Goal: Information Seeking & Learning: Learn about a topic

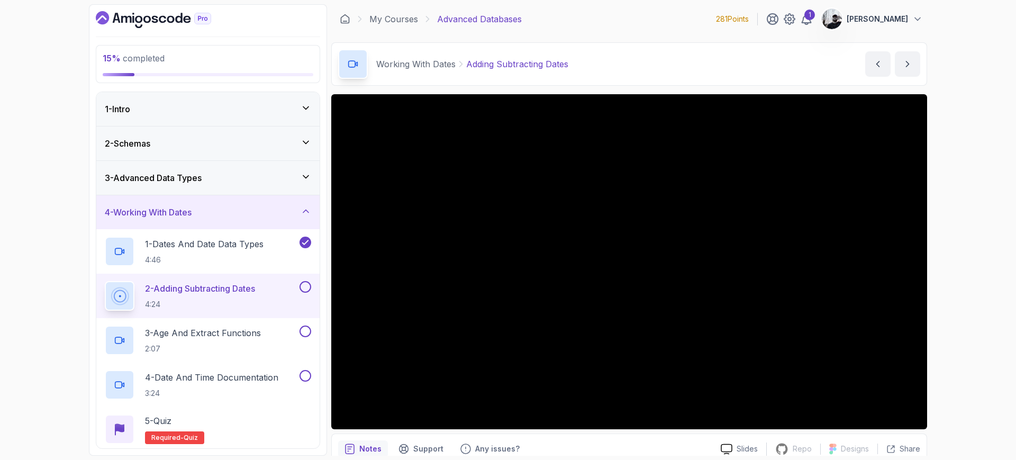
scroll to position [93, 0]
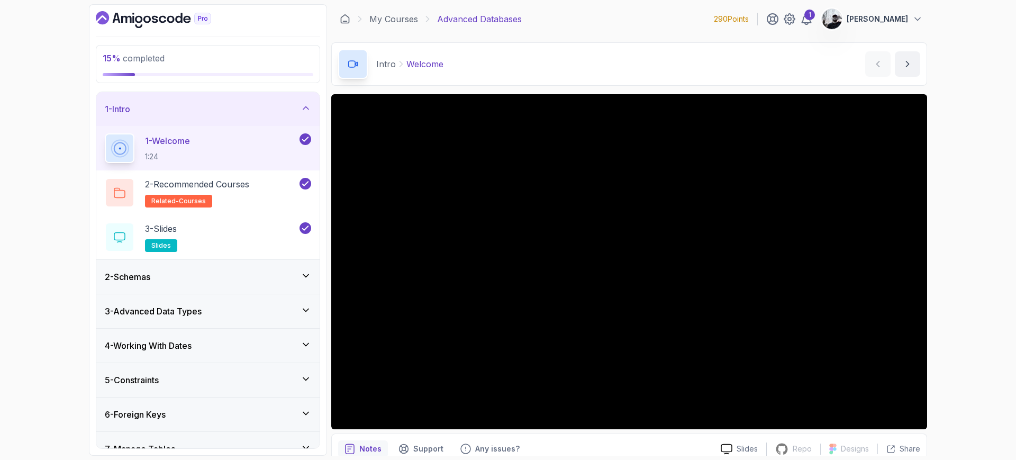
click at [169, 312] on h3 "3 - Advanced Data Types" at bounding box center [153, 311] width 97 height 13
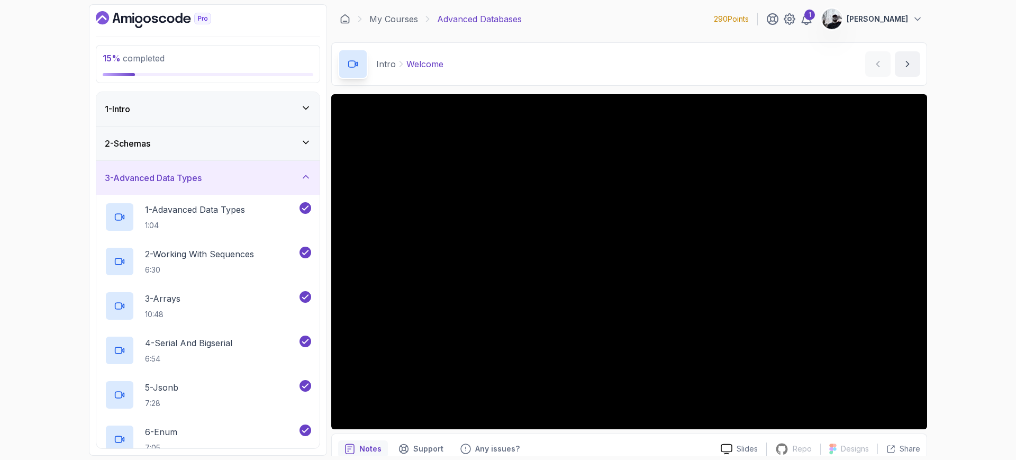
click at [202, 180] on h3 "3 - Advanced Data Types" at bounding box center [153, 177] width 97 height 13
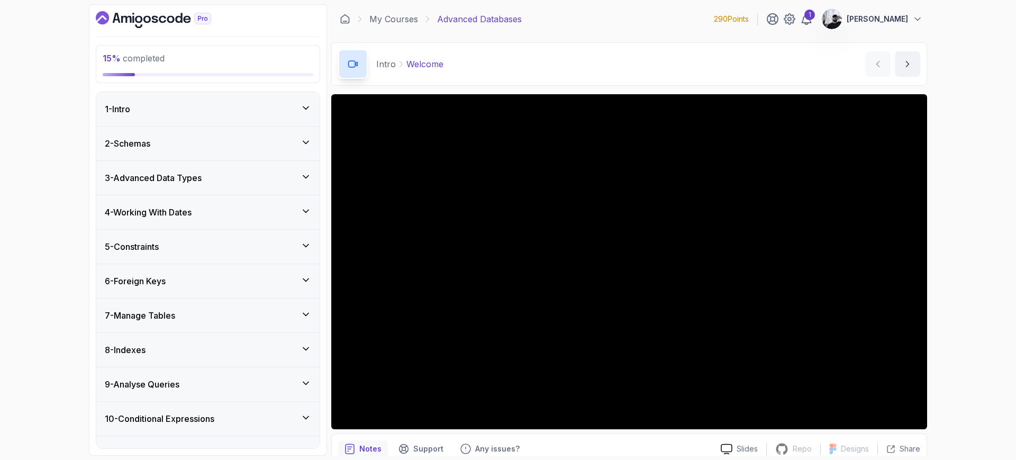
click at [201, 218] on div "4 - Working With Dates" at bounding box center [208, 212] width 206 height 13
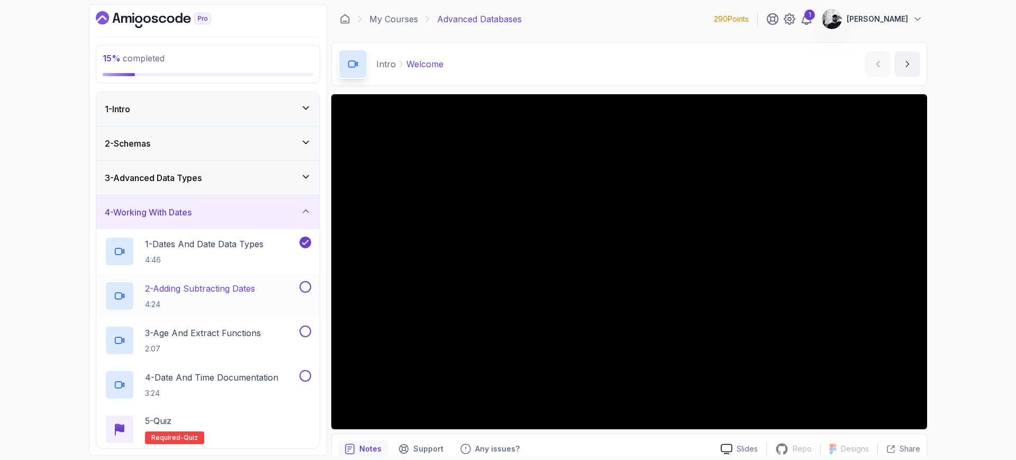
click at [231, 293] on p "2 - Adding Subtracting Dates" at bounding box center [200, 288] width 110 height 13
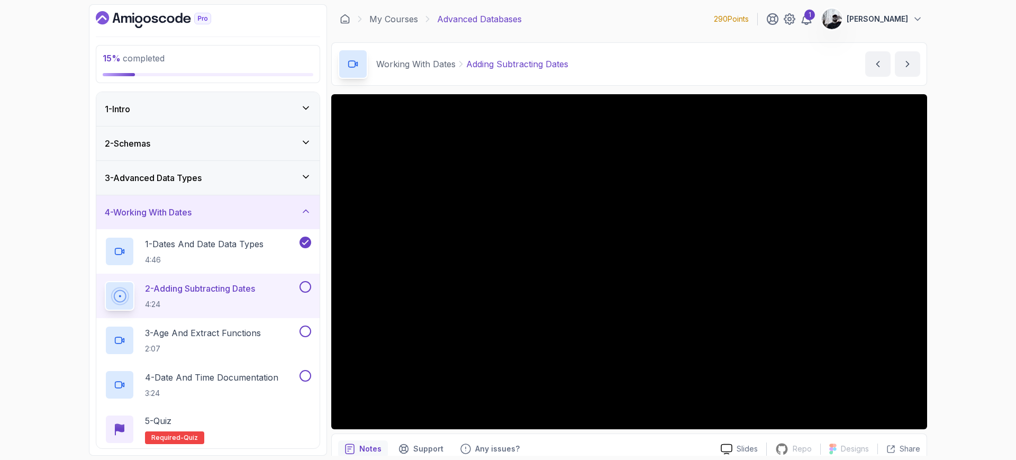
scroll to position [202, 0]
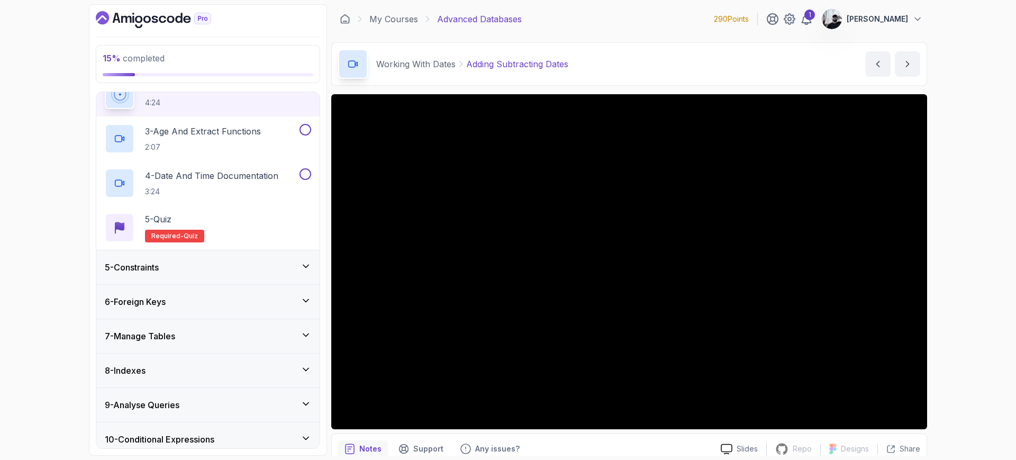
click at [305, 266] on icon at bounding box center [306, 266] width 11 height 11
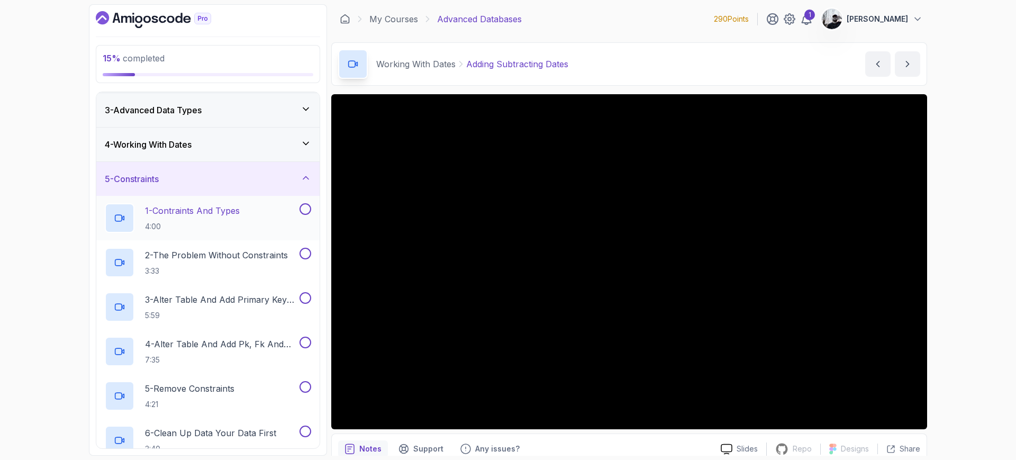
scroll to position [0, 0]
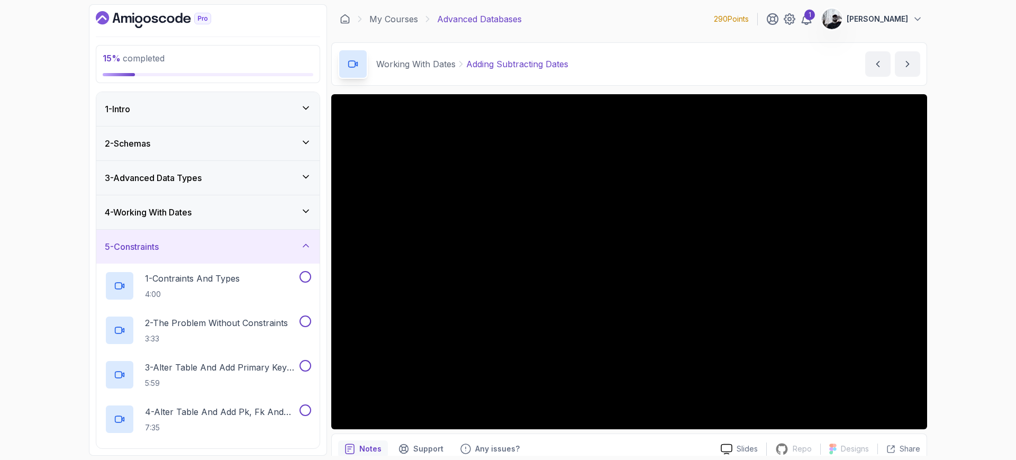
click at [263, 218] on div "4 - Working With Dates" at bounding box center [208, 212] width 206 height 13
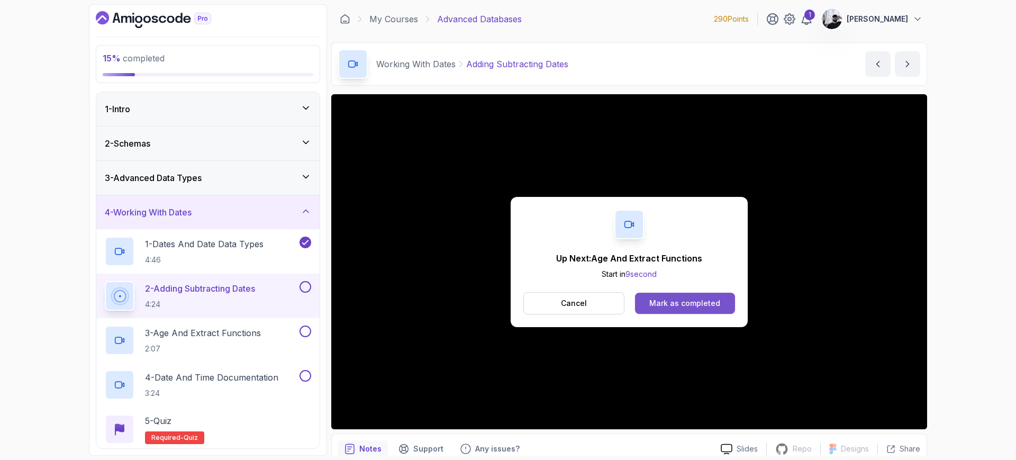
click at [673, 305] on div "Mark as completed" at bounding box center [684, 303] width 71 height 11
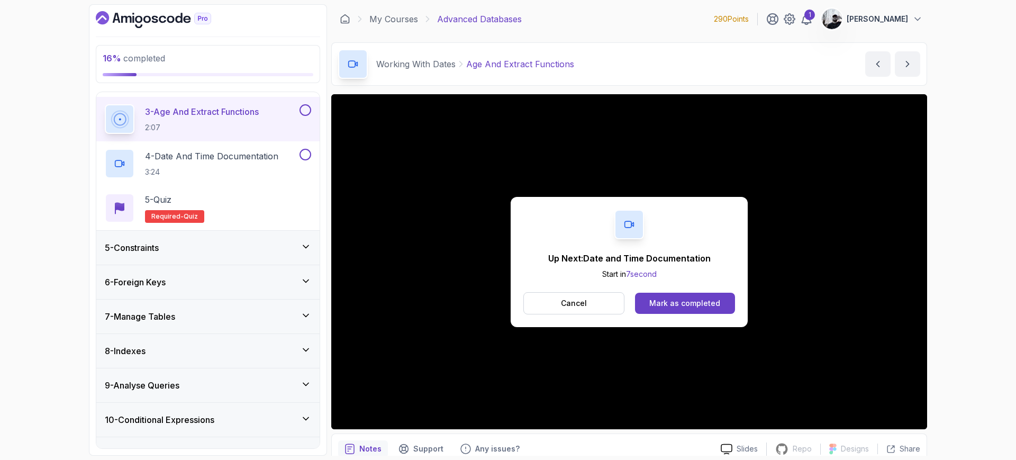
scroll to position [211, 0]
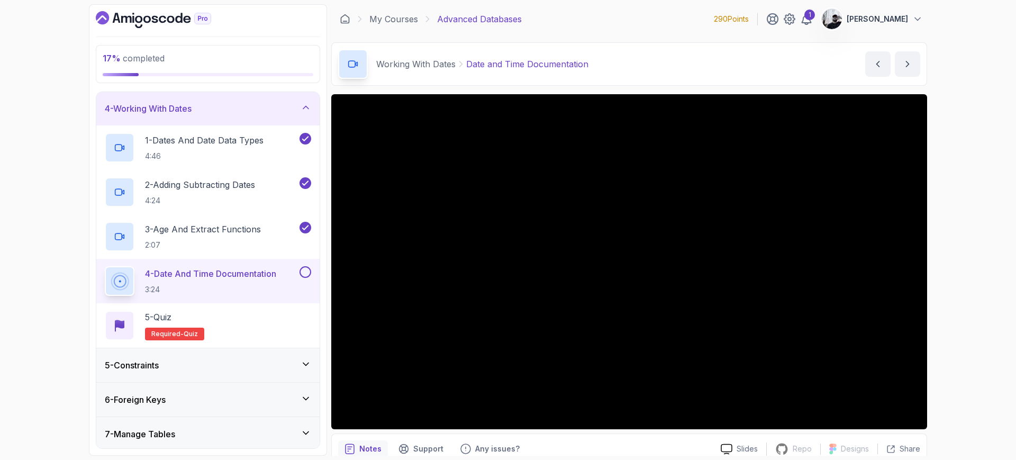
scroll to position [85, 0]
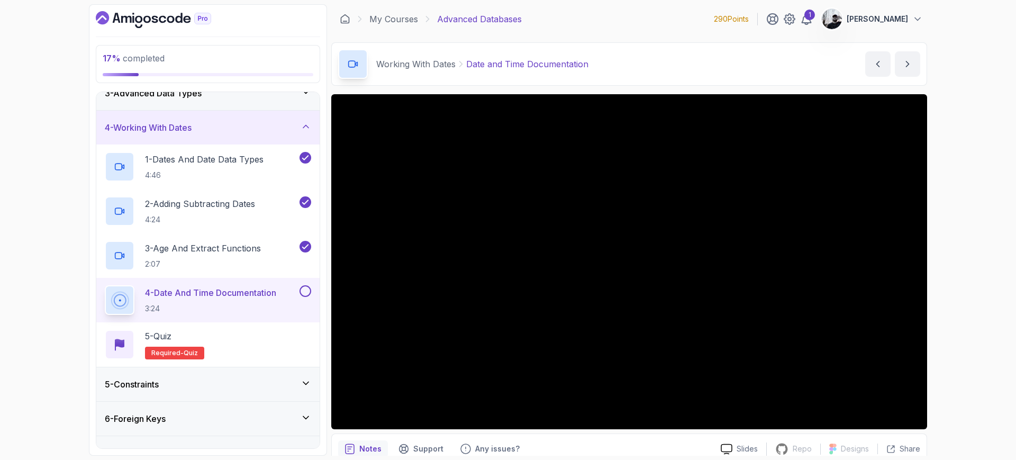
drag, startPoint x: 306, startPoint y: 290, endPoint x: 288, endPoint y: 312, distance: 28.3
click at [306, 290] on button at bounding box center [305, 291] width 12 height 12
click at [244, 348] on div "5 - Quiz Required- quiz" at bounding box center [208, 345] width 206 height 30
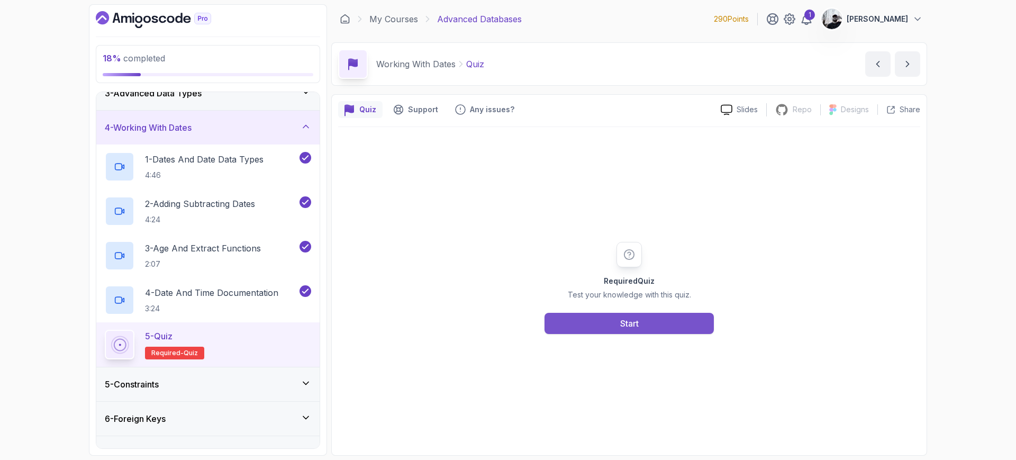
click at [616, 331] on button "Start" at bounding box center [628, 323] width 169 height 21
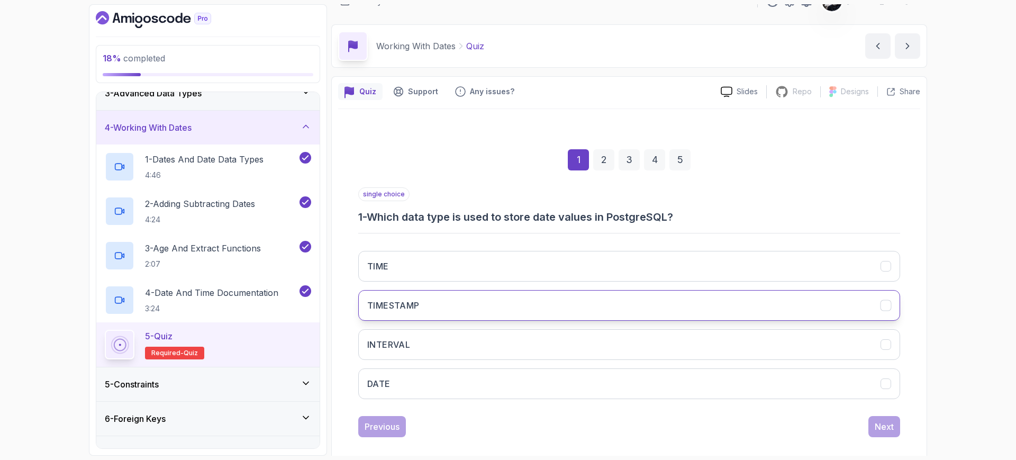
scroll to position [30, 0]
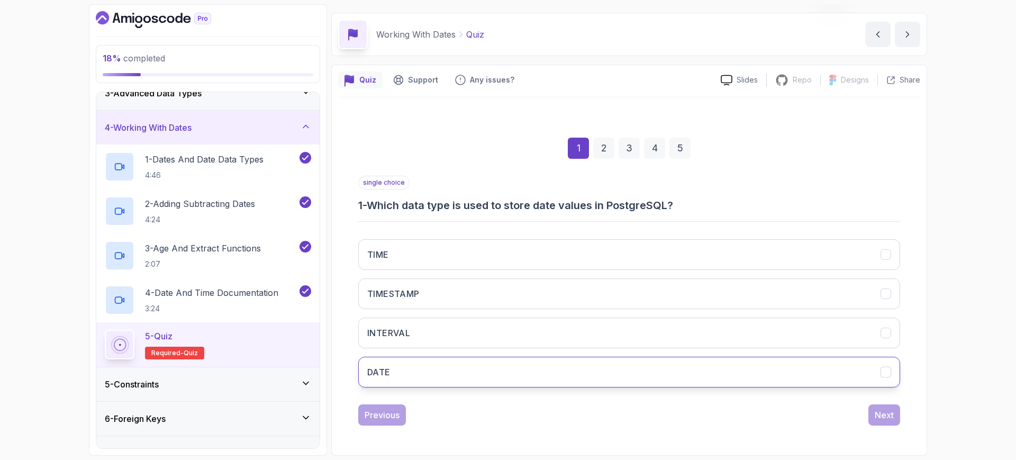
click at [505, 374] on button "DATE" at bounding box center [629, 372] width 542 height 31
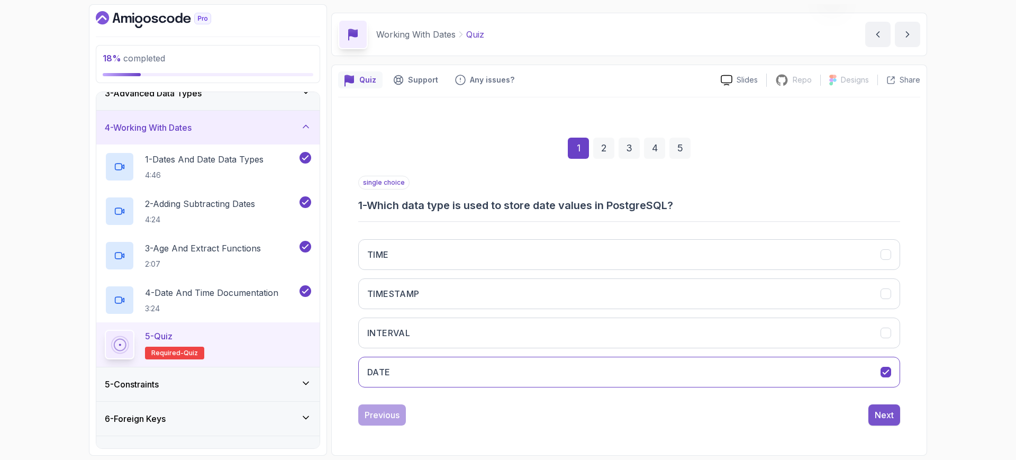
click at [885, 414] on div "Next" at bounding box center [884, 414] width 19 height 13
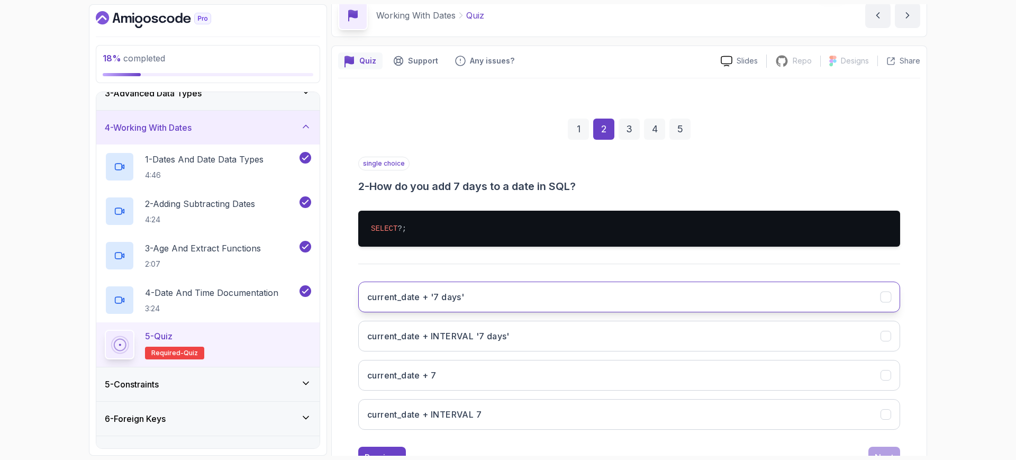
scroll to position [91, 0]
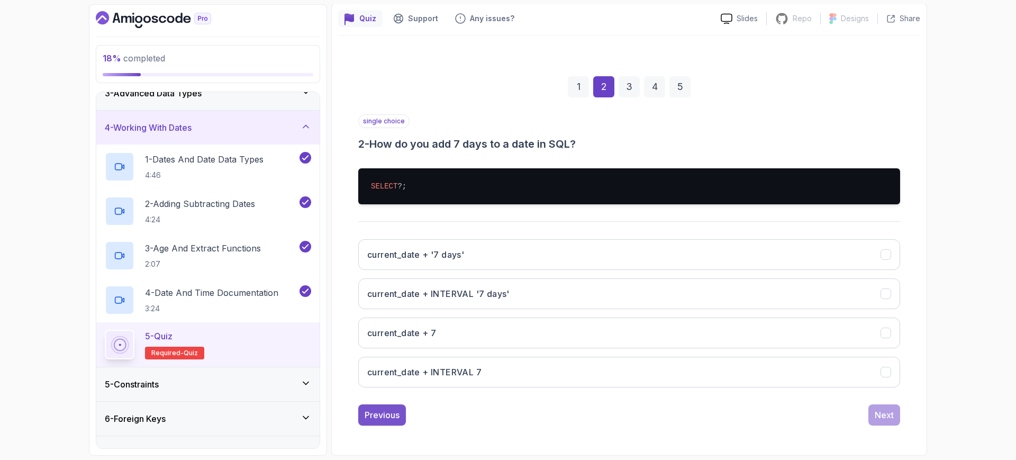
click at [388, 421] on button "Previous" at bounding box center [382, 414] width 48 height 21
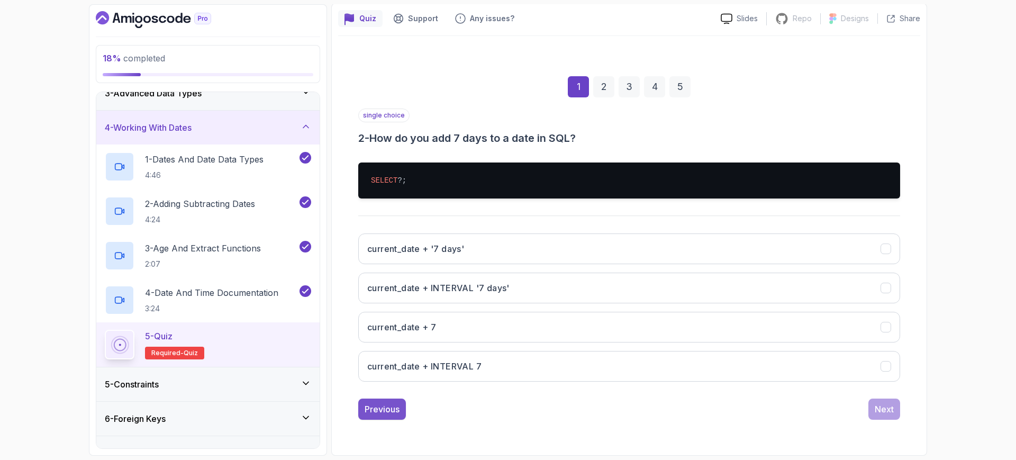
scroll to position [30, 0]
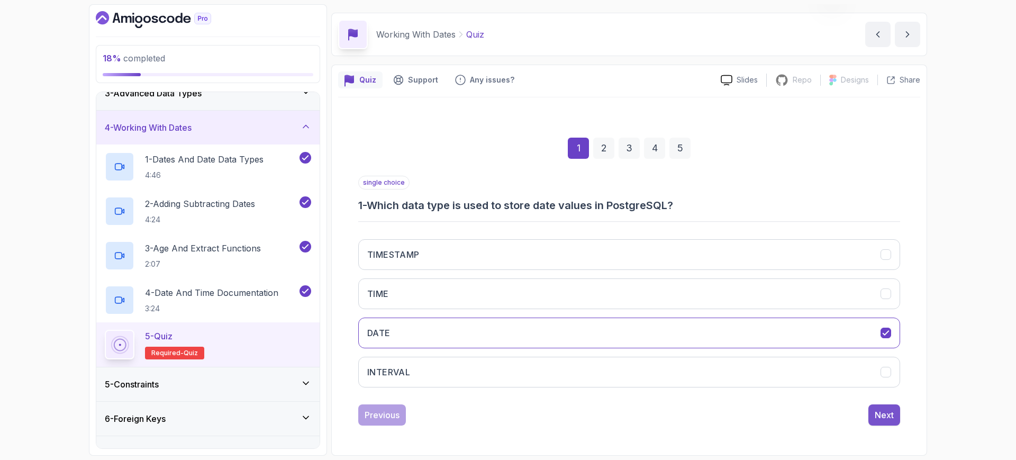
click at [884, 408] on button "Next" at bounding box center [884, 414] width 32 height 21
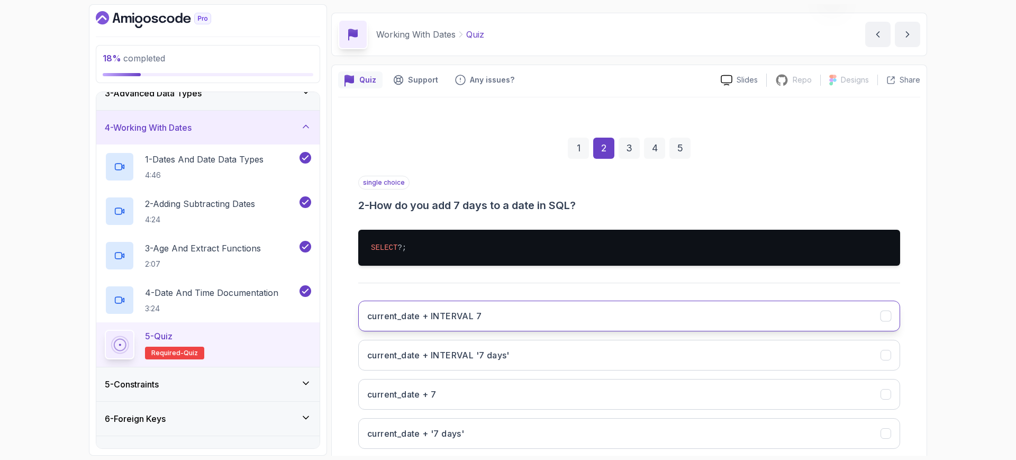
scroll to position [91, 0]
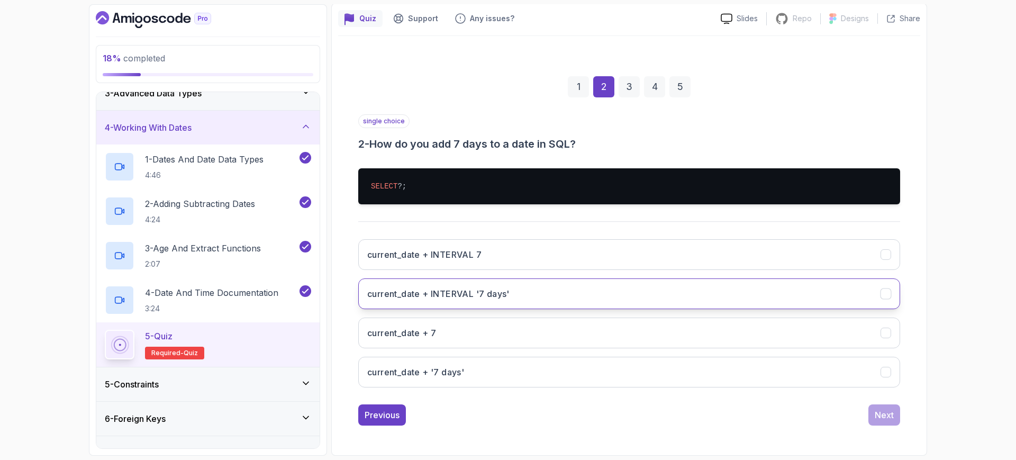
click at [506, 290] on h3 "current_date + INTERVAL '7 days'" at bounding box center [438, 293] width 142 height 13
click at [878, 422] on button "Next" at bounding box center [884, 414] width 32 height 21
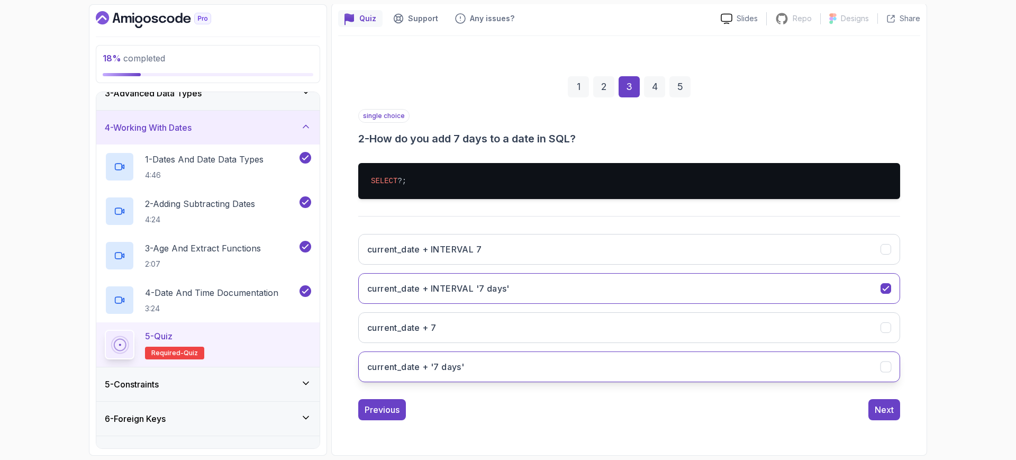
scroll to position [30, 0]
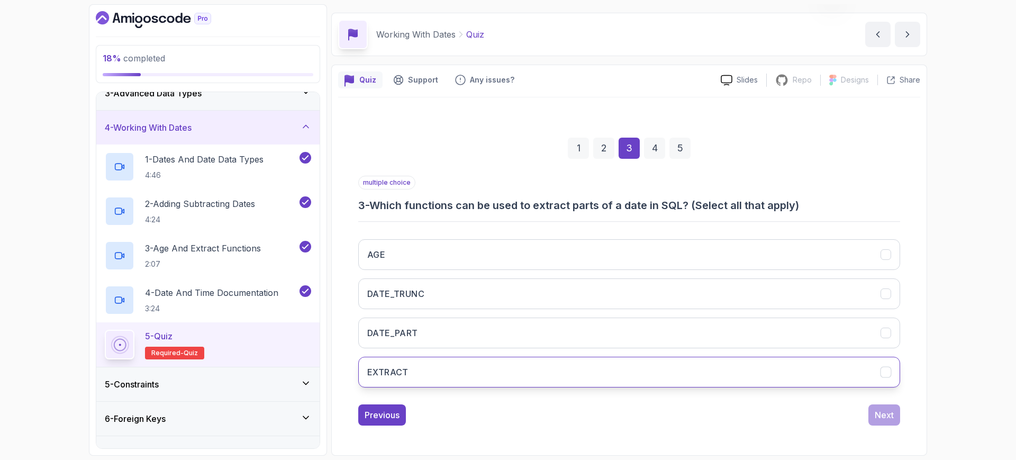
click at [486, 379] on button "EXTRACT" at bounding box center [629, 372] width 542 height 31
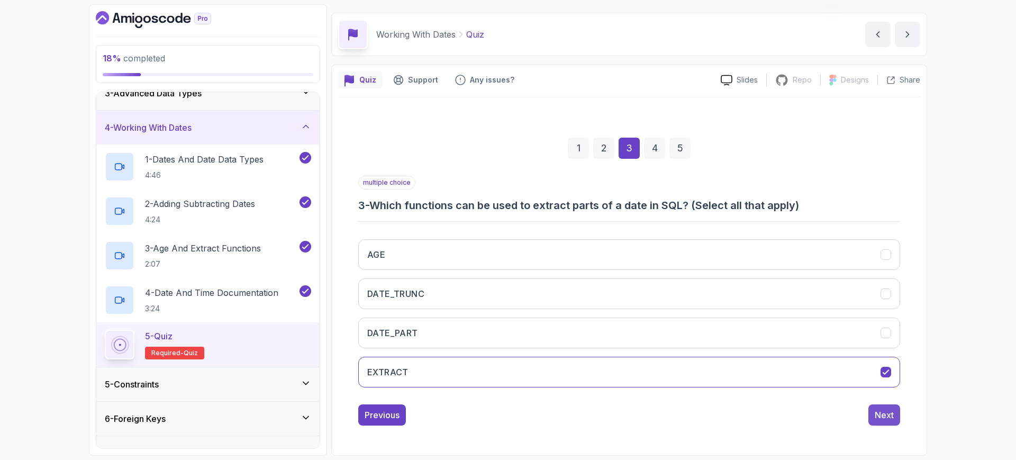
click at [884, 416] on div "Next" at bounding box center [884, 414] width 19 height 13
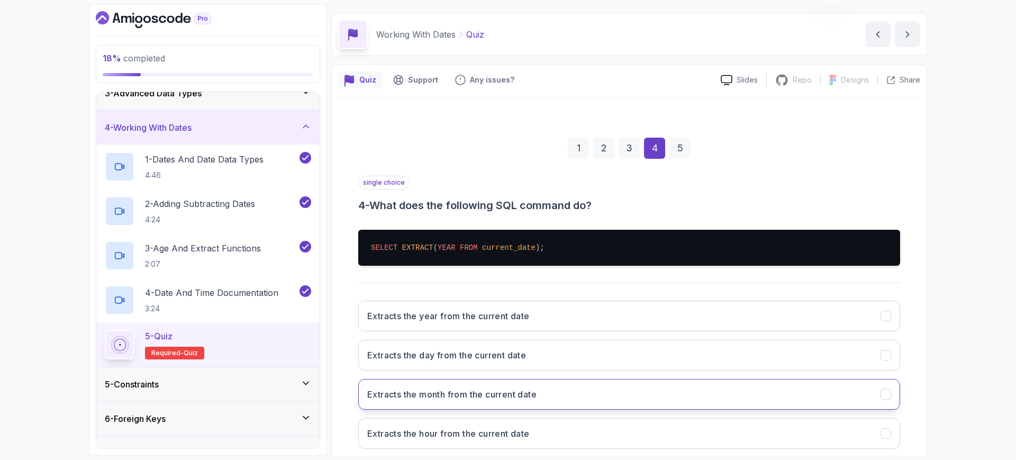
scroll to position [91, 0]
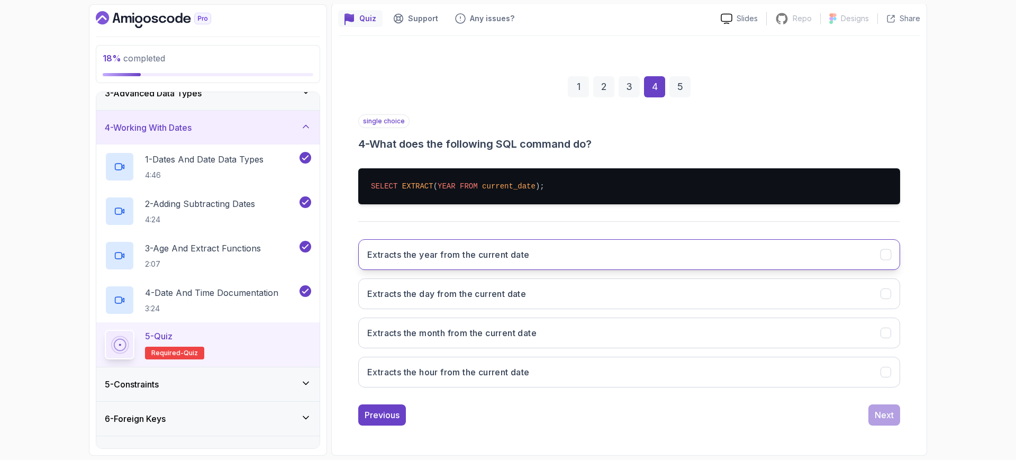
click at [470, 260] on h3 "Extracts the year from the current date" at bounding box center [448, 254] width 162 height 13
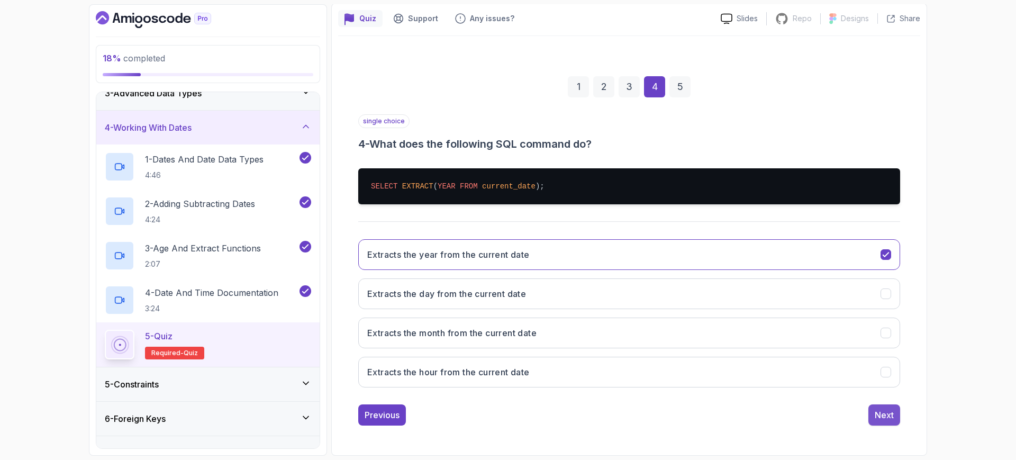
click at [884, 420] on div "Next" at bounding box center [884, 414] width 19 height 13
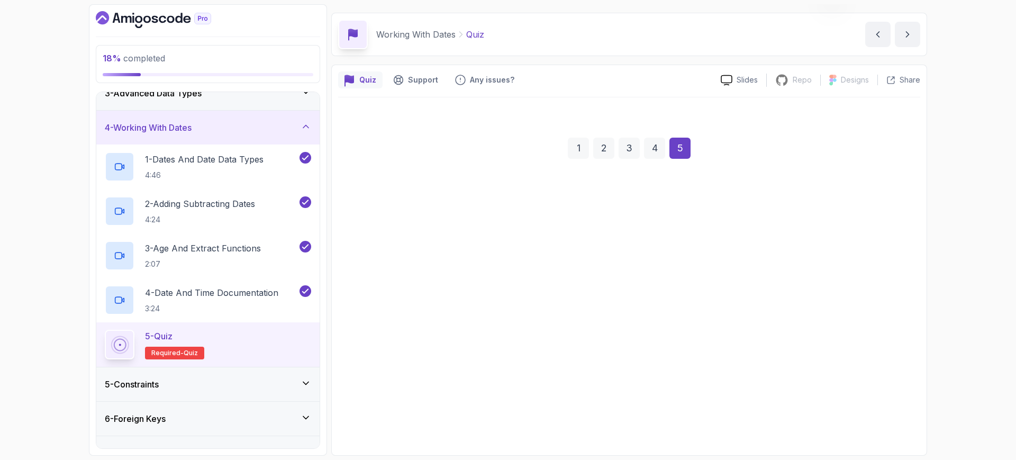
scroll to position [30, 0]
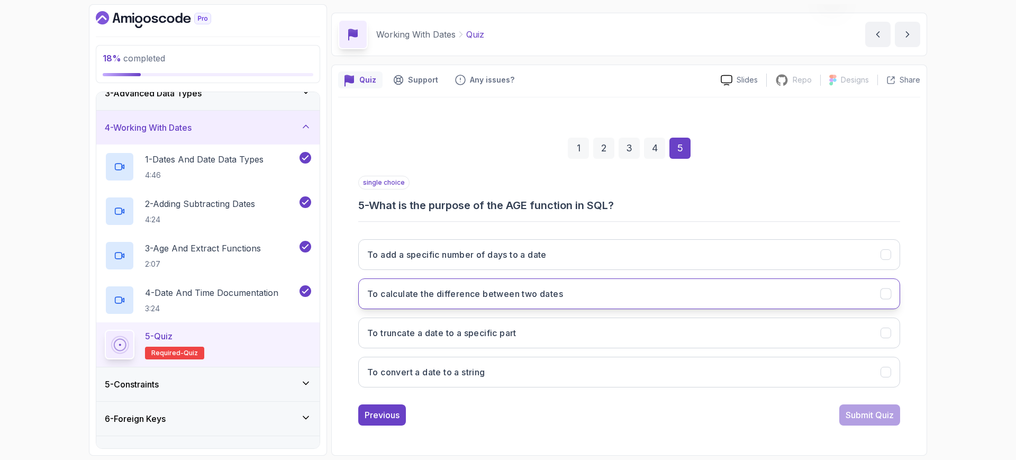
click at [549, 301] on button "To calculate the difference between two dates" at bounding box center [629, 293] width 542 height 31
click at [544, 296] on h3 "To calculate the difference between two dates" at bounding box center [465, 293] width 196 height 13
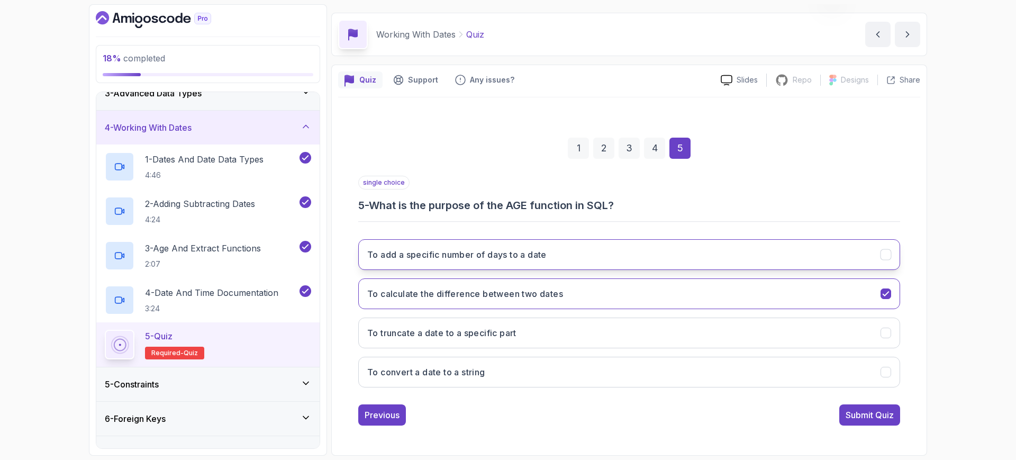
click at [547, 259] on h3 "To add a specific number of days to a date" at bounding box center [456, 254] width 179 height 13
click at [716, 288] on button "To calculate the difference between two dates" at bounding box center [629, 293] width 542 height 31
click at [845, 390] on div "To add a specific number of days to a date To calculate the difference between …" at bounding box center [629, 313] width 542 height 165
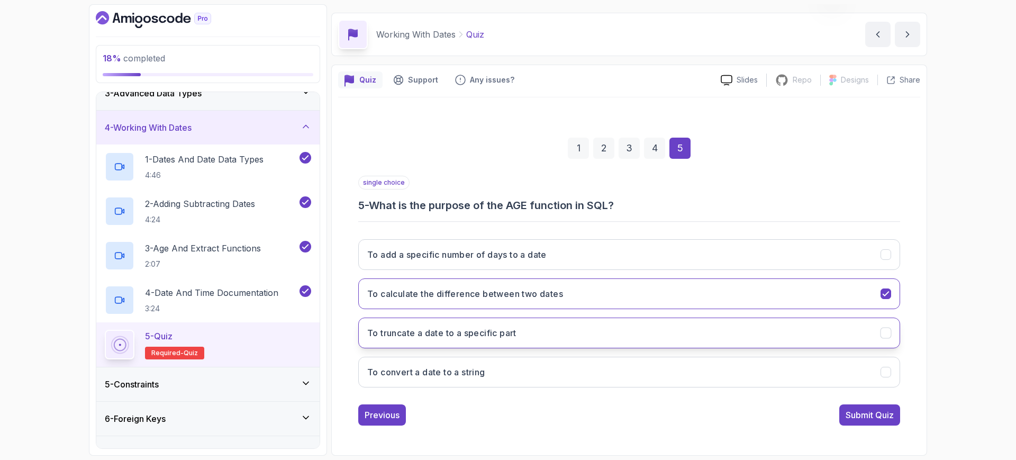
click at [483, 345] on button "To truncate a date to a specific part" at bounding box center [629, 332] width 542 height 31
click at [863, 429] on div "1 2 3 4 5 single choice 5 - What is the purpose of the AGE function in SQL? To …" at bounding box center [629, 273] width 582 height 322
click at [855, 415] on div "Submit Quiz" at bounding box center [869, 414] width 48 height 13
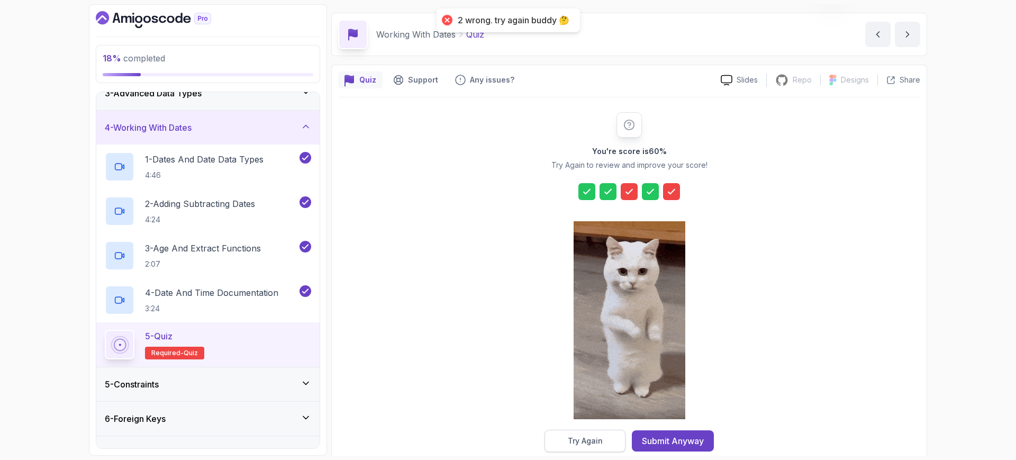
click at [595, 440] on div "Try Again" at bounding box center [585, 440] width 35 height 11
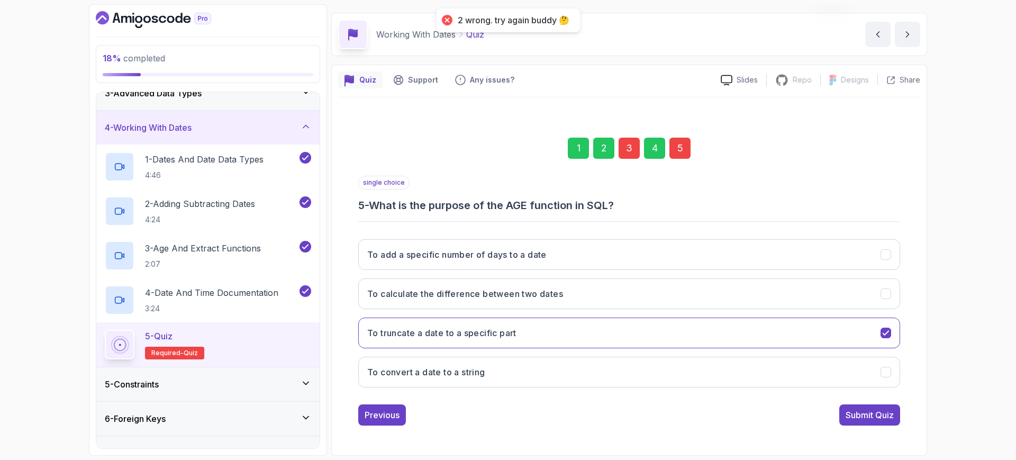
click at [624, 144] on div "3" at bounding box center [629, 148] width 21 height 21
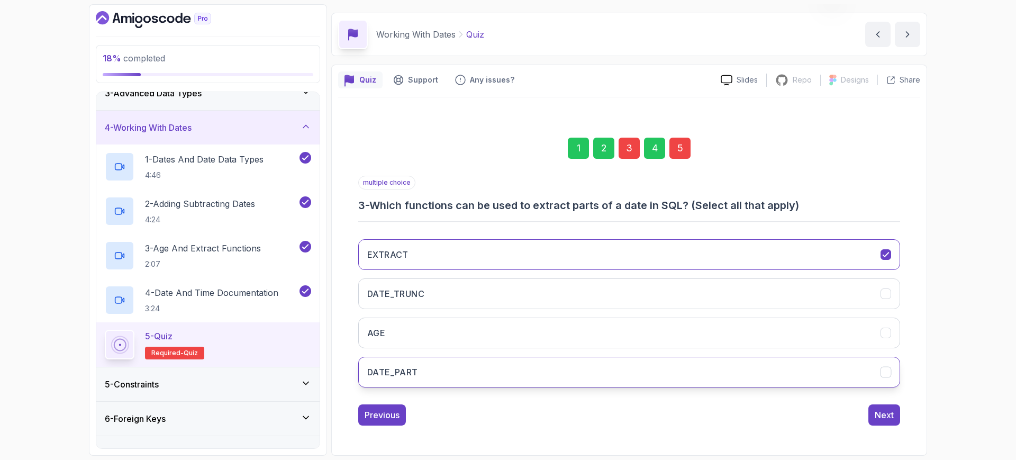
click at [479, 367] on button "DATE_PART" at bounding box center [629, 372] width 542 height 31
click at [886, 412] on div "Next" at bounding box center [884, 414] width 19 height 13
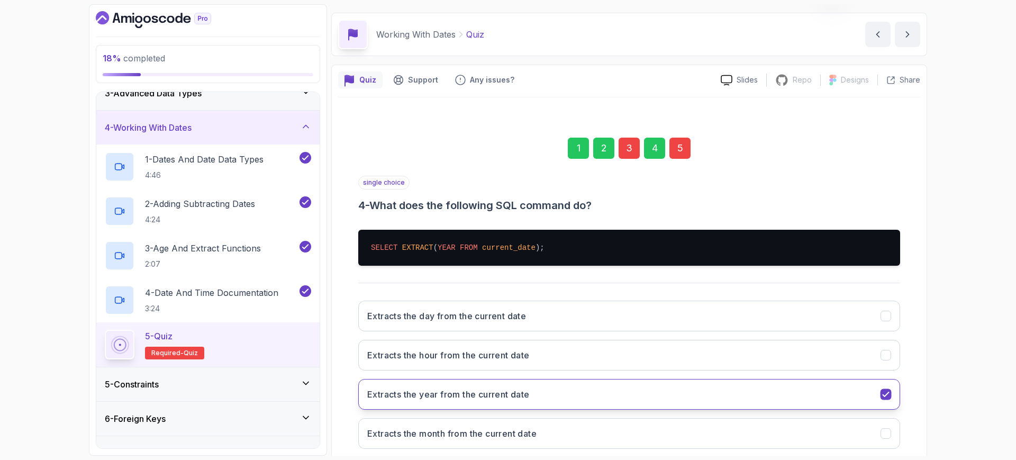
scroll to position [91, 0]
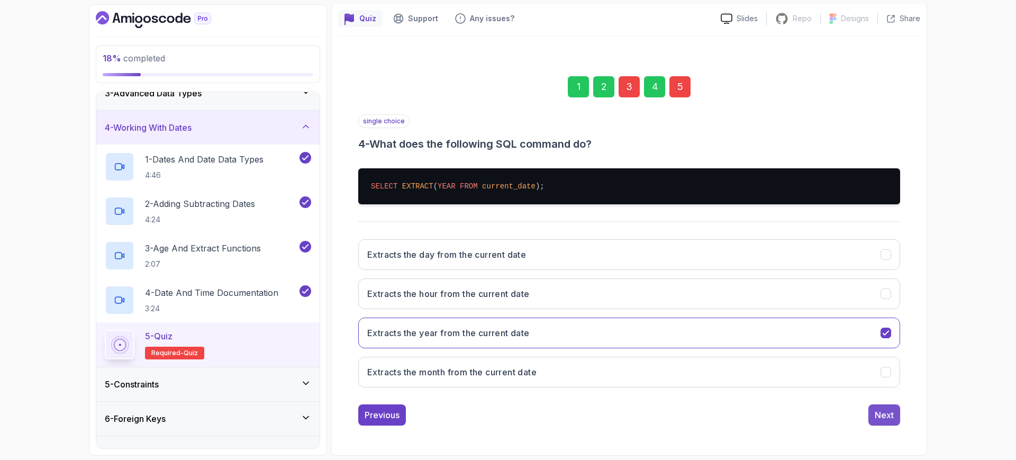
click at [892, 416] on div "Next" at bounding box center [884, 414] width 19 height 13
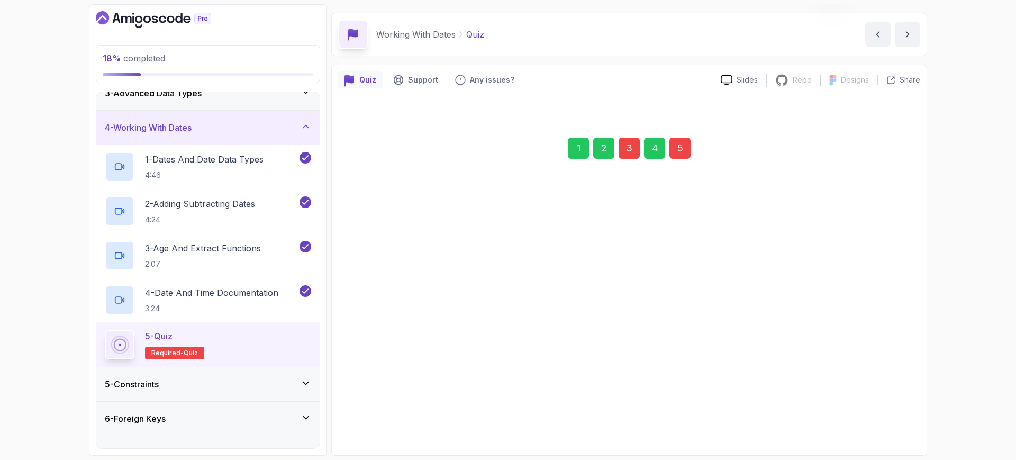
scroll to position [30, 0]
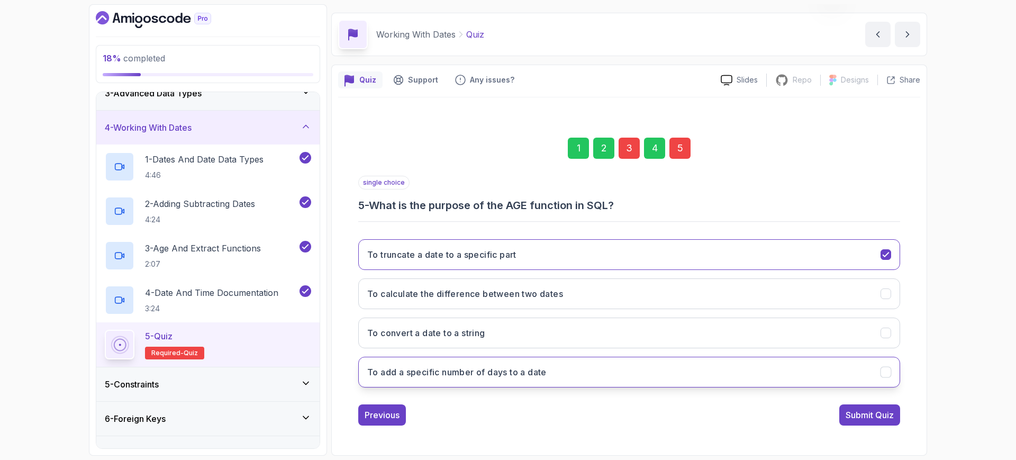
click at [566, 366] on button "To add a specific number of days to a date" at bounding box center [629, 372] width 542 height 31
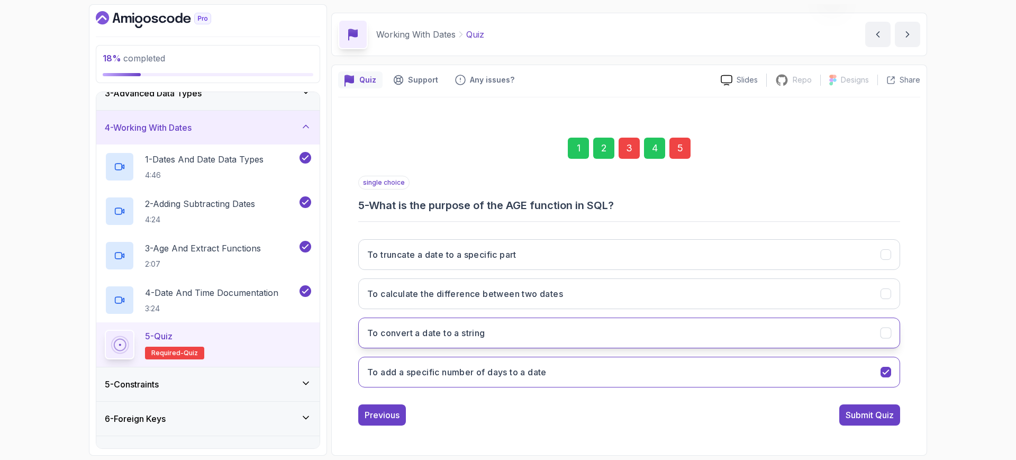
click at [537, 347] on button "To convert a date to a string" at bounding box center [629, 332] width 542 height 31
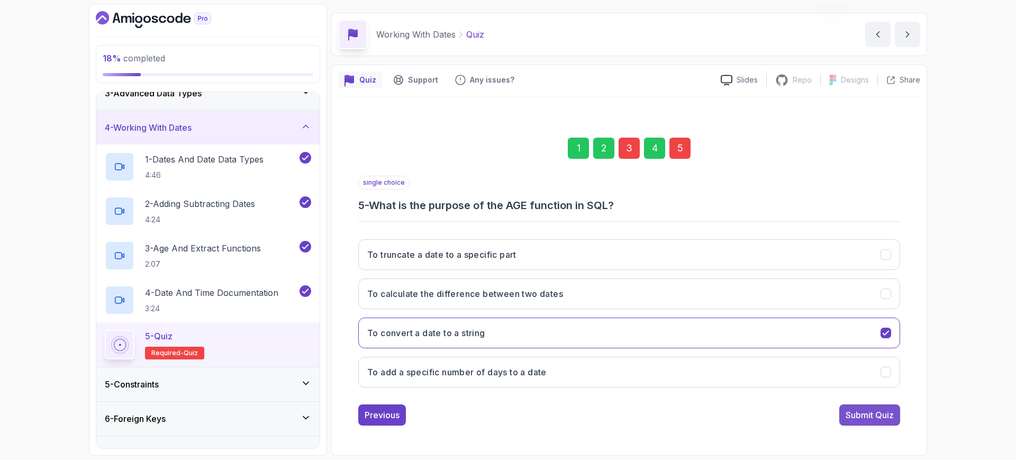
click at [856, 417] on div "Submit Quiz" at bounding box center [869, 414] width 48 height 13
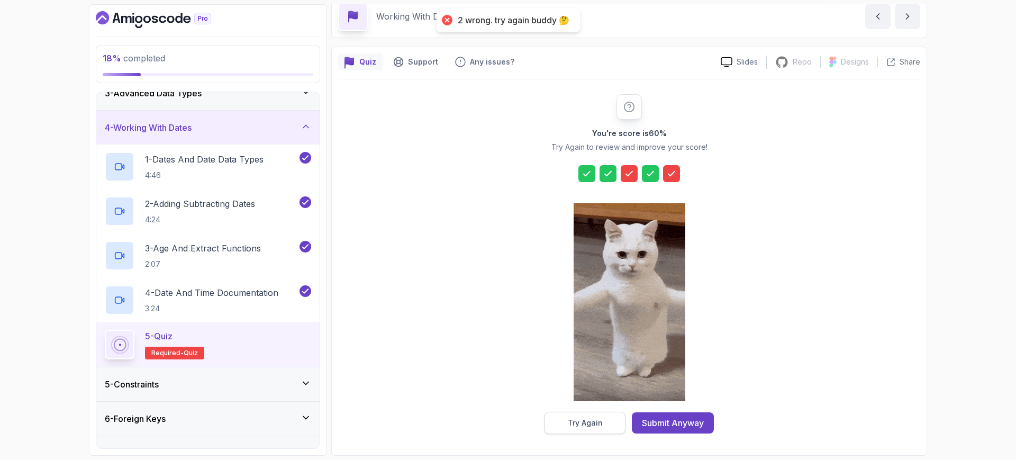
click at [601, 419] on div "Try Again" at bounding box center [585, 422] width 35 height 11
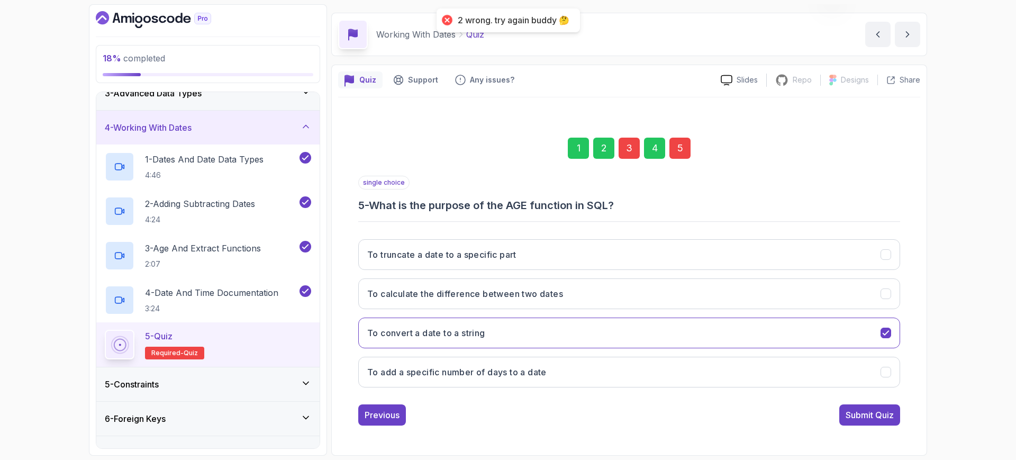
click at [624, 149] on div "3" at bounding box center [629, 148] width 21 height 21
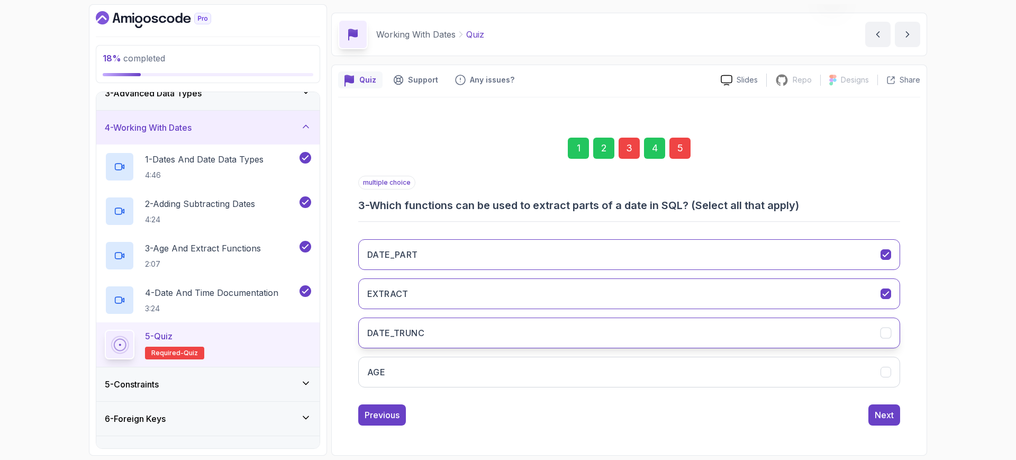
click at [503, 333] on button "DATE_TRUNC" at bounding box center [629, 332] width 542 height 31
click at [641, 341] on button "DATE_TRUNC" at bounding box center [629, 332] width 542 height 31
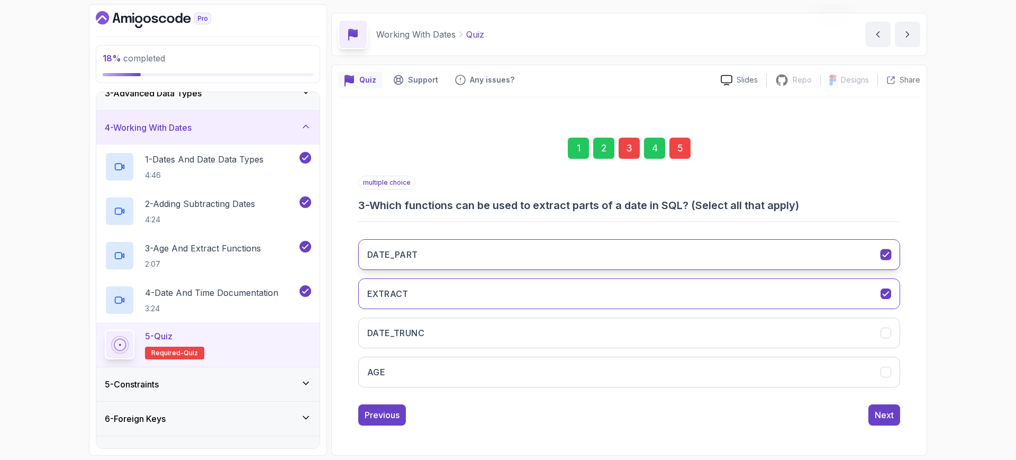
click at [617, 248] on button "DATE_PART" at bounding box center [629, 254] width 542 height 31
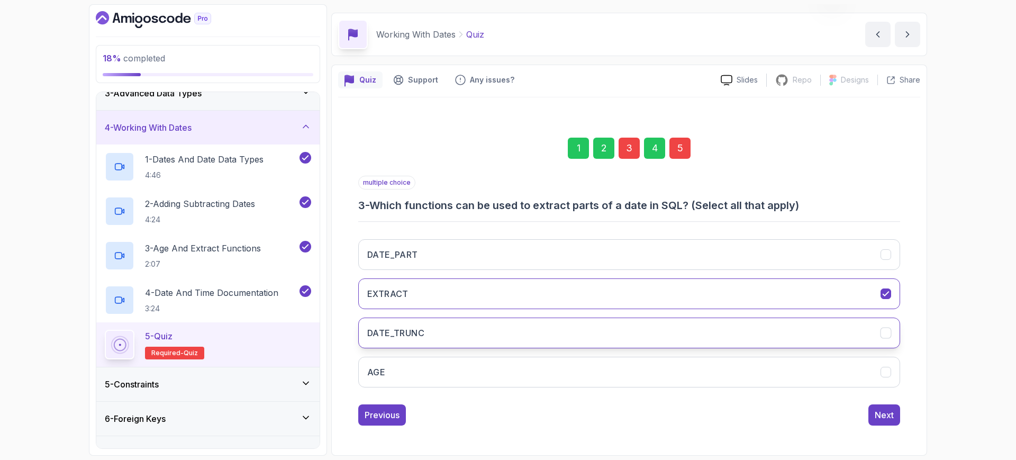
click at [594, 347] on button "DATE_TRUNC" at bounding box center [629, 332] width 542 height 31
drag, startPoint x: 582, startPoint y: 341, endPoint x: 580, endPoint y: 316, distance: 25.5
click at [582, 340] on button "DATE_TRUNC" at bounding box center [629, 332] width 542 height 31
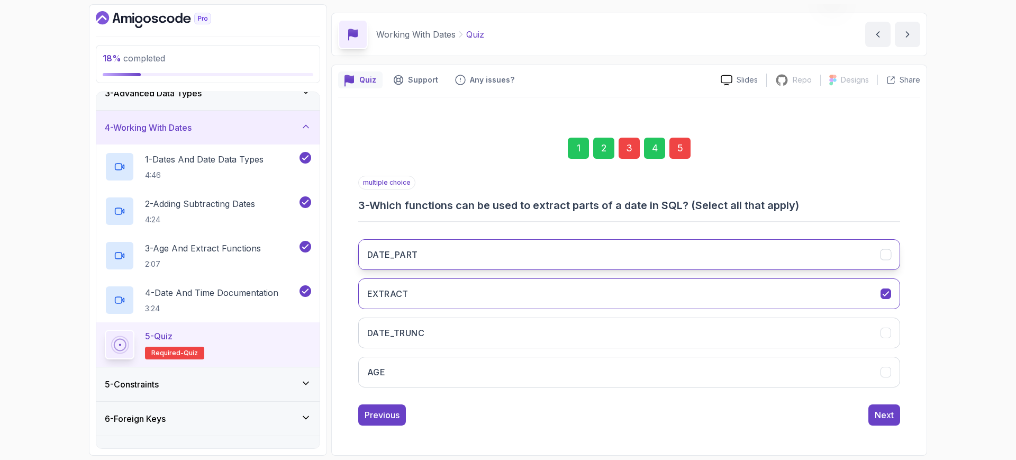
click at [583, 262] on button "DATE_PART" at bounding box center [629, 254] width 542 height 31
click at [897, 415] on button "Next" at bounding box center [884, 414] width 32 height 21
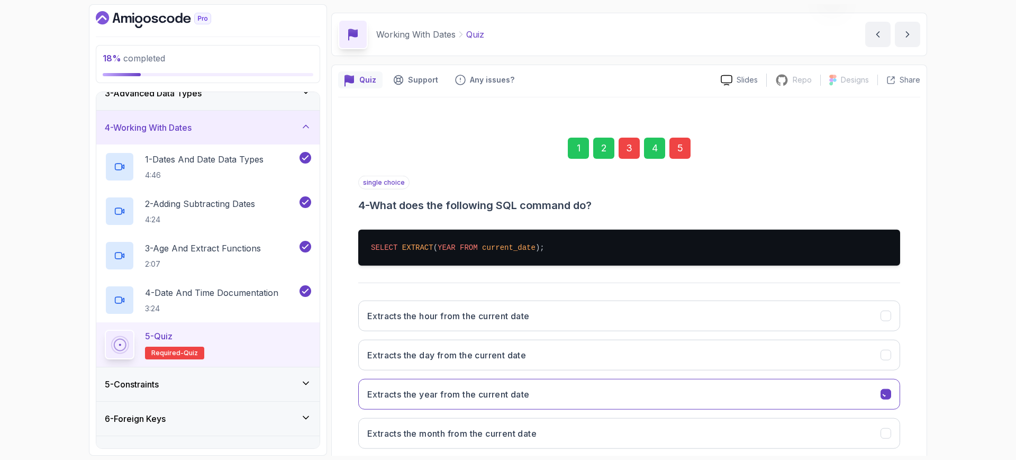
click at [897, 415] on div "Extracts the hour from the current date Extracts the day from the current date …" at bounding box center [629, 374] width 542 height 165
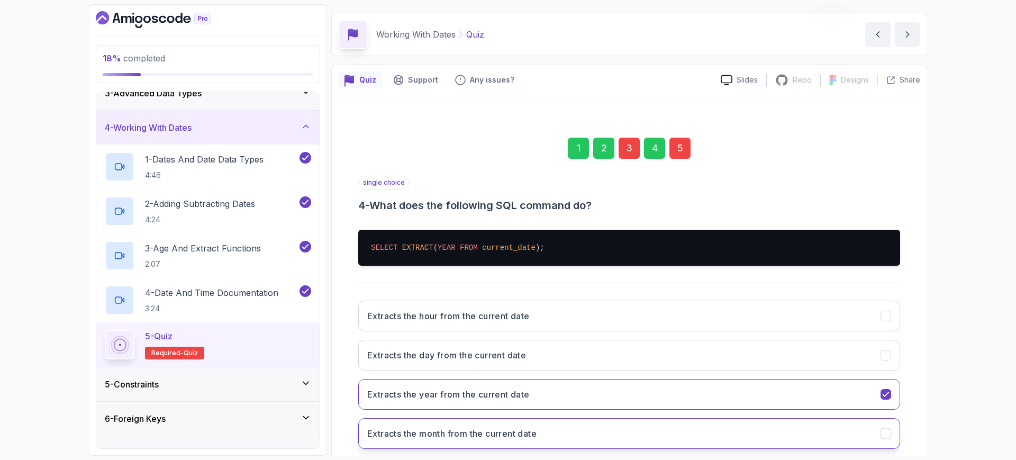
scroll to position [49, 0]
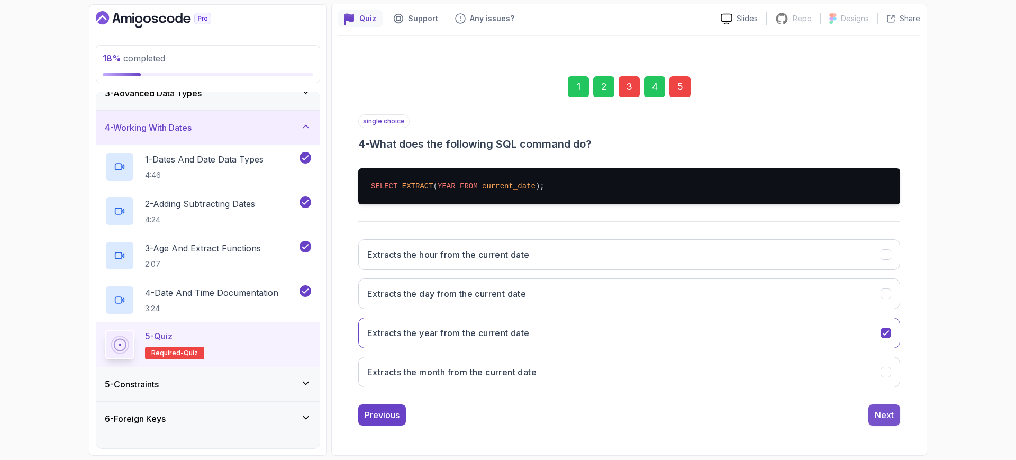
click at [881, 410] on div "Next" at bounding box center [884, 414] width 19 height 13
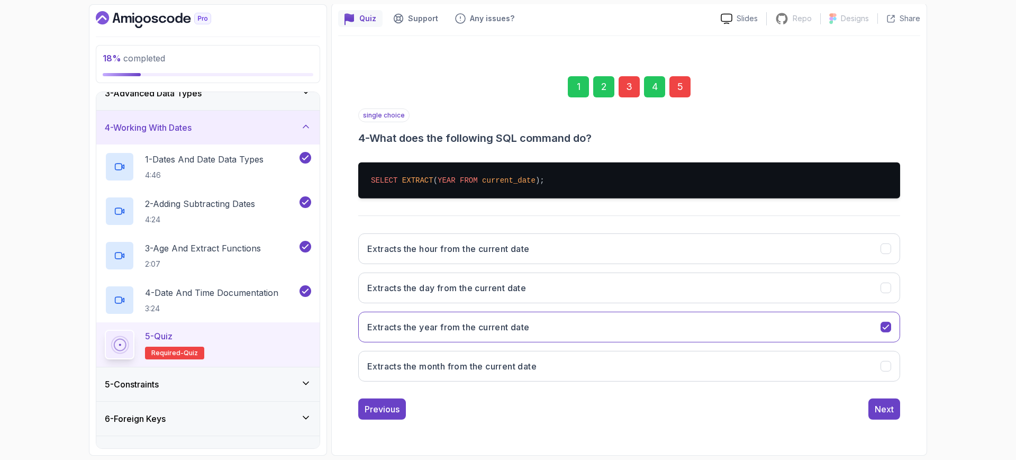
scroll to position [30, 0]
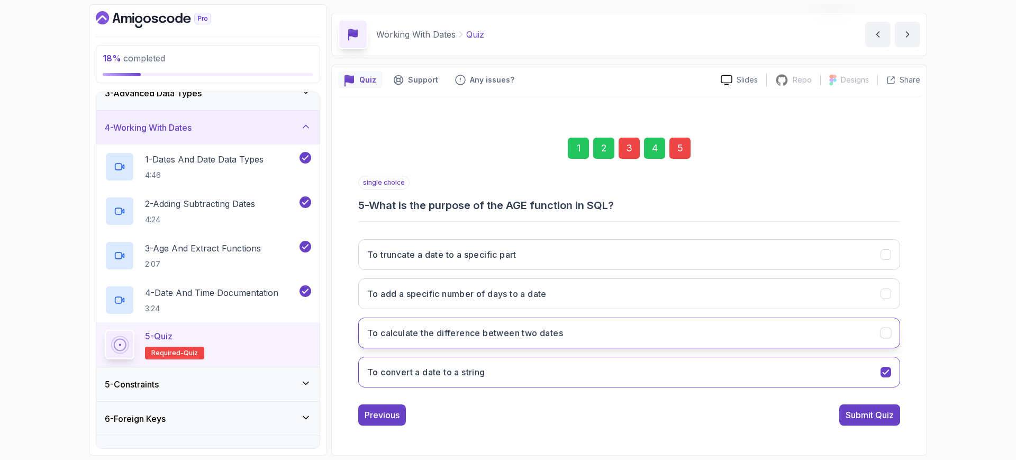
click at [576, 337] on button "To calculate the difference between two dates" at bounding box center [629, 332] width 542 height 31
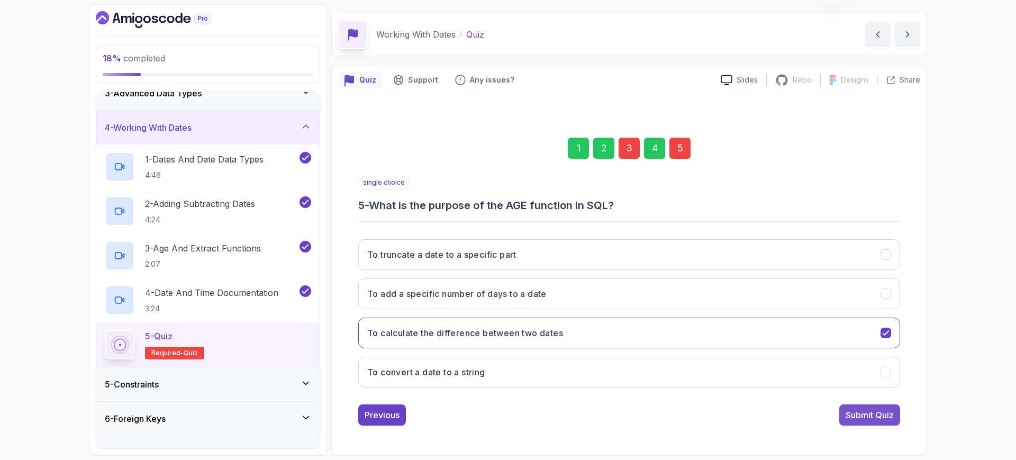
click at [866, 413] on div "Submit Quiz" at bounding box center [869, 414] width 48 height 13
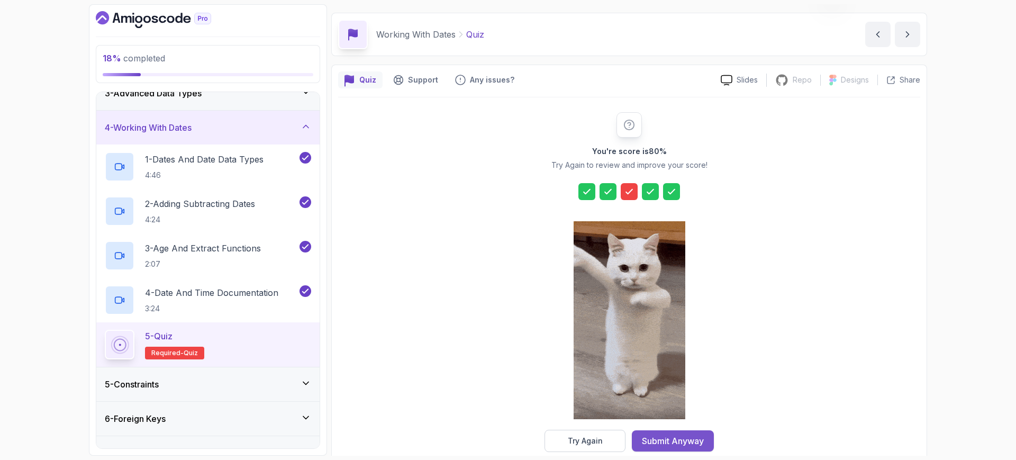
click at [681, 441] on div "Submit Anyway" at bounding box center [673, 440] width 62 height 13
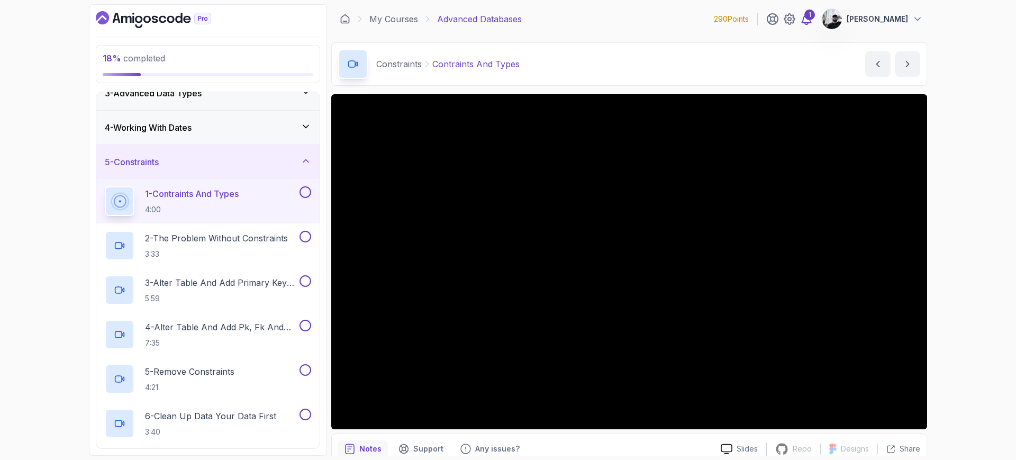
click at [811, 23] on icon at bounding box center [806, 19] width 9 height 11
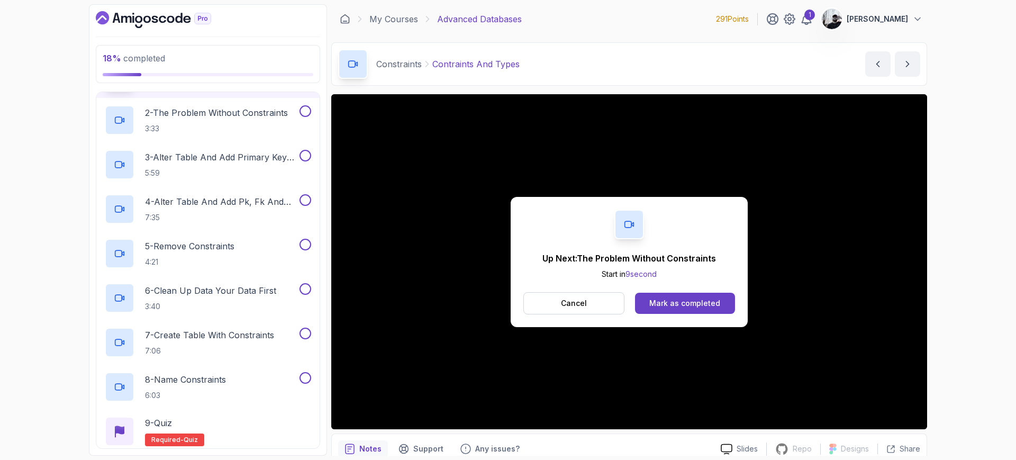
scroll to position [194, 0]
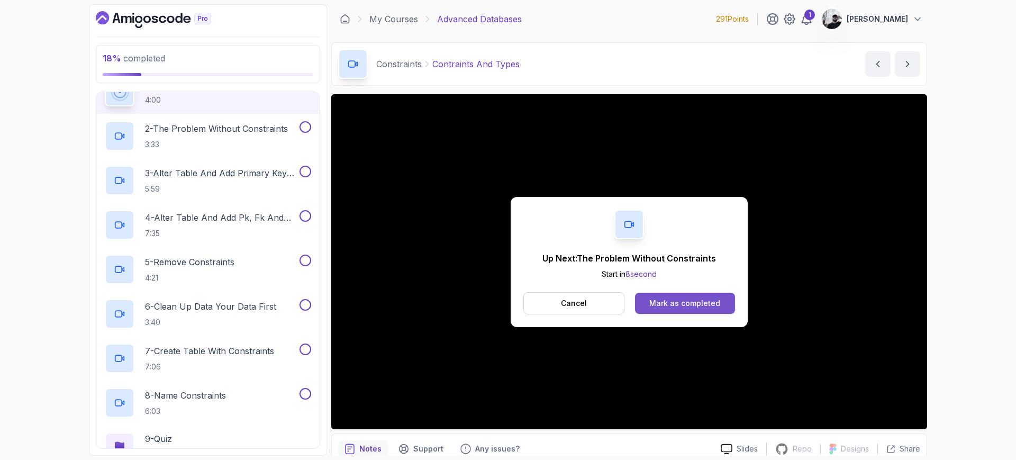
click at [668, 301] on div "Mark as completed" at bounding box center [684, 303] width 71 height 11
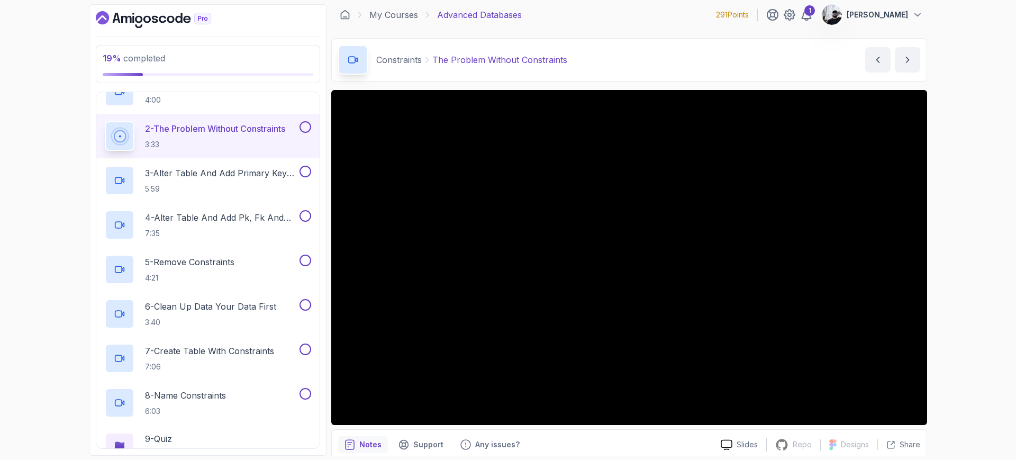
scroll to position [372, 0]
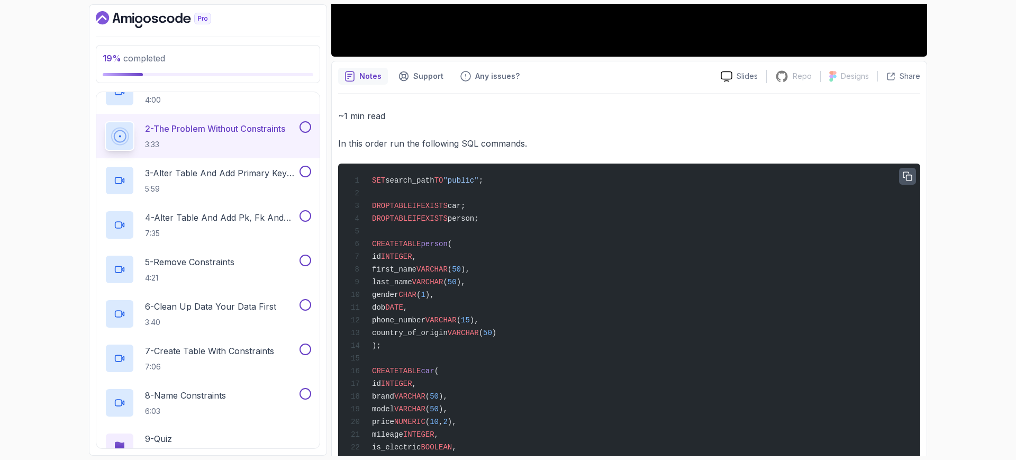
click at [907, 174] on icon "button" at bounding box center [908, 177] width 10 height 10
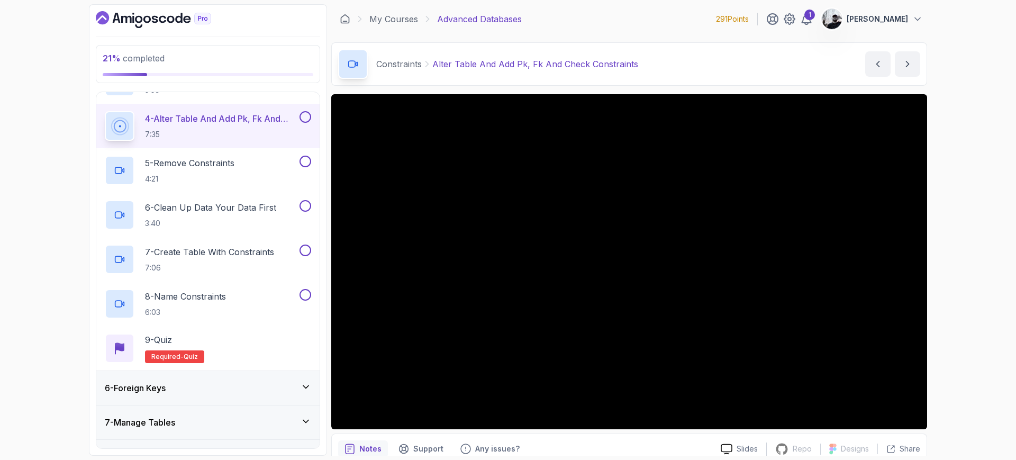
scroll to position [291, 0]
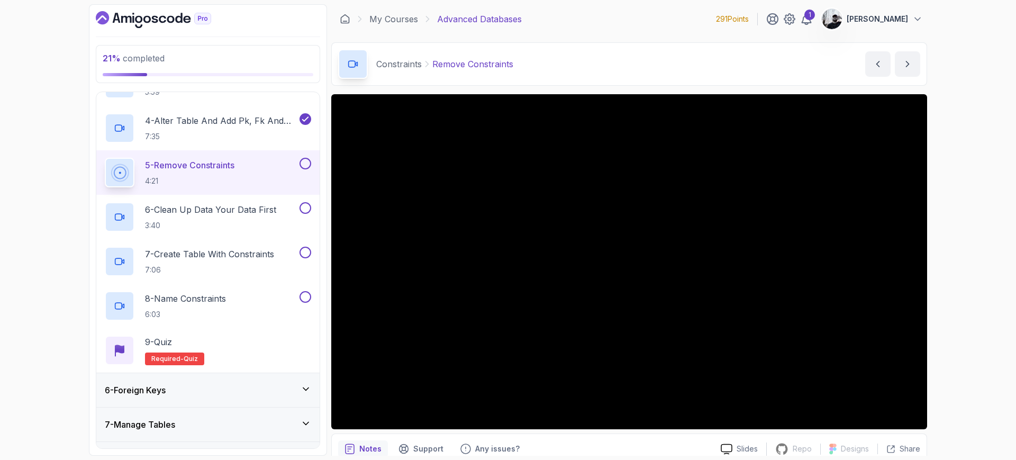
scroll to position [308, 0]
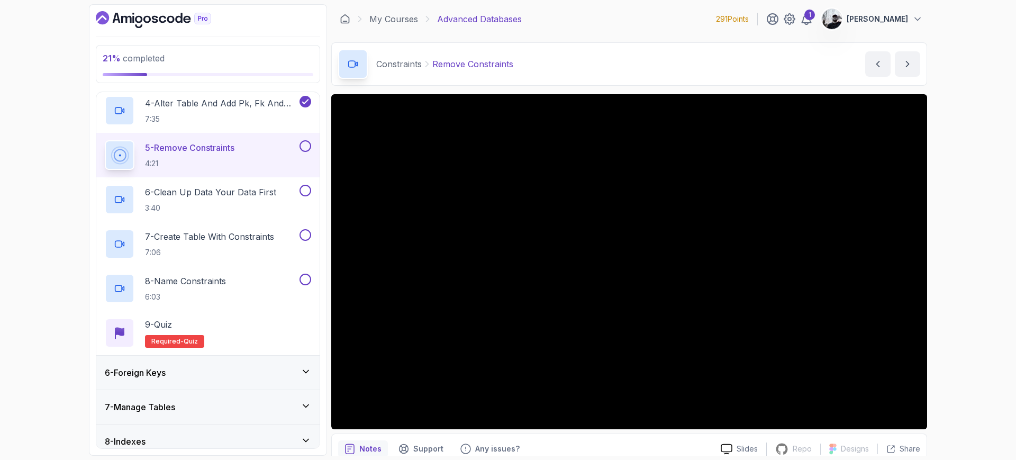
click at [192, 370] on div "6 - Foreign Keys" at bounding box center [208, 372] width 206 height 13
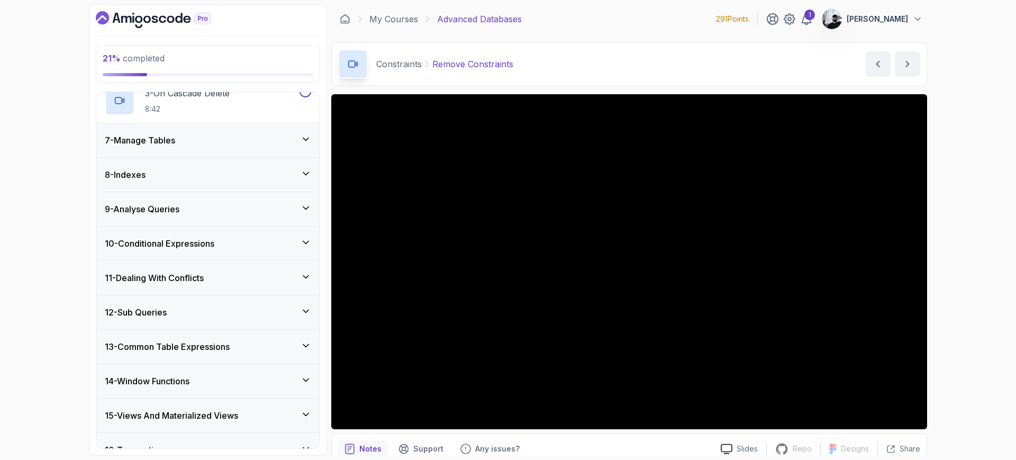
scroll to position [0, 0]
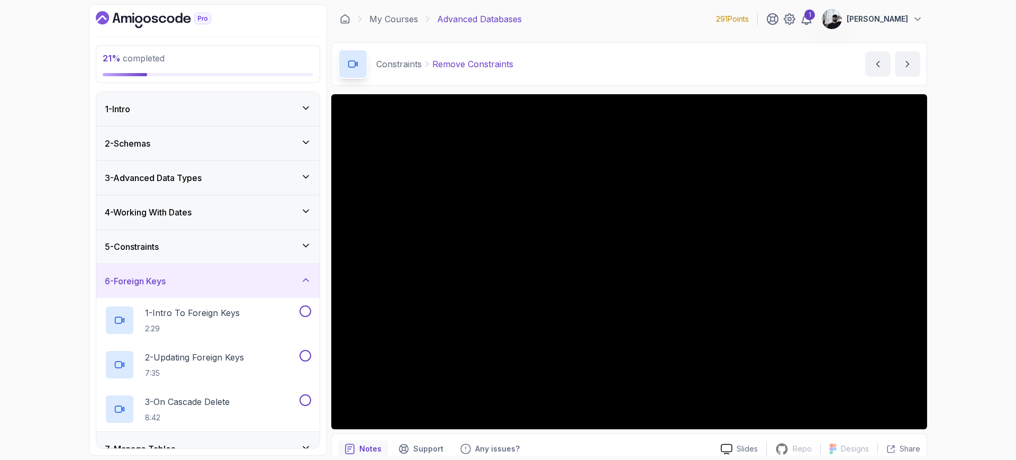
click at [224, 248] on div "5 - Constraints" at bounding box center [208, 246] width 206 height 13
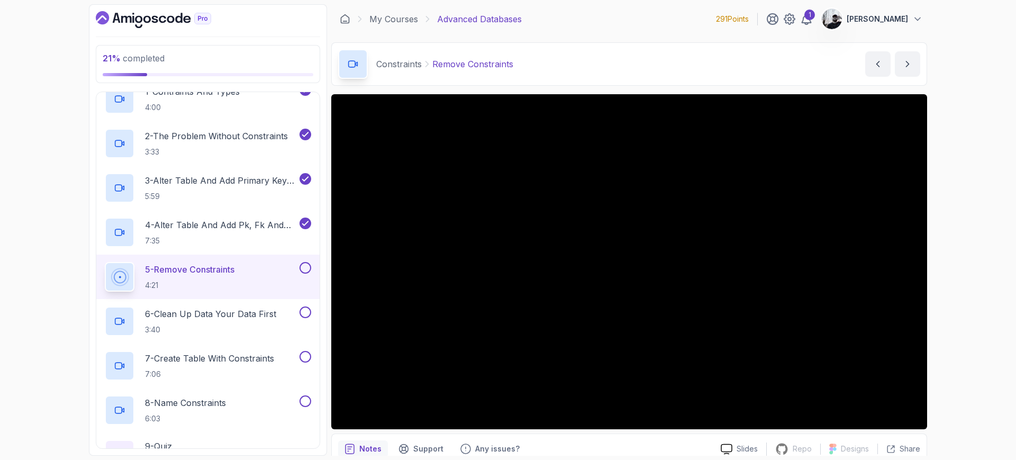
scroll to position [206, 0]
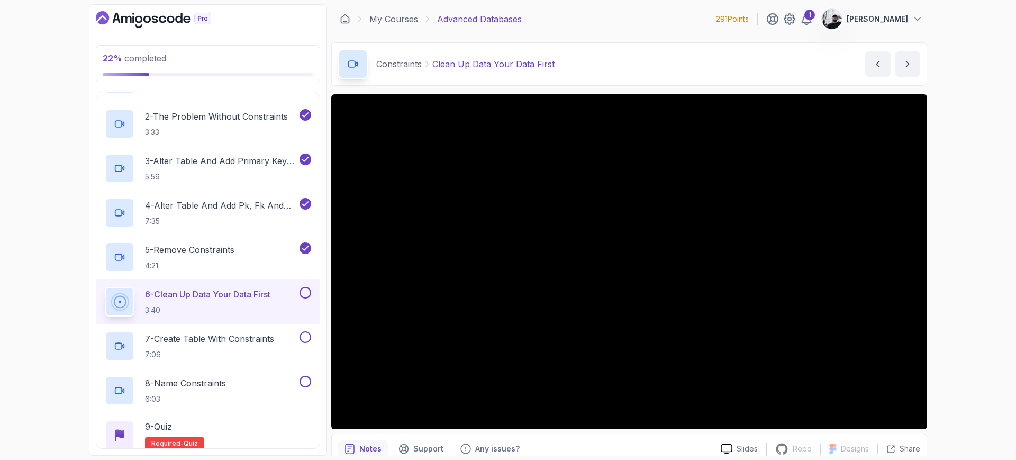
scroll to position [390, 0]
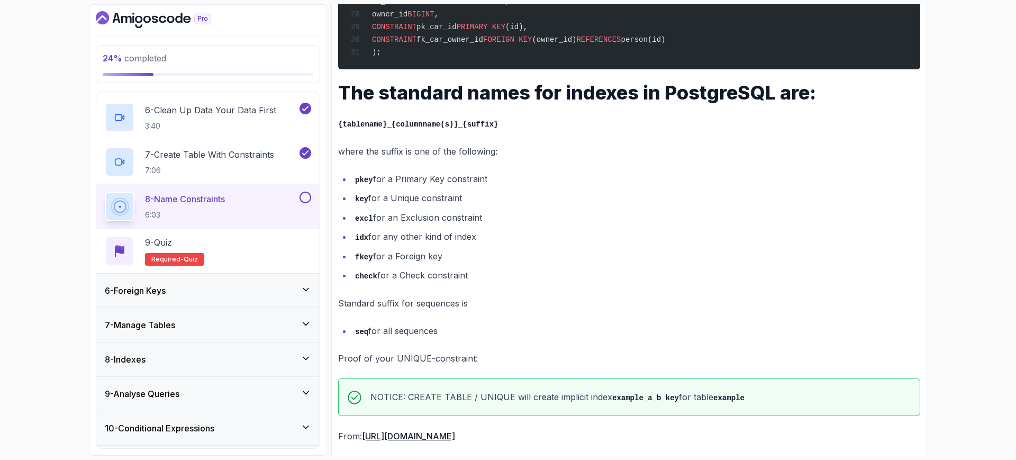
scroll to position [877, 0]
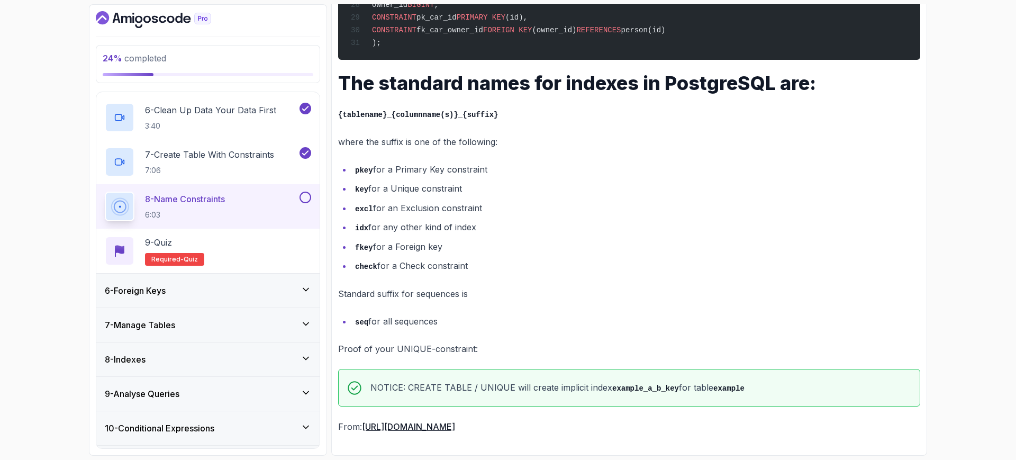
click at [455, 426] on link "[URL][DOMAIN_NAME]" at bounding box center [408, 426] width 93 height 11
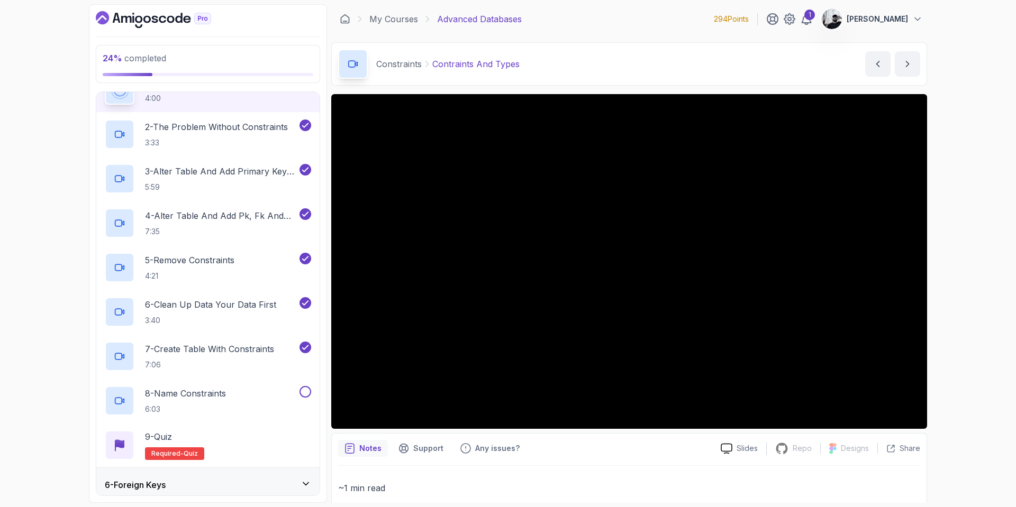
scroll to position [284, 0]
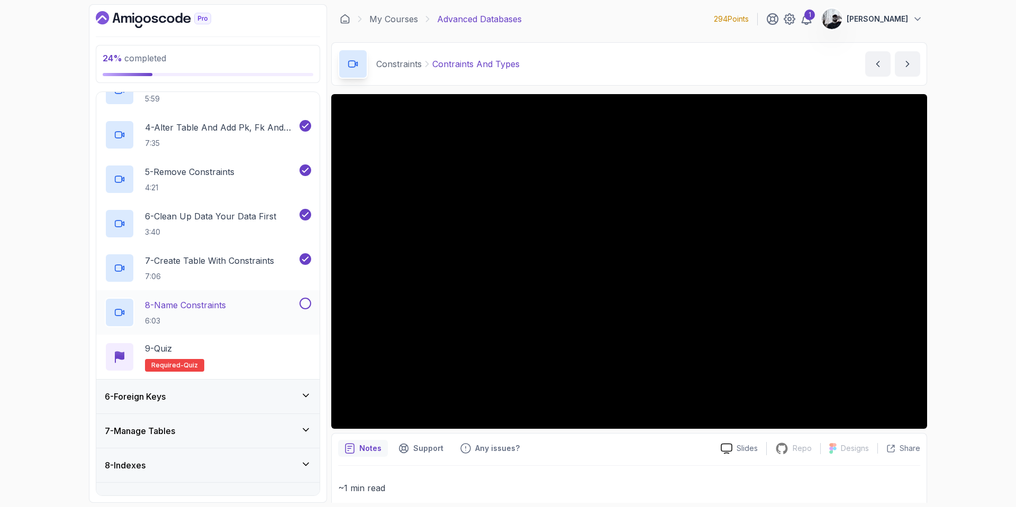
click at [187, 311] on p "8 - Name Constraints" at bounding box center [185, 305] width 81 height 13
click at [306, 301] on button at bounding box center [305, 304] width 12 height 12
click at [238, 363] on div "9 - Quiz Required- quiz" at bounding box center [208, 357] width 206 height 30
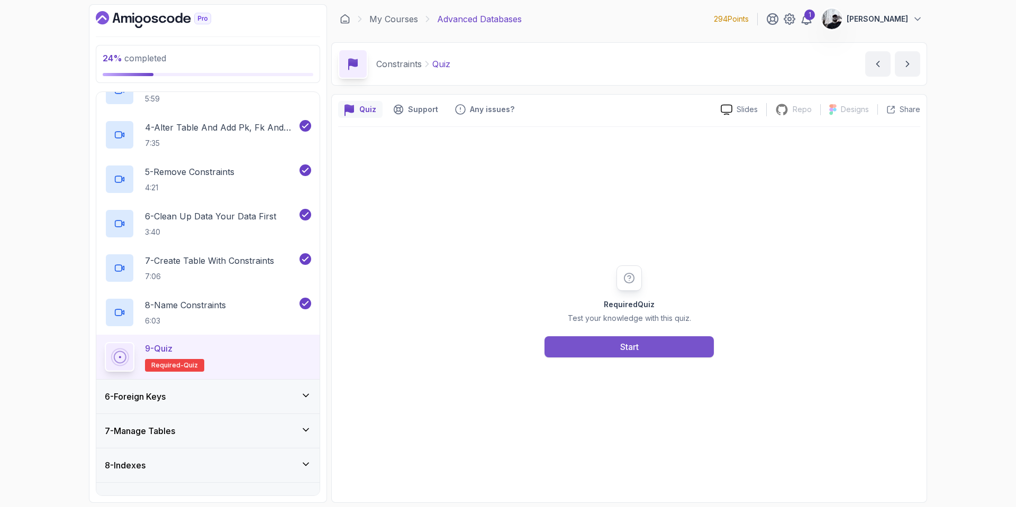
click at [642, 346] on button "Start" at bounding box center [628, 347] width 169 height 21
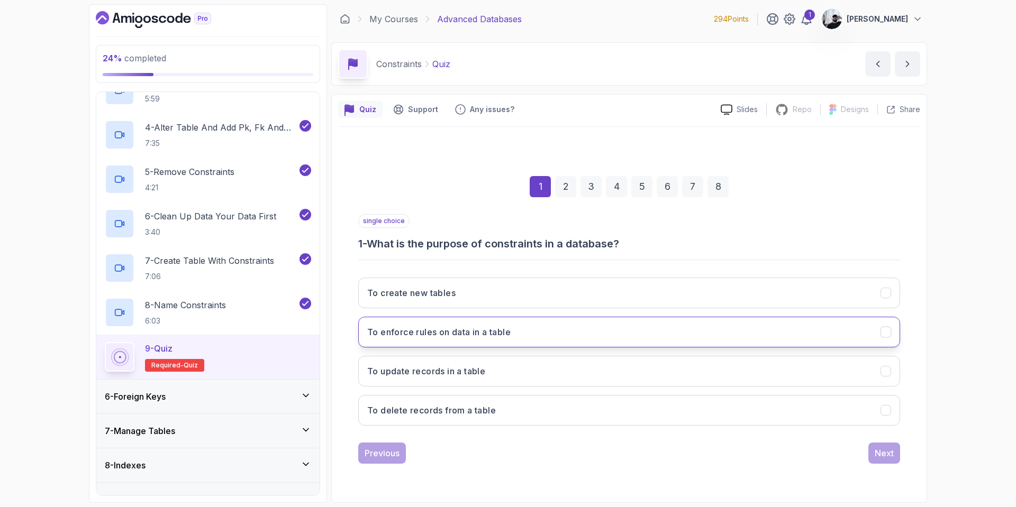
click at [540, 341] on button "To enforce rules on data in a table" at bounding box center [629, 332] width 542 height 31
click at [876, 454] on div "Next" at bounding box center [884, 453] width 19 height 13
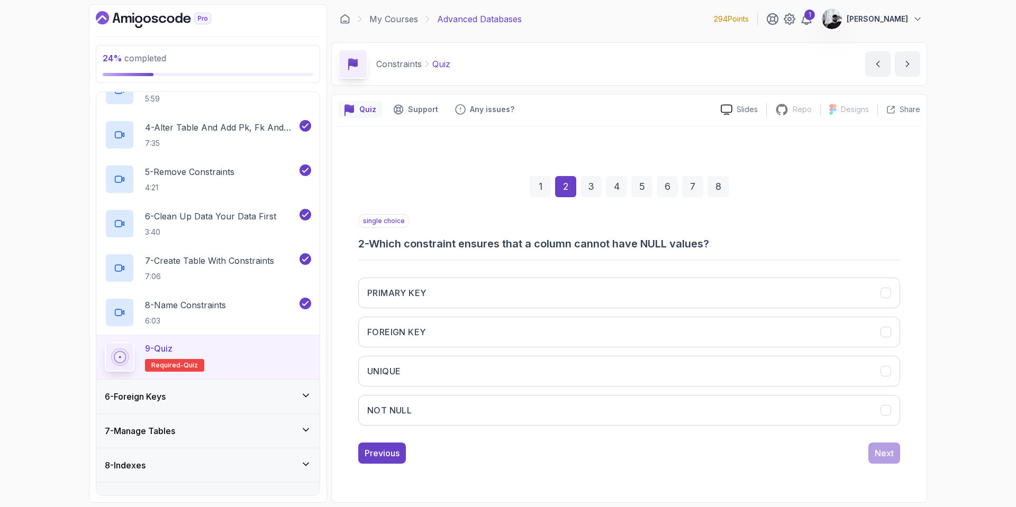
drag, startPoint x: 535, startPoint y: 428, endPoint x: 674, endPoint y: 439, distance: 139.6
click at [535, 428] on div "PRIMARY KEY FOREIGN KEY UNIQUE NOT NULL" at bounding box center [629, 351] width 542 height 165
click at [812, 416] on button "NOT NULL" at bounding box center [629, 410] width 542 height 31
click at [894, 456] on button "Next" at bounding box center [884, 453] width 32 height 21
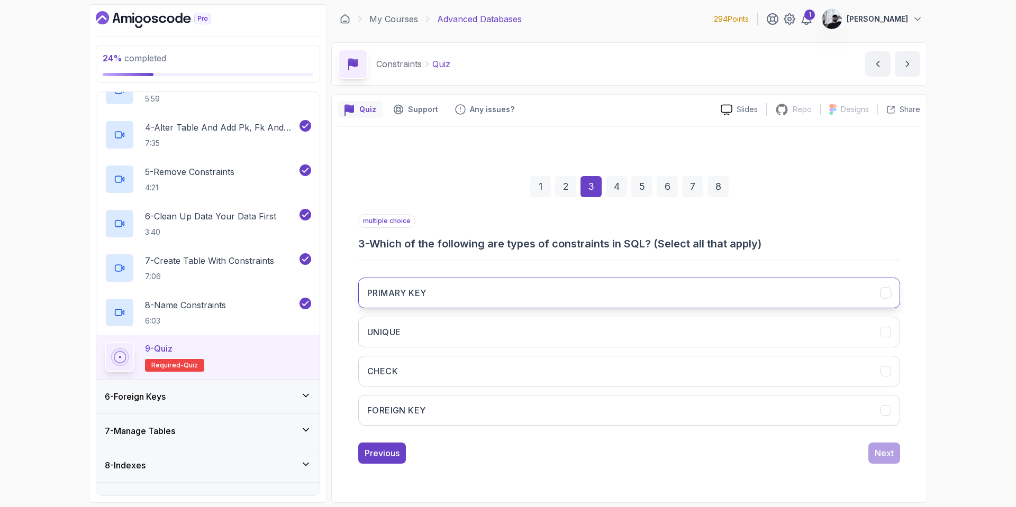
click at [460, 294] on button "PRIMARY KEY" at bounding box center [629, 293] width 542 height 31
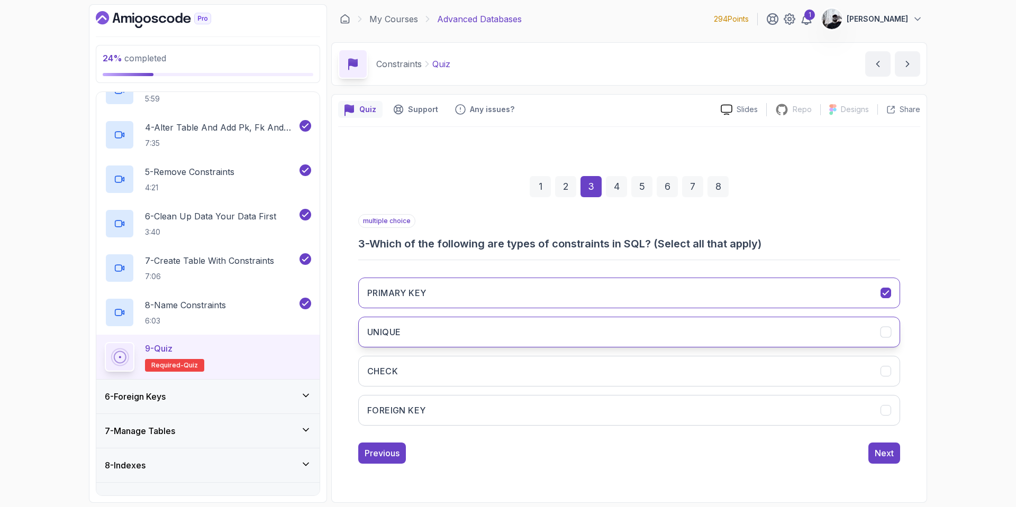
click at [449, 329] on button "UNIQUE" at bounding box center [629, 332] width 542 height 31
click at [471, 390] on div "PRIMARY KEY UNIQUE CHECK FOREIGN KEY" at bounding box center [629, 351] width 542 height 165
click at [475, 403] on button "FOREIGN KEY" at bounding box center [629, 410] width 542 height 31
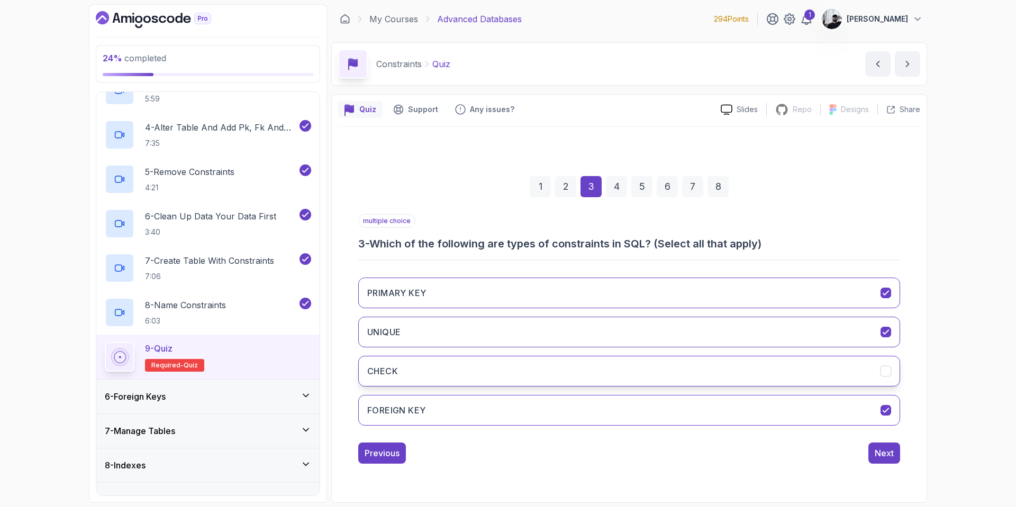
click at [811, 379] on button "CHECK" at bounding box center [629, 371] width 542 height 31
click at [849, 416] on button "FOREIGN KEY" at bounding box center [629, 410] width 542 height 31
click at [887, 453] on div "Next" at bounding box center [884, 453] width 19 height 13
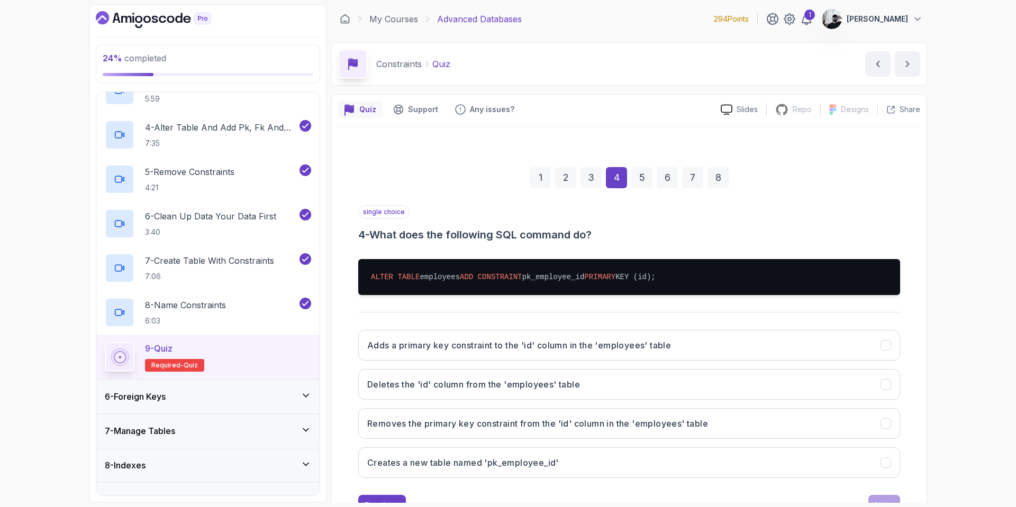
scroll to position [43, 0]
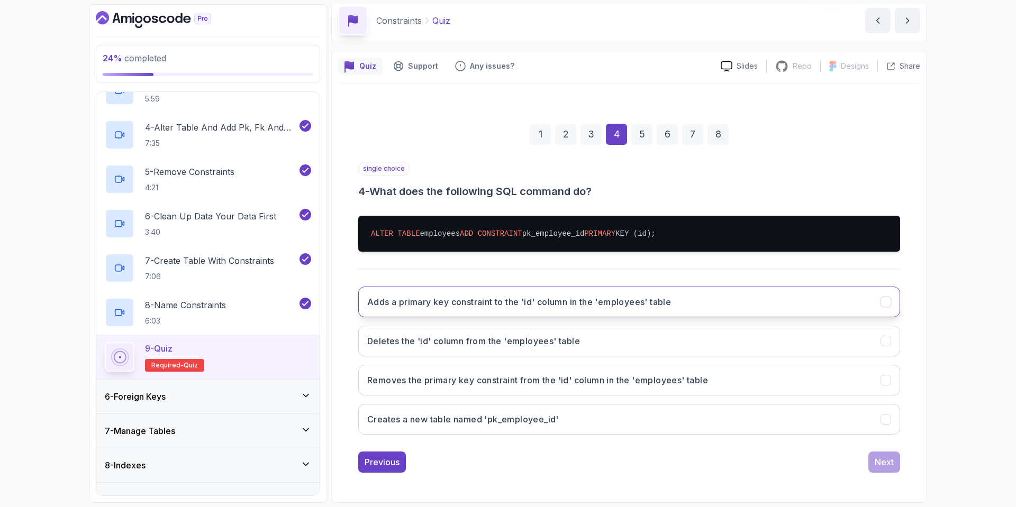
click at [530, 317] on button "Adds a primary key constraint to the 'id' column in the 'employees' table" at bounding box center [629, 302] width 542 height 31
click at [883, 465] on div "Next" at bounding box center [884, 462] width 19 height 13
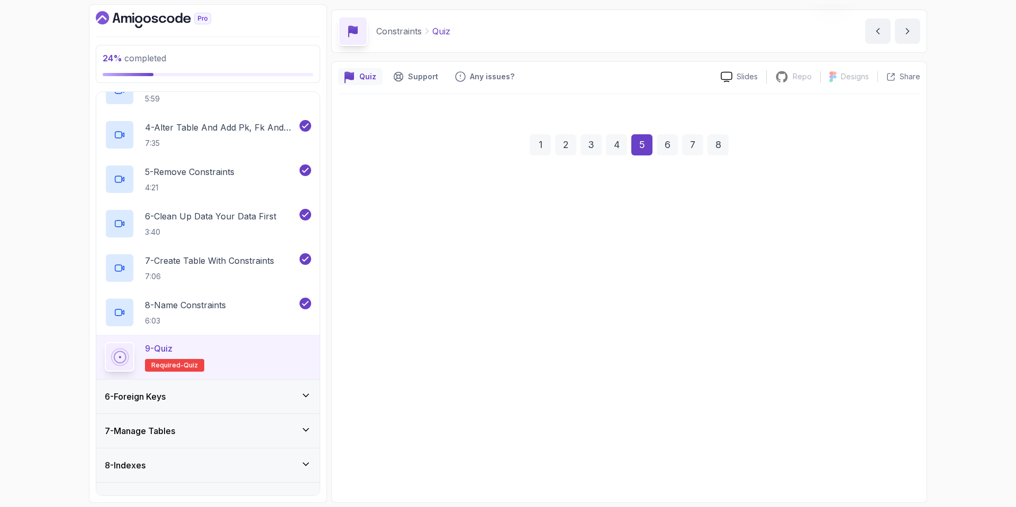
scroll to position [33, 0]
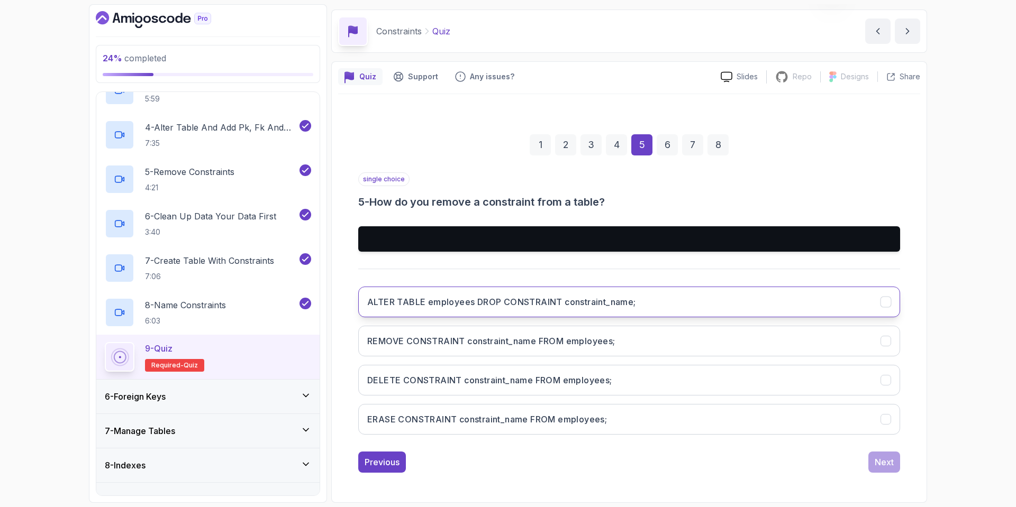
click at [562, 310] on button "ALTER TABLE employees DROP CONSTRAINT constraint_name;" at bounding box center [629, 302] width 542 height 31
click at [873, 463] on button "Next" at bounding box center [884, 462] width 32 height 21
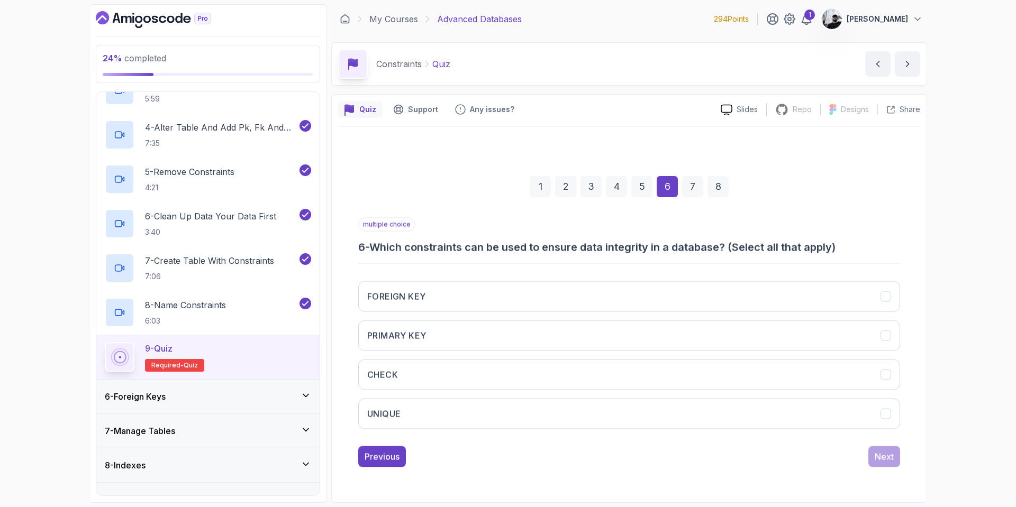
scroll to position [0, 0]
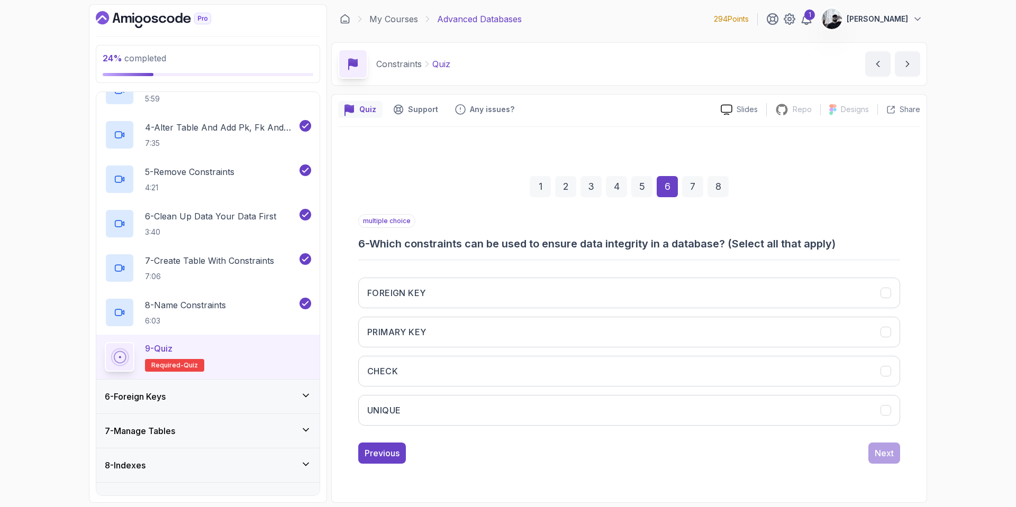
click at [457, 401] on button "UNIQUE" at bounding box center [629, 410] width 542 height 31
drag, startPoint x: 440, startPoint y: 376, endPoint x: 432, endPoint y: 355, distance: 22.4
click at [439, 375] on button "CHECK" at bounding box center [629, 371] width 542 height 31
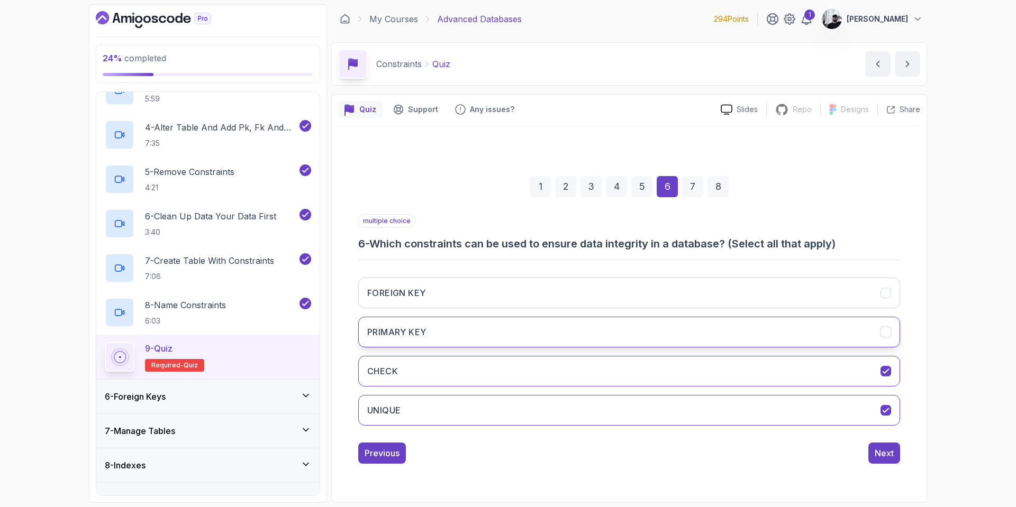
click at [434, 337] on button "PRIMARY KEY" at bounding box center [629, 332] width 542 height 31
click at [526, 407] on button "UNIQUE" at bounding box center [629, 410] width 542 height 31
click at [496, 412] on button "UNIQUE" at bounding box center [629, 410] width 542 height 31
click at [881, 454] on div "Next" at bounding box center [884, 453] width 19 height 13
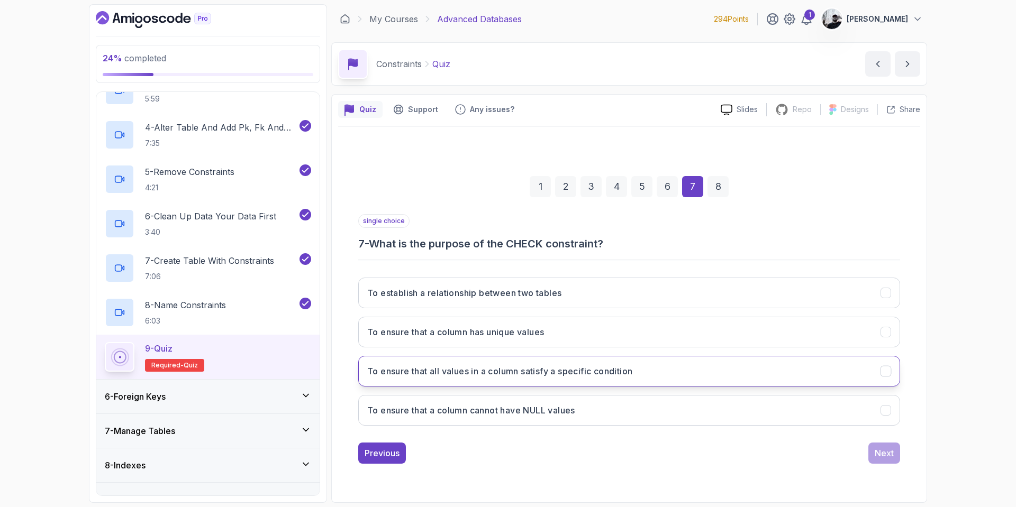
click at [588, 380] on button "To ensure that all values in a column satisfy a specific condition" at bounding box center [629, 371] width 542 height 31
click at [871, 451] on button "Next" at bounding box center [884, 453] width 32 height 21
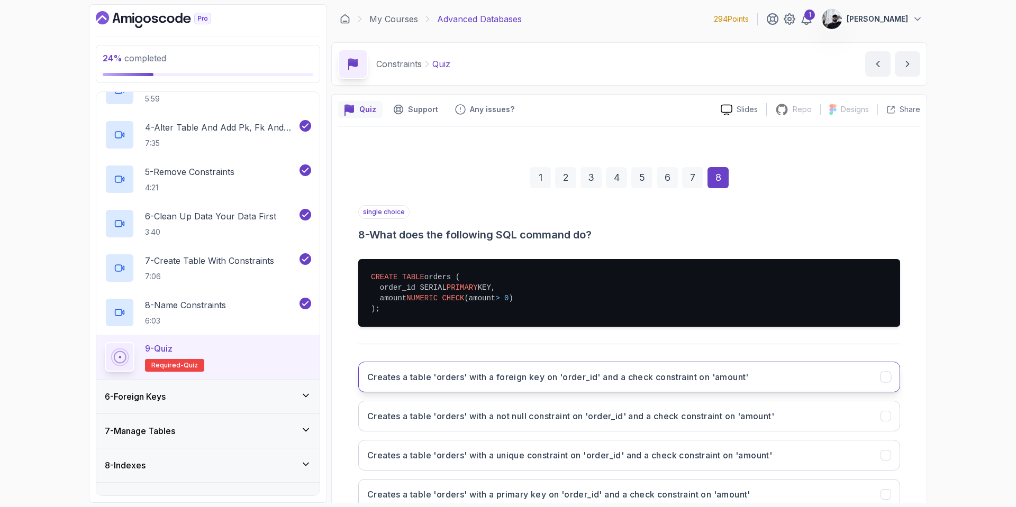
scroll to position [69, 0]
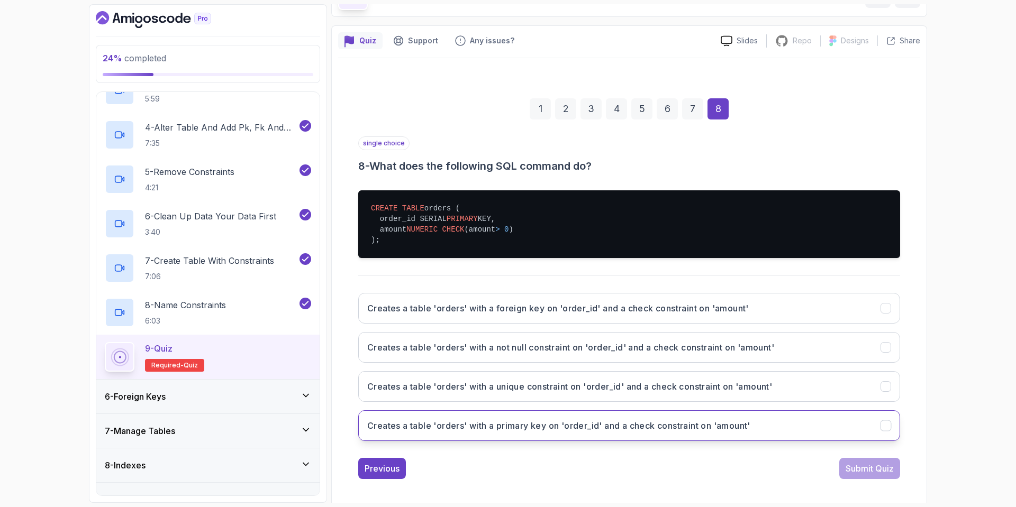
click at [639, 433] on button "Creates a table 'orders' with a primary key on 'order_id' and a check constrain…" at bounding box center [629, 426] width 542 height 31
click at [874, 465] on div "Submit Quiz" at bounding box center [869, 468] width 48 height 13
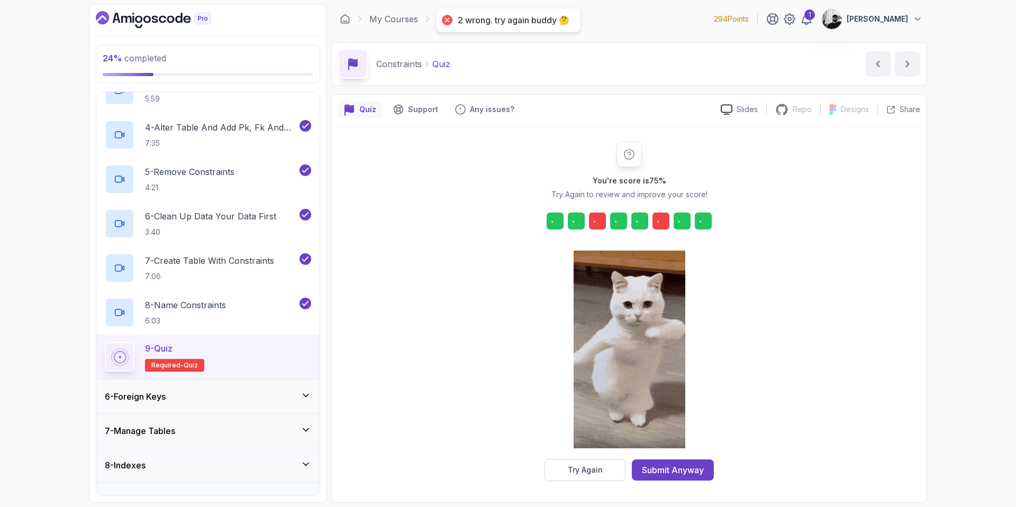
scroll to position [0, 0]
click at [605, 472] on button "Try Again" at bounding box center [584, 470] width 81 height 22
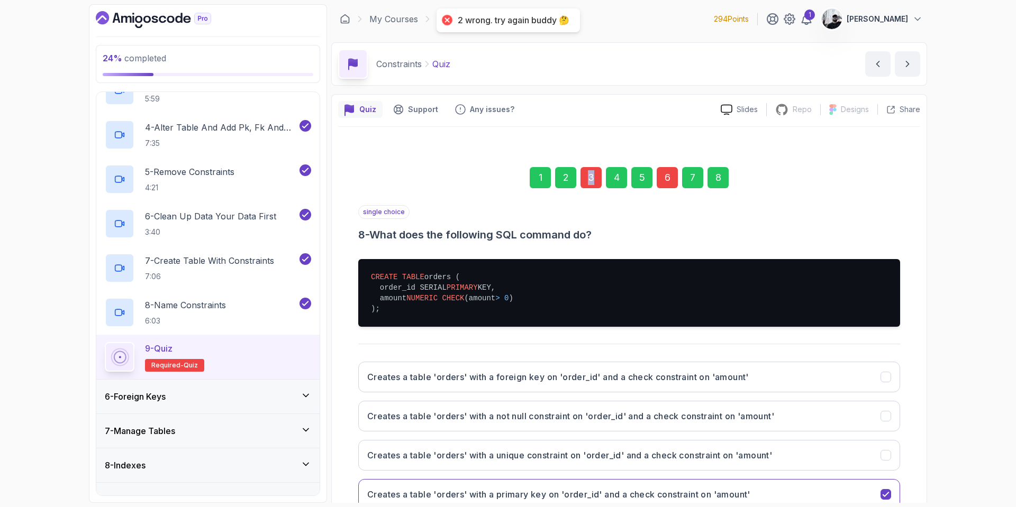
click at [586, 181] on div "3" at bounding box center [590, 177] width 21 height 21
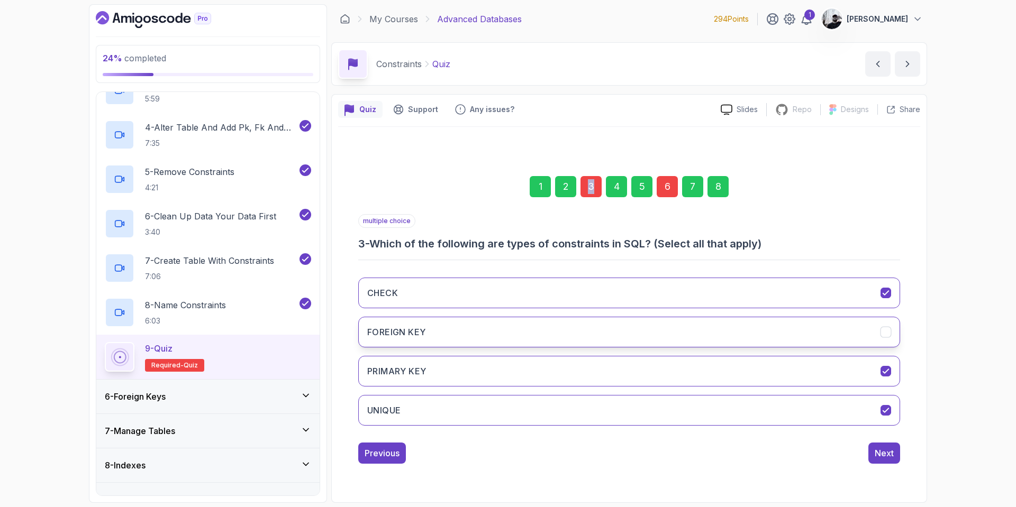
click at [641, 328] on button "FOREIGN KEY" at bounding box center [629, 332] width 542 height 31
drag, startPoint x: 898, startPoint y: 462, endPoint x: 886, endPoint y: 453, distance: 15.5
click at [898, 462] on button "Next" at bounding box center [884, 453] width 32 height 21
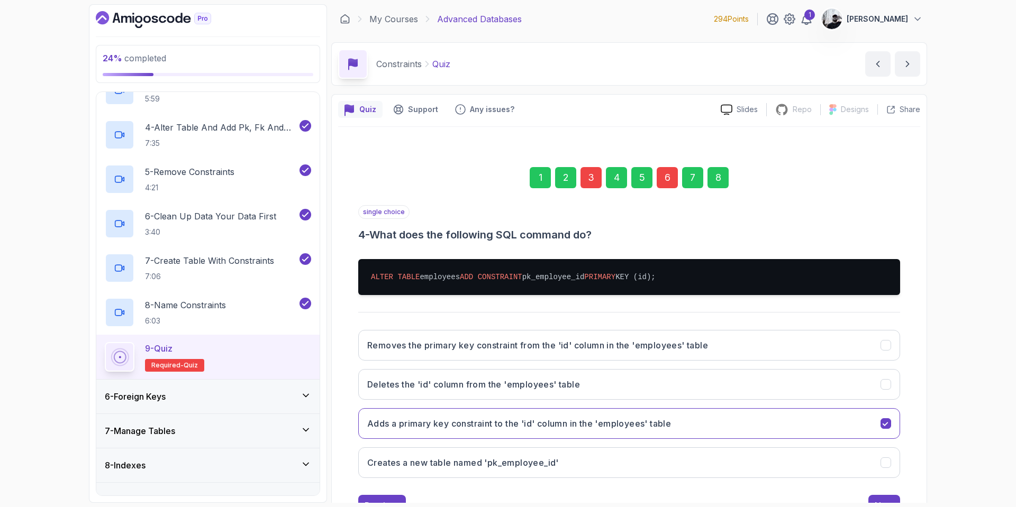
click at [669, 181] on div "6" at bounding box center [667, 177] width 21 height 21
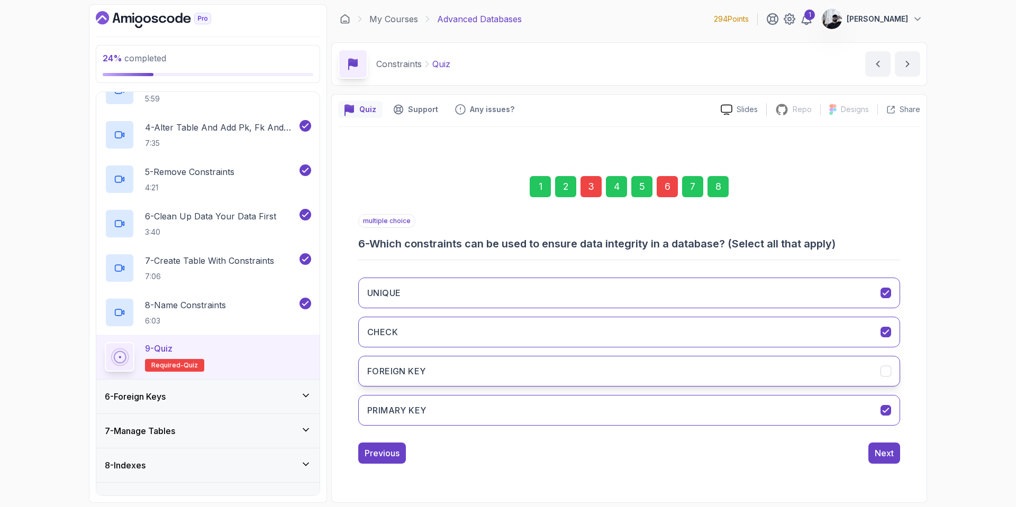
click at [611, 371] on button "FOREIGN KEY" at bounding box center [629, 371] width 542 height 31
click at [873, 448] on button "Next" at bounding box center [884, 453] width 32 height 21
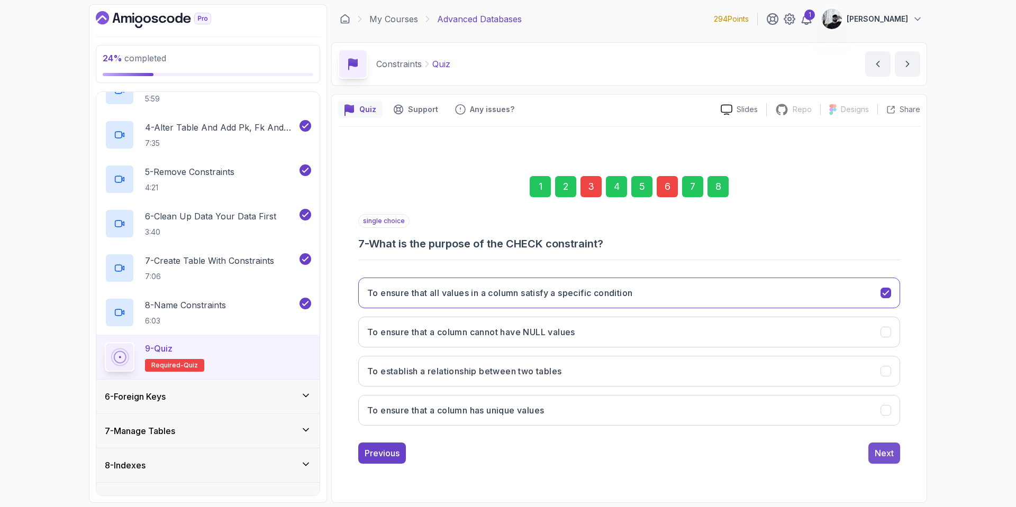
click at [887, 461] on button "Next" at bounding box center [884, 453] width 32 height 21
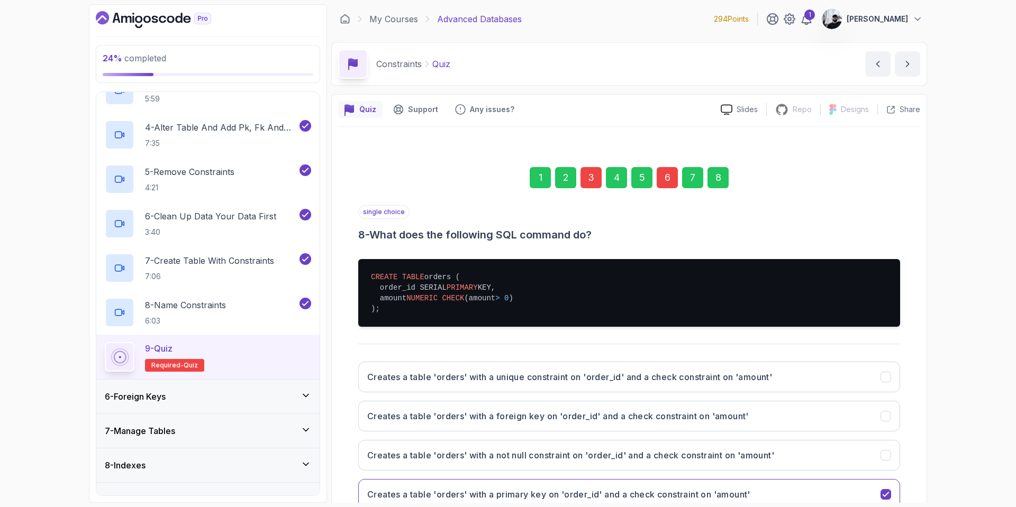
scroll to position [75, 0]
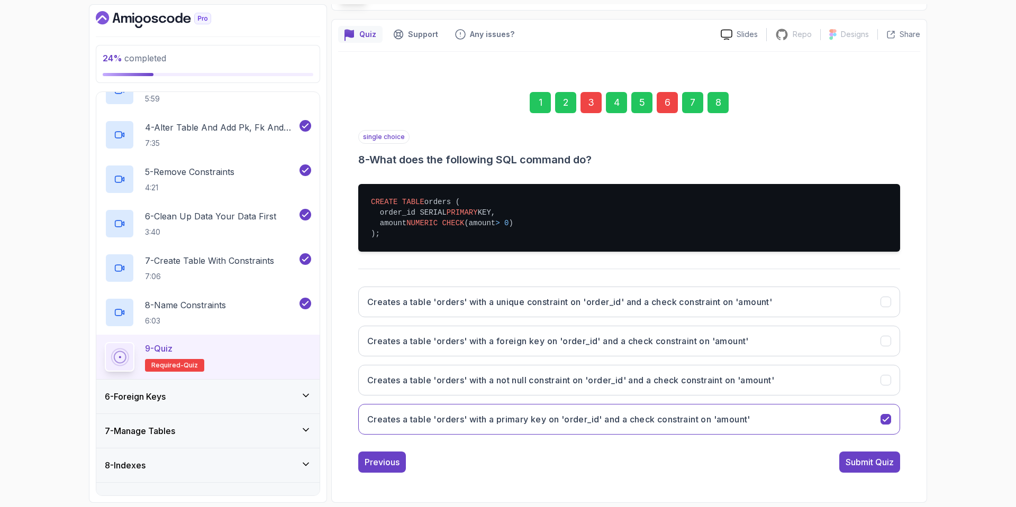
click at [875, 460] on div "Submit Quiz" at bounding box center [869, 462] width 48 height 13
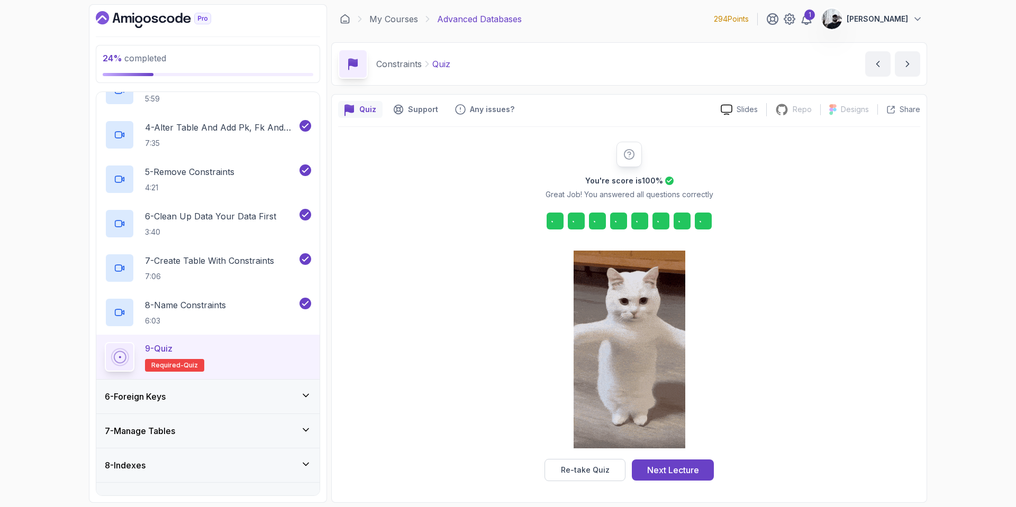
scroll to position [0, 0]
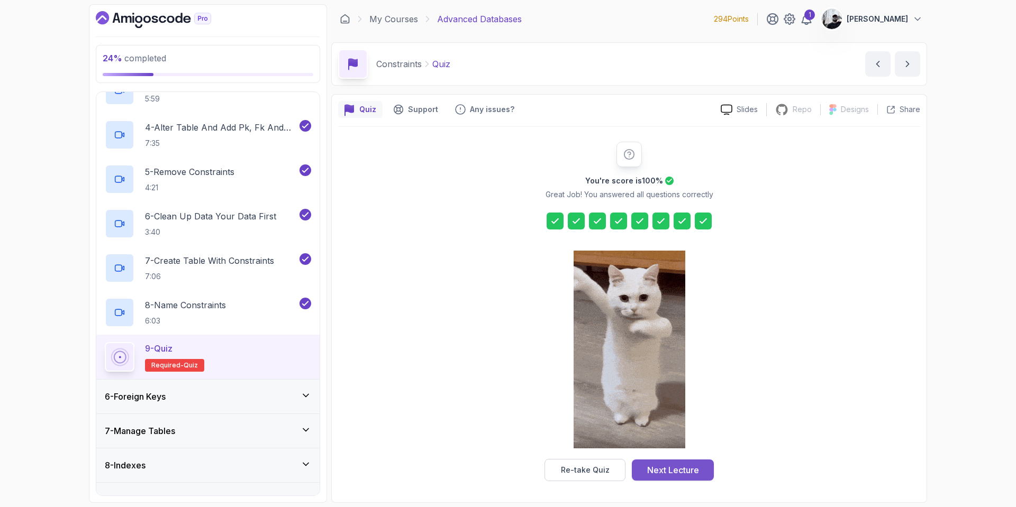
click at [684, 468] on div "Next Lecture" at bounding box center [673, 470] width 52 height 13
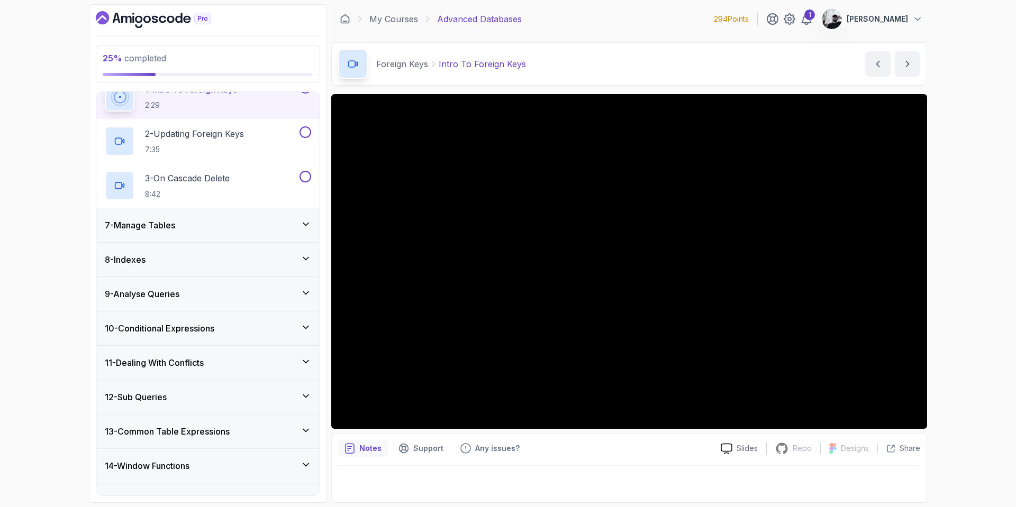
scroll to position [161, 0]
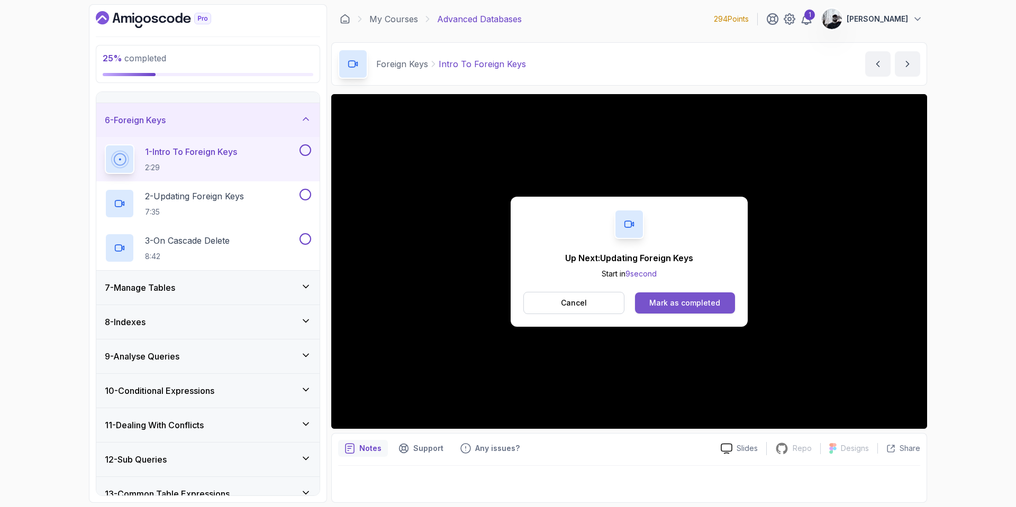
click at [685, 306] on div "Mark as completed" at bounding box center [684, 303] width 71 height 11
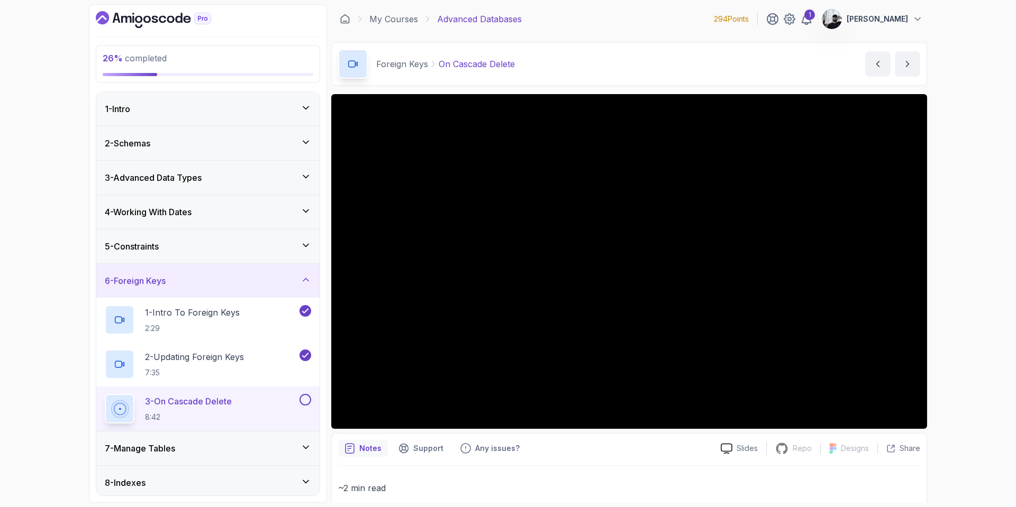
scroll to position [282, 0]
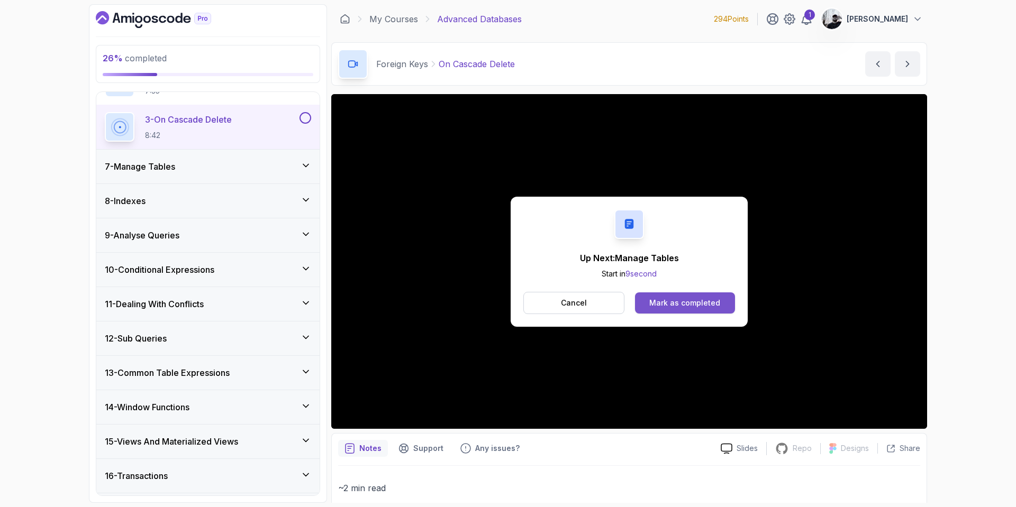
click at [687, 303] on div "Mark as completed" at bounding box center [684, 303] width 71 height 11
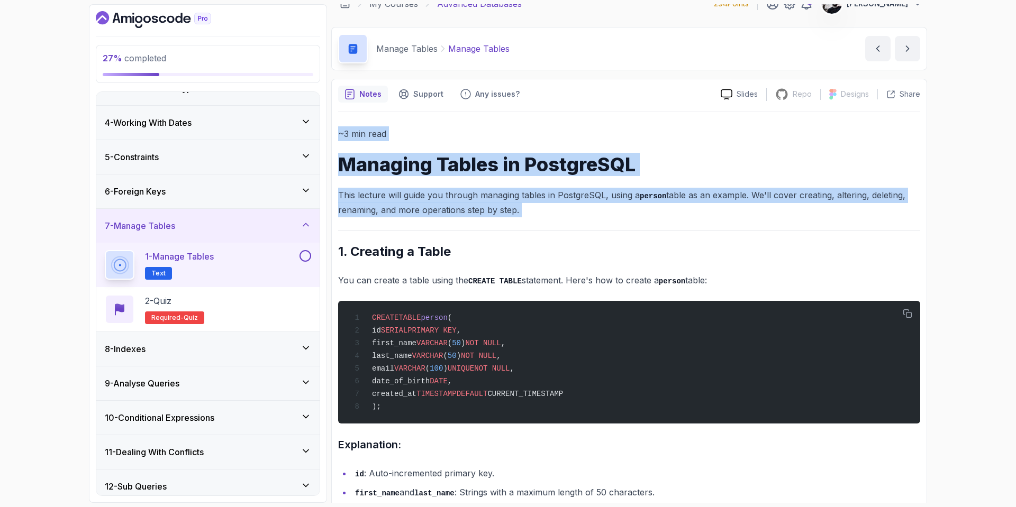
scroll to position [17, 0]
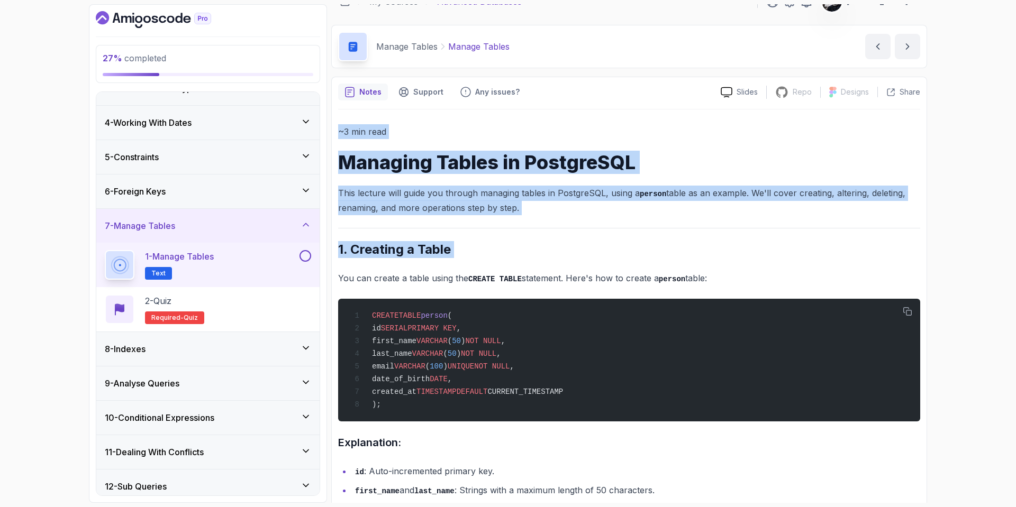
drag, startPoint x: 339, startPoint y: 147, endPoint x: 525, endPoint y: 265, distance: 219.7
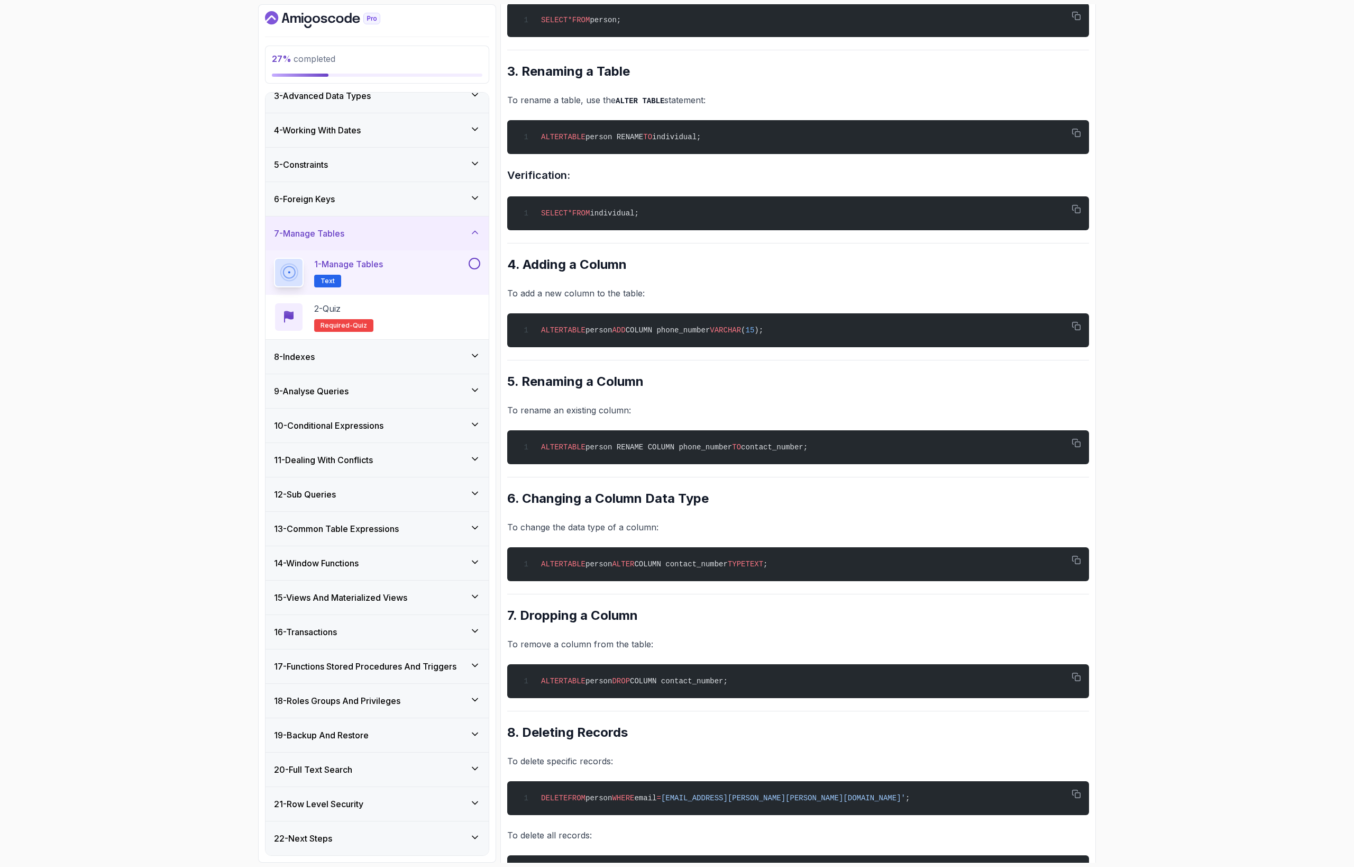
scroll to position [0, 0]
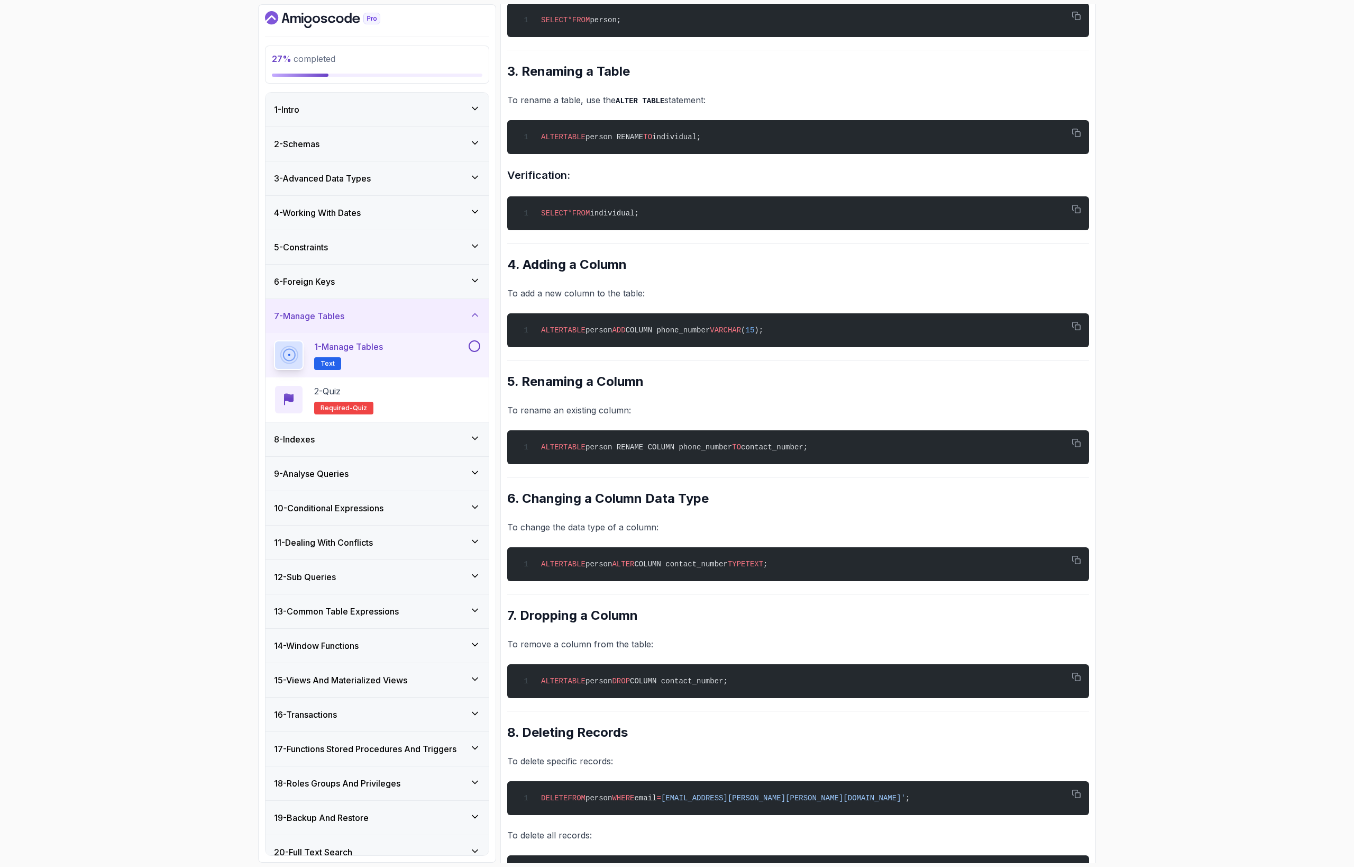
drag, startPoint x: 494, startPoint y: 179, endPoint x: 472, endPoint y: 183, distance: 22.0
click at [472, 183] on div "27 % completed 1 - Intro 2 - Schemas 3 - Advanced Data Types 4 - Working With D…" at bounding box center [377, 433] width 238 height 858
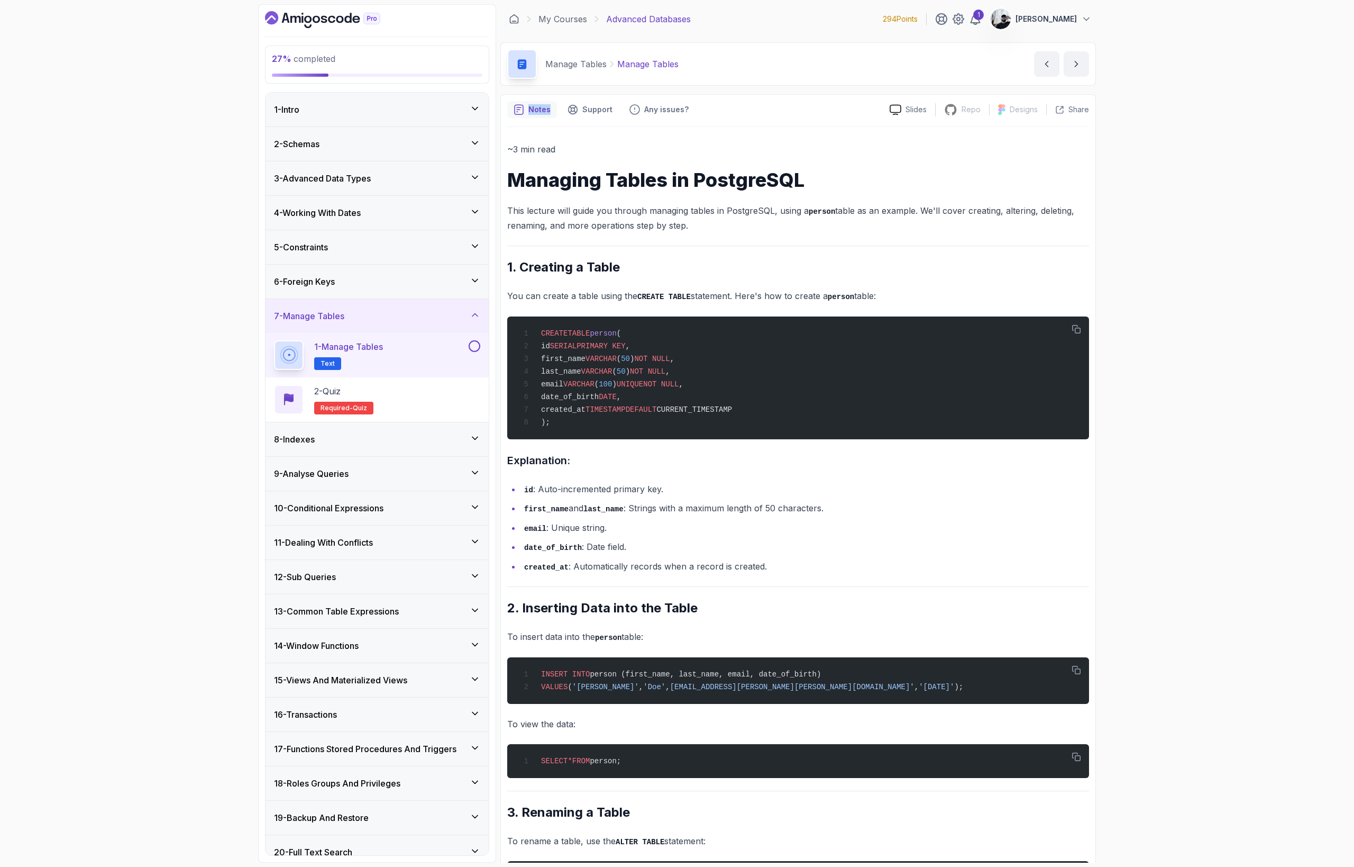
click at [523, 111] on icon "notes button" at bounding box center [519, 110] width 8 height 10
click at [894, 183] on h1 "Managing Tables in PostgreSQL" at bounding box center [798, 179] width 582 height 21
click at [1015, 106] on p "Share" at bounding box center [1079, 109] width 21 height 11
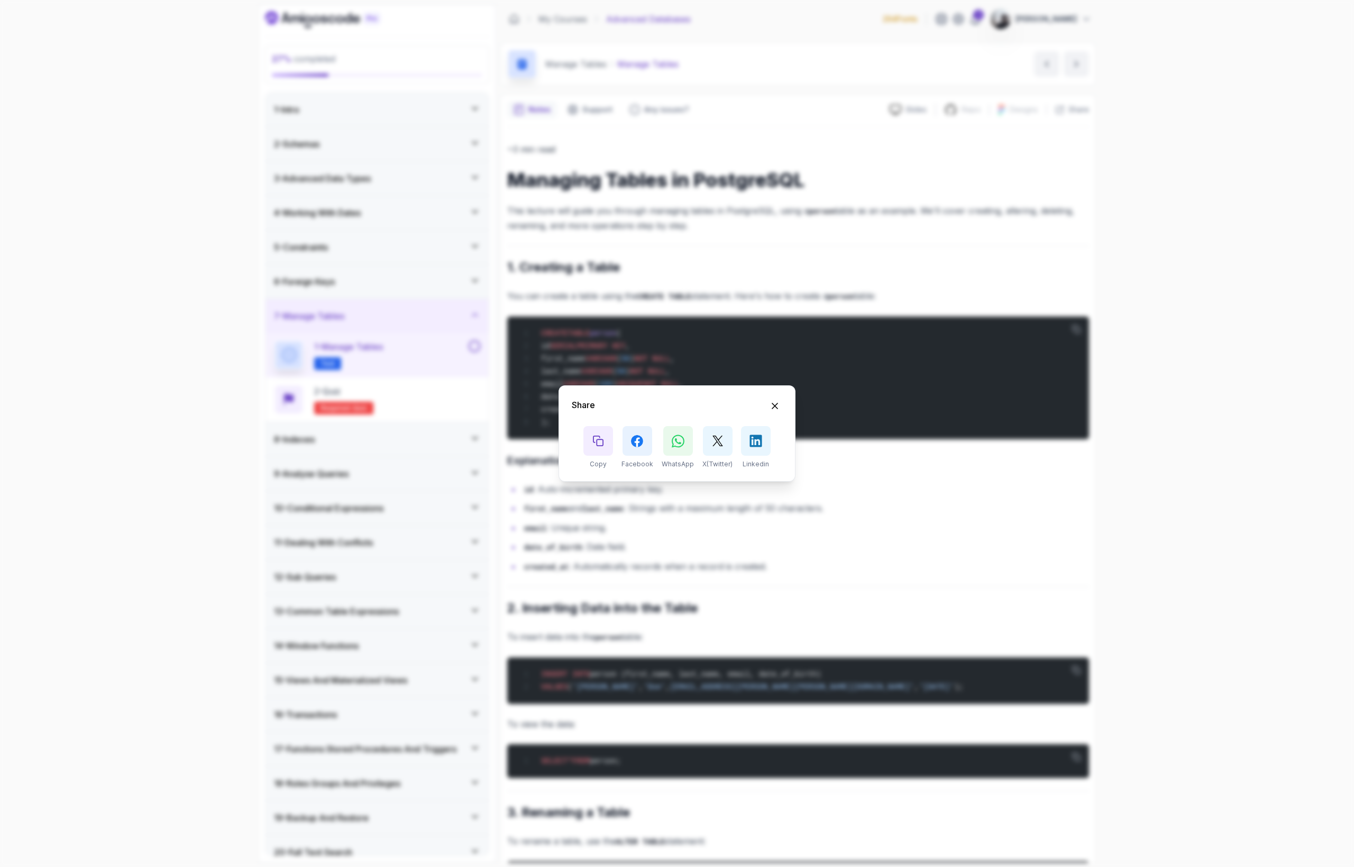
click at [772, 397] on div "Share Copy Facebook WhatsApp X(Twitter) Linkedin" at bounding box center [677, 433] width 237 height 96
click at [779, 407] on icon "Hide Share modal" at bounding box center [775, 406] width 11 height 11
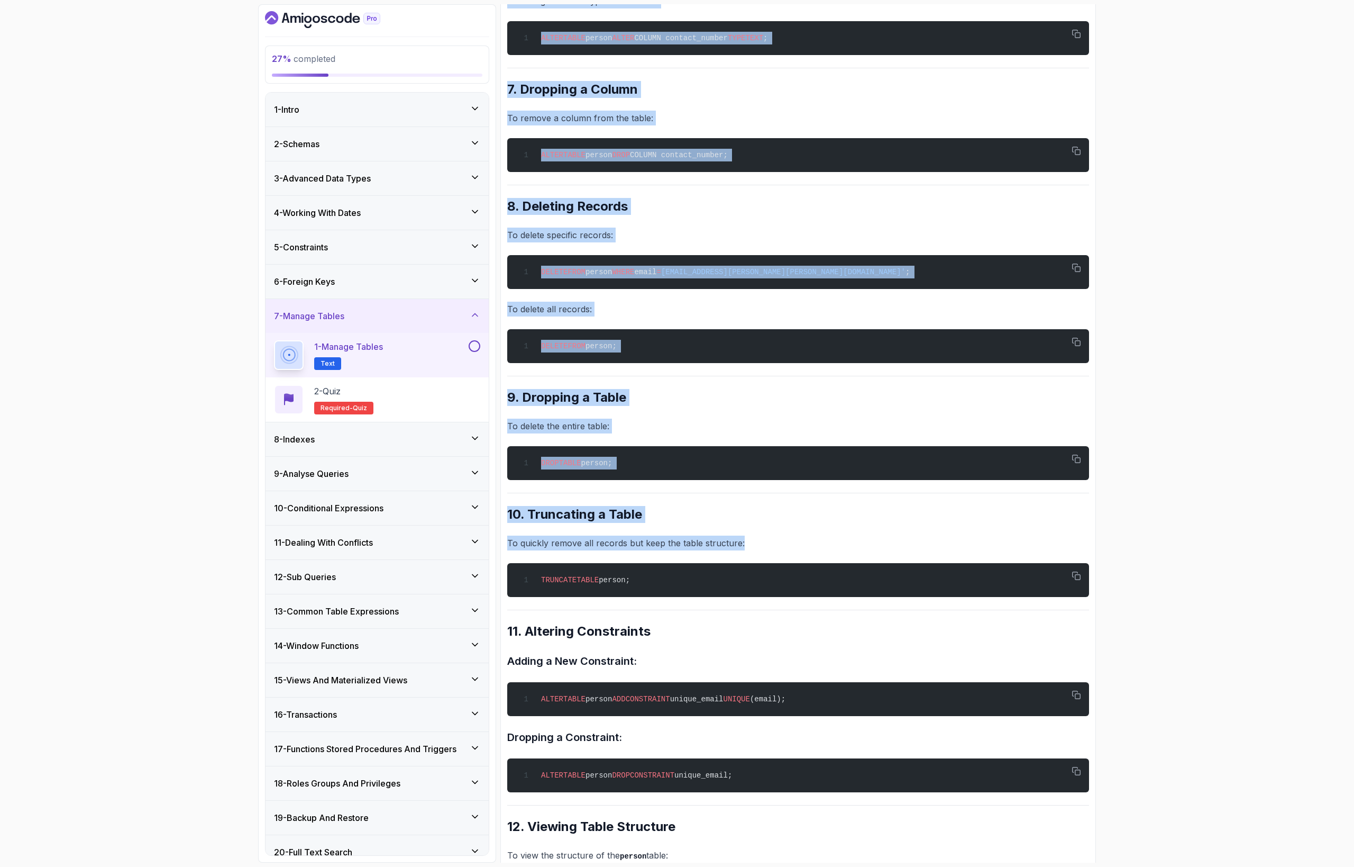
scroll to position [1335, 0]
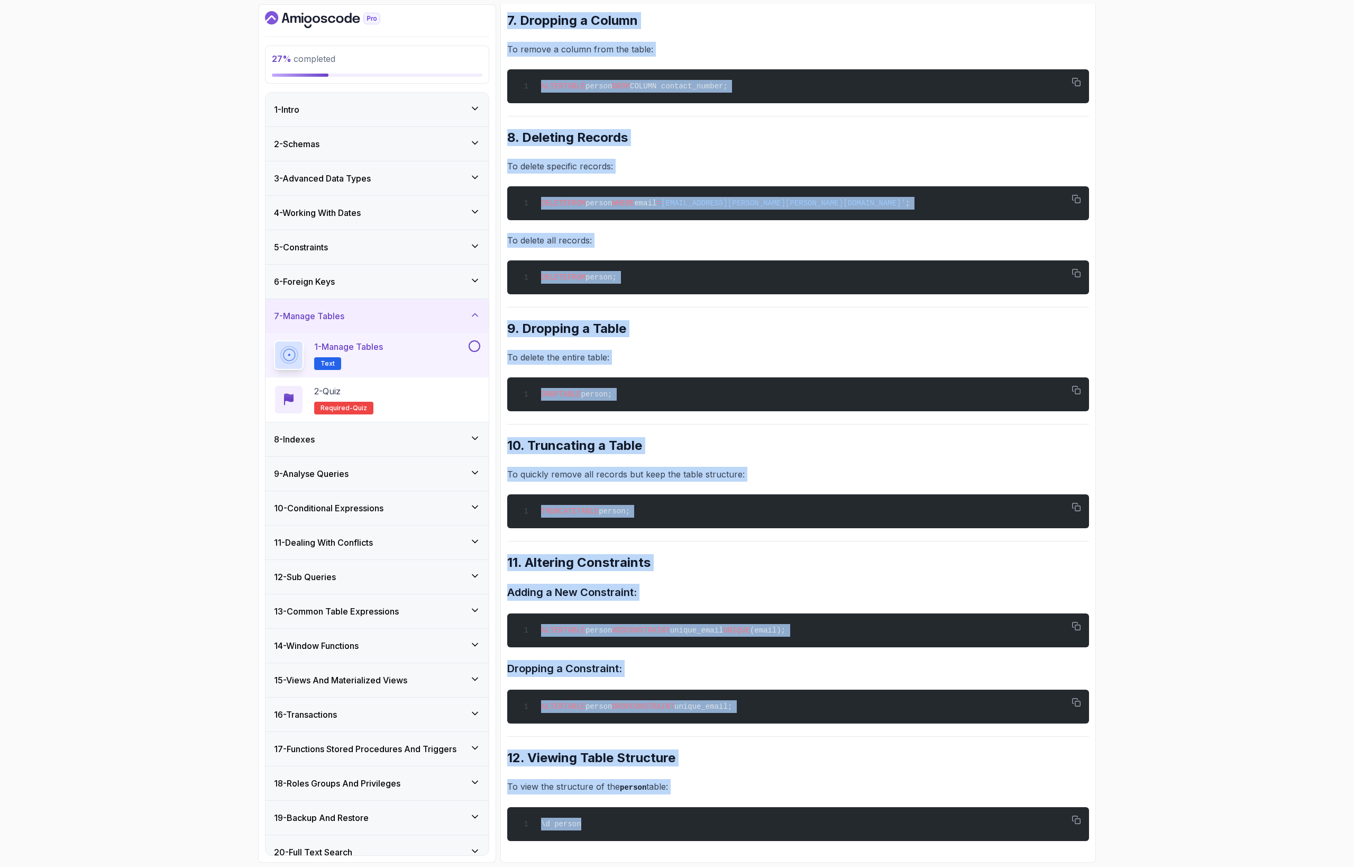
drag, startPoint x: 504, startPoint y: 183, endPoint x: 1088, endPoint y: 851, distance: 887.6
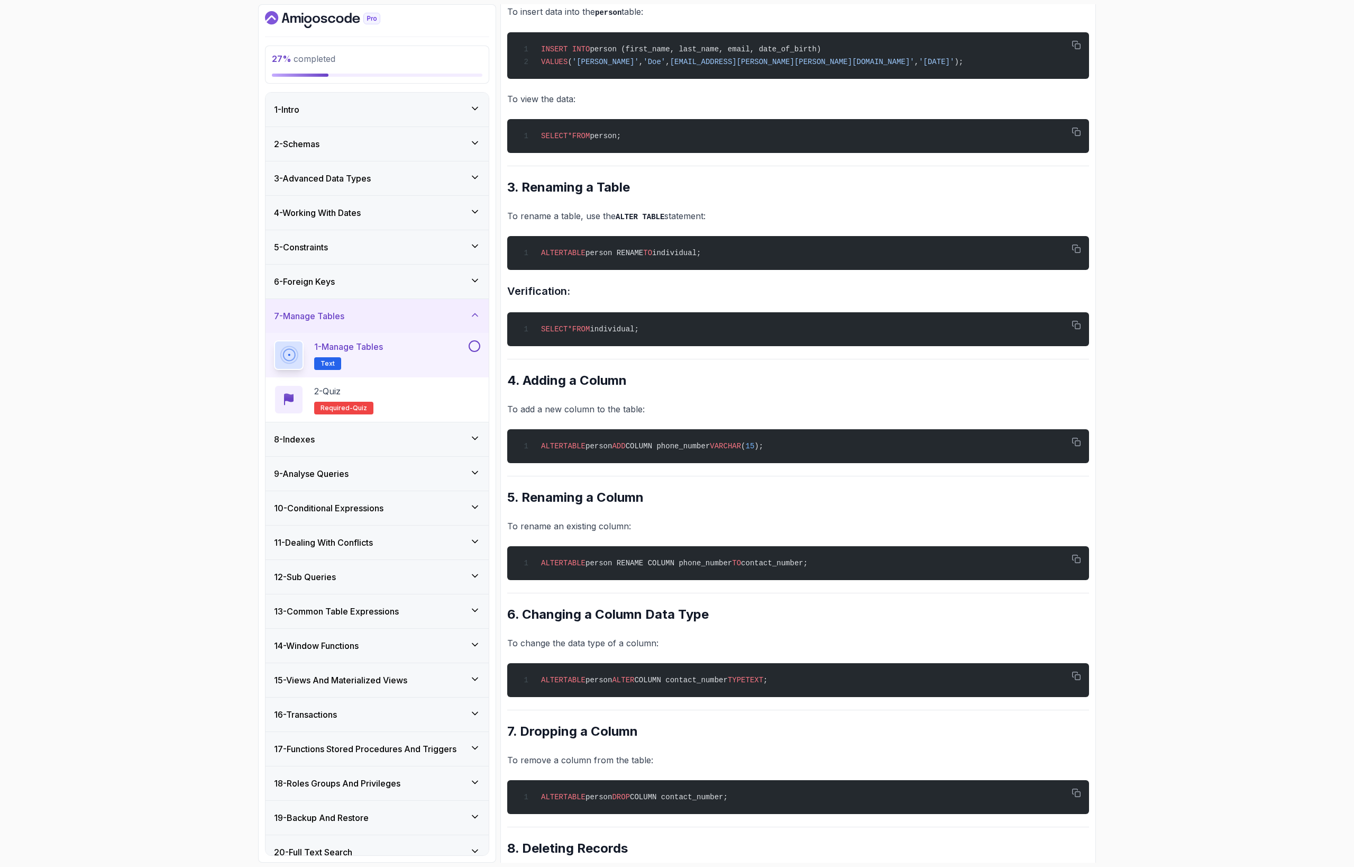
scroll to position [0, 0]
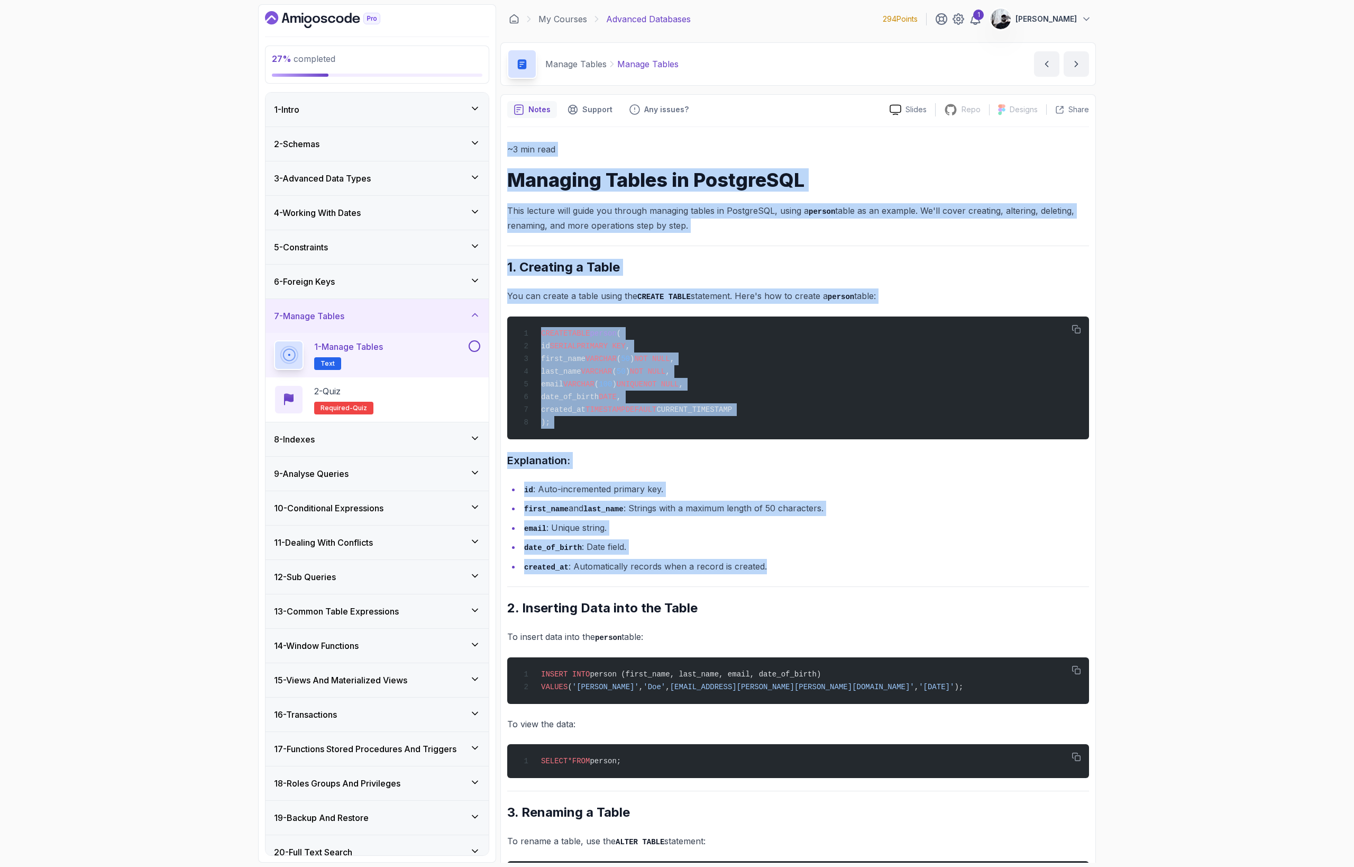
drag, startPoint x: 506, startPoint y: 149, endPoint x: 903, endPoint y: 574, distance: 581.7
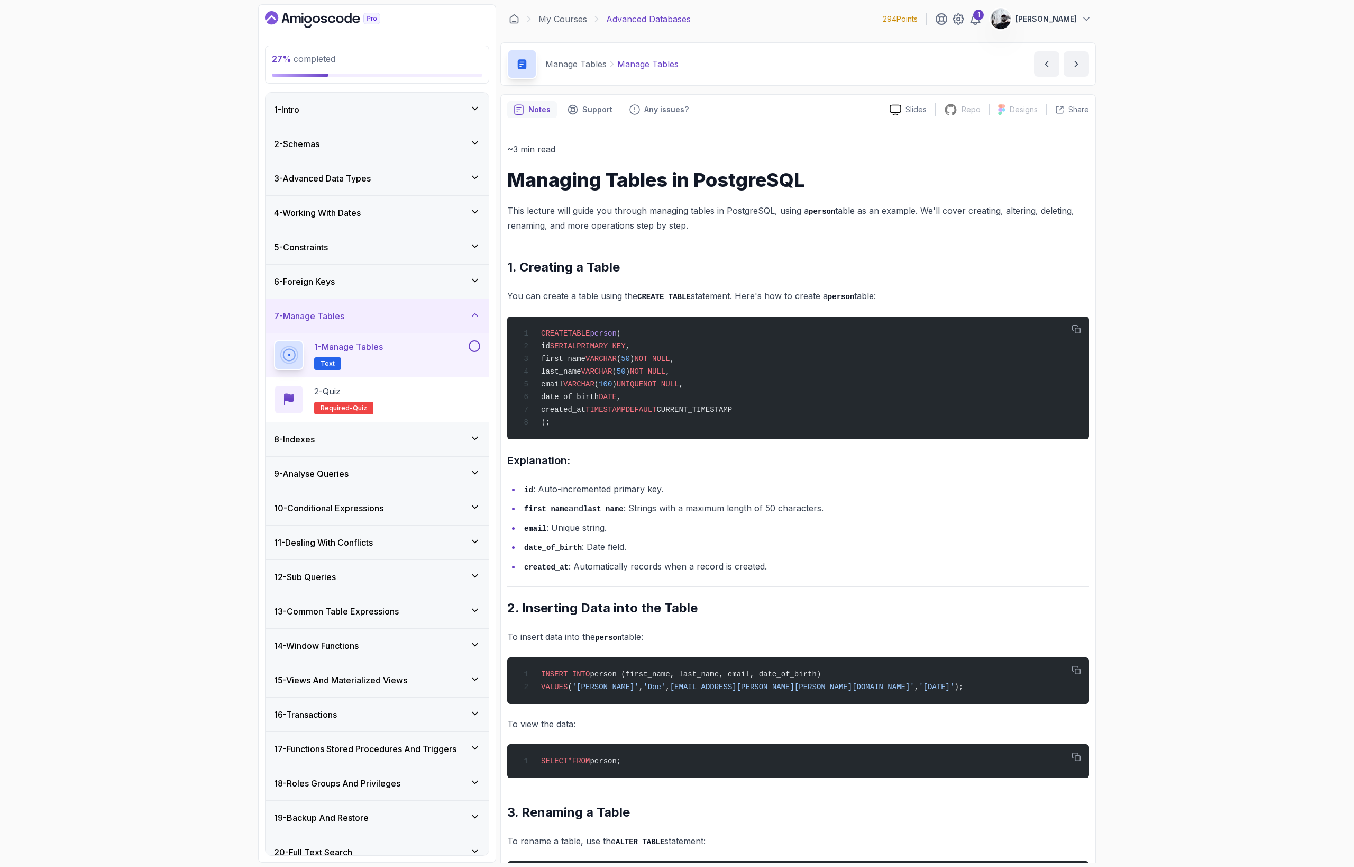
click at [628, 187] on h1 "Managing Tables in PostgreSQL" at bounding box center [798, 179] width 582 height 21
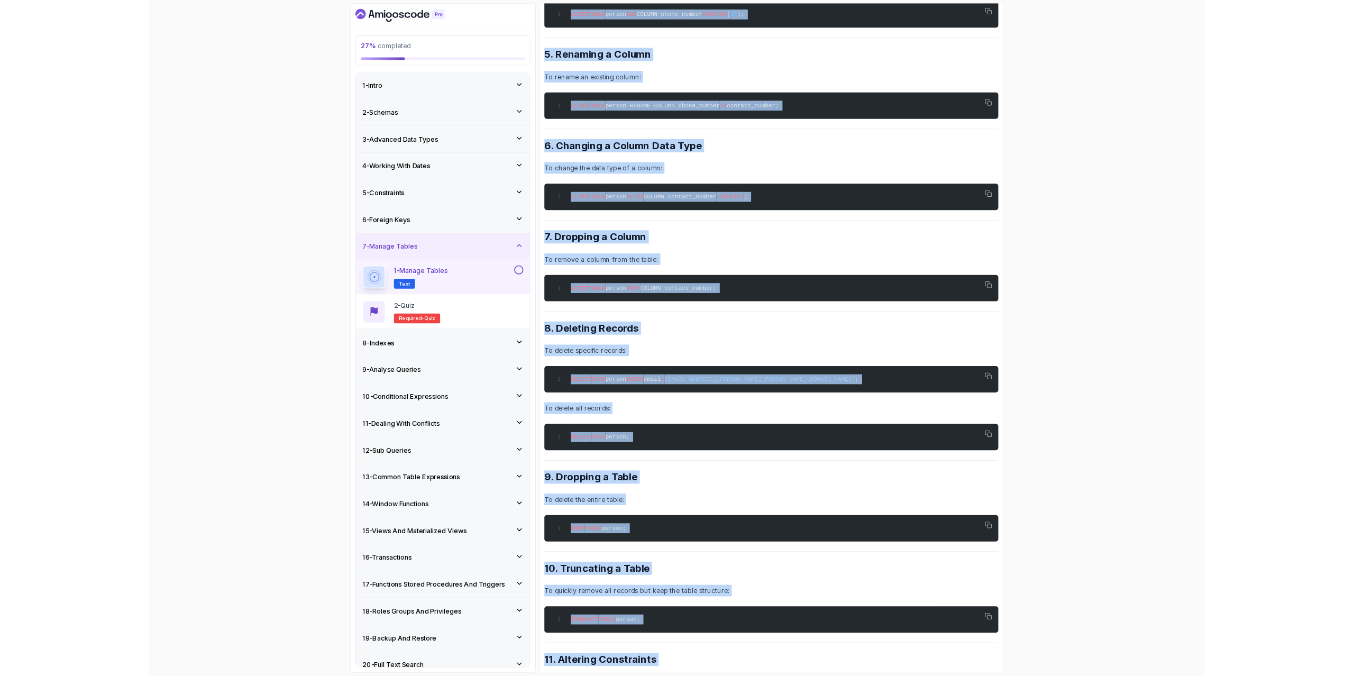
scroll to position [1335, 0]
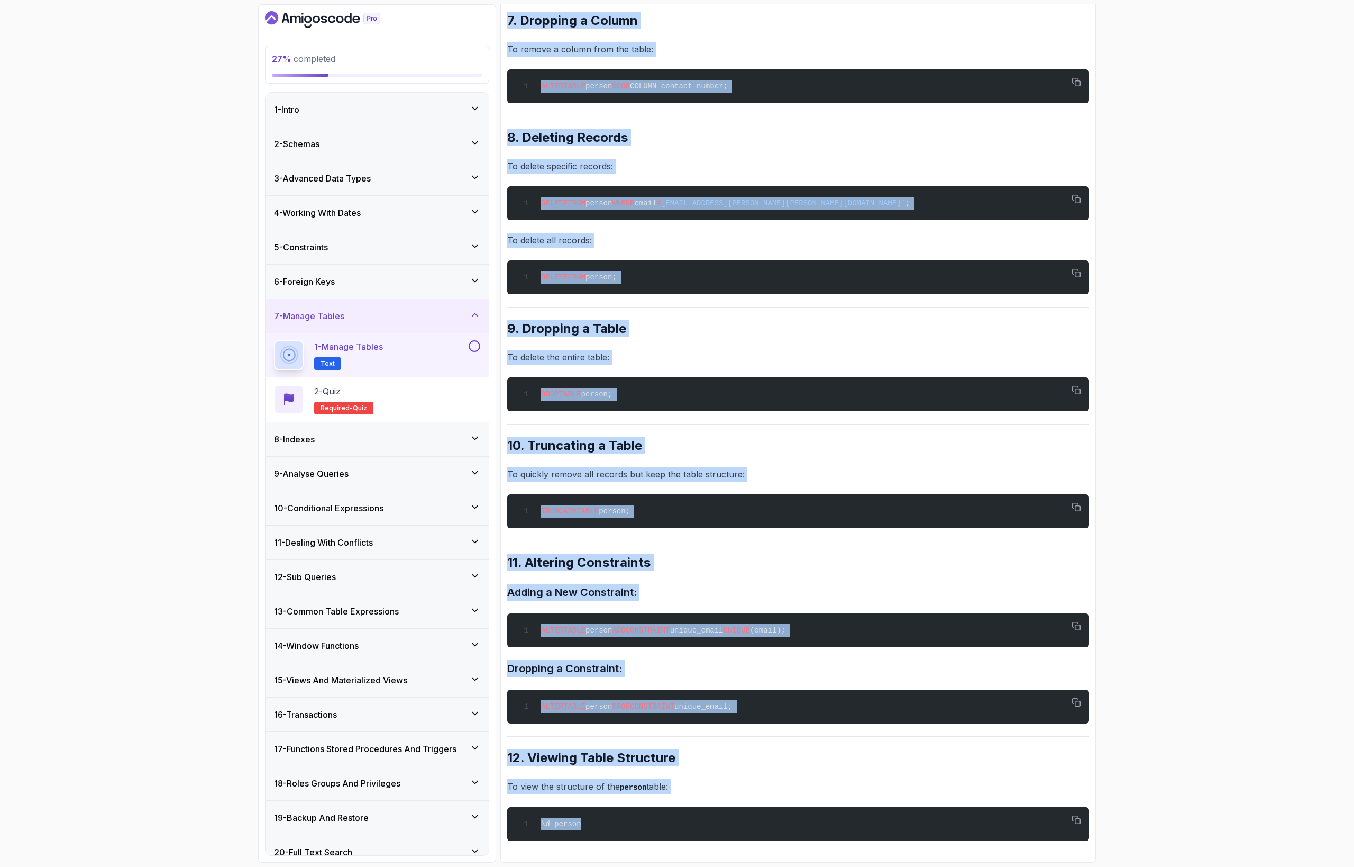
drag, startPoint x: 508, startPoint y: 179, endPoint x: 1045, endPoint y: 853, distance: 862.2
copy div "Managing Tables in PostgreSQL This lecture will guide you through managing tabl…"
drag, startPoint x: 1248, startPoint y: 855, endPoint x: 1026, endPoint y: 774, distance: 235.7
click at [1015, 507] on div "27 % completed 1 - Intro 2 - Schemas 3 - Advanced Data Types 4 - Working With D…" at bounding box center [677, 433] width 1354 height 867
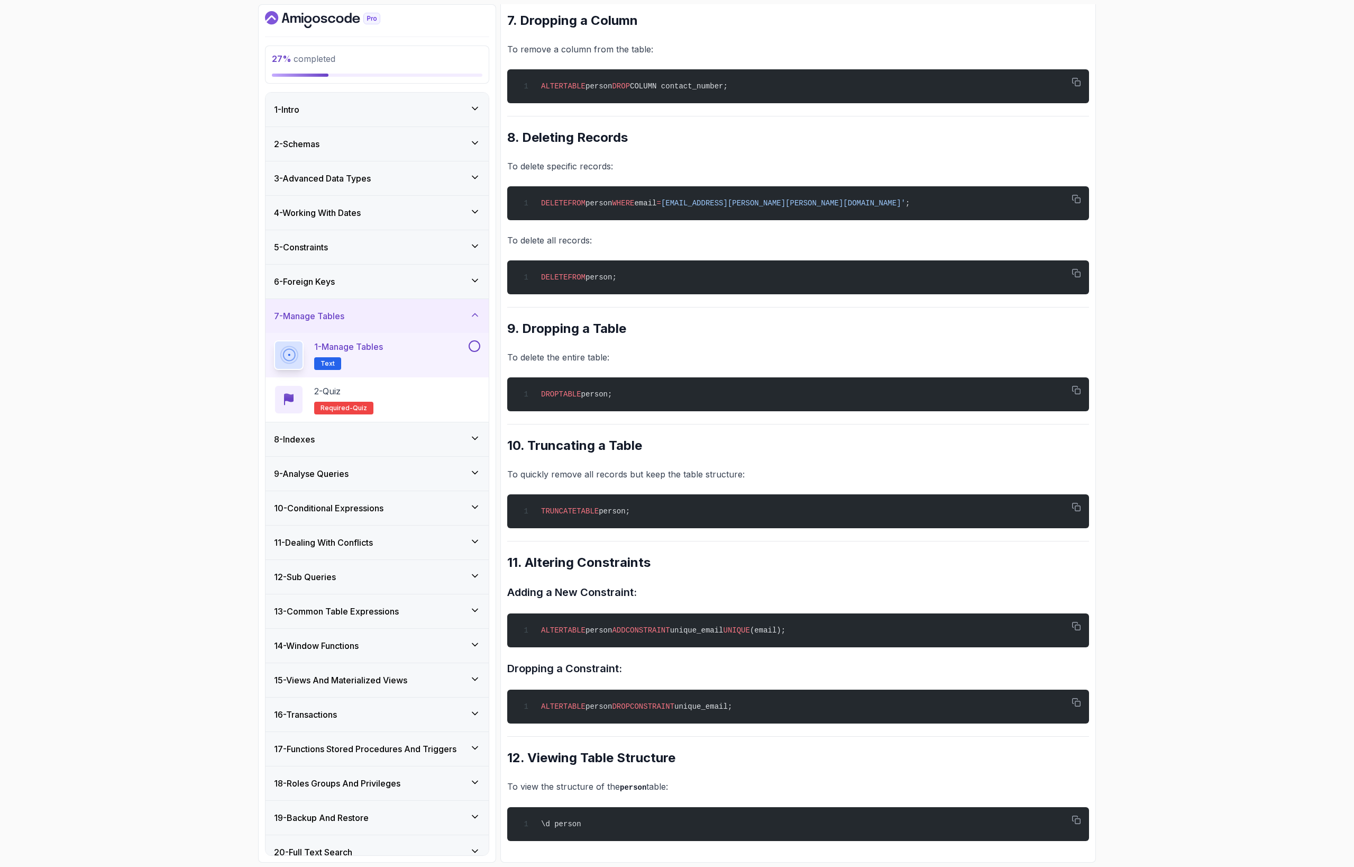
click at [1015, 507] on div "27 % completed 1 - Intro 2 - Schemas 3 - Advanced Data Types 4 - Working With D…" at bounding box center [677, 433] width 1354 height 867
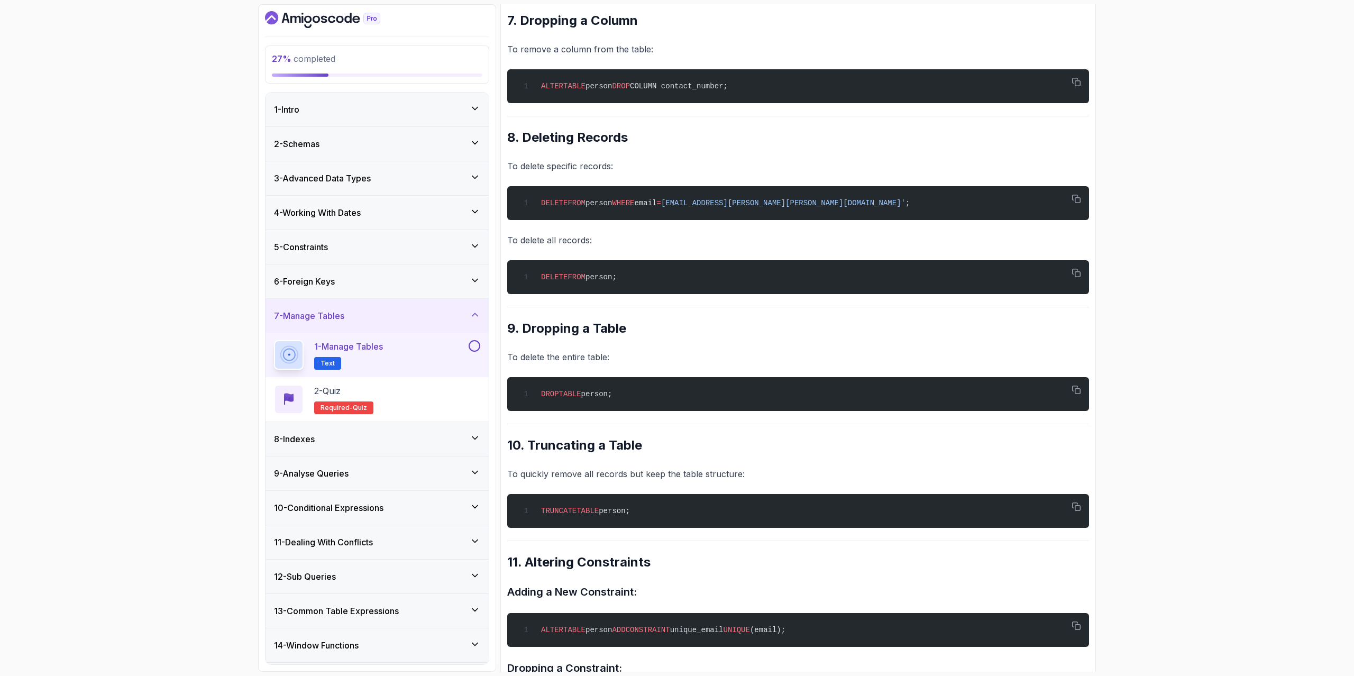
click at [480, 347] on button at bounding box center [475, 346] width 12 height 12
click at [465, 382] on div "2 - Quiz Required- quiz" at bounding box center [377, 399] width 223 height 44
click at [462, 402] on div "2 - Quiz Required- quiz" at bounding box center [377, 400] width 206 height 30
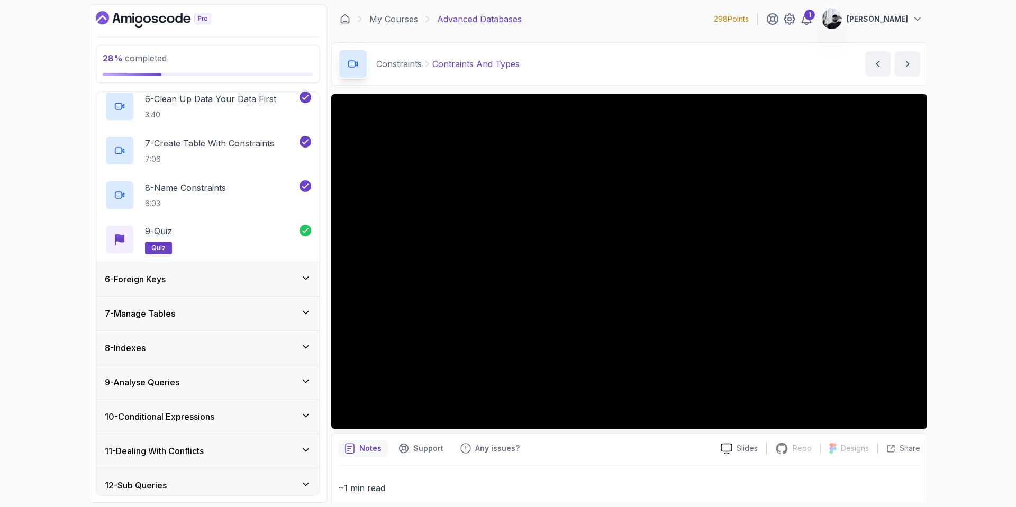
scroll to position [489, 0]
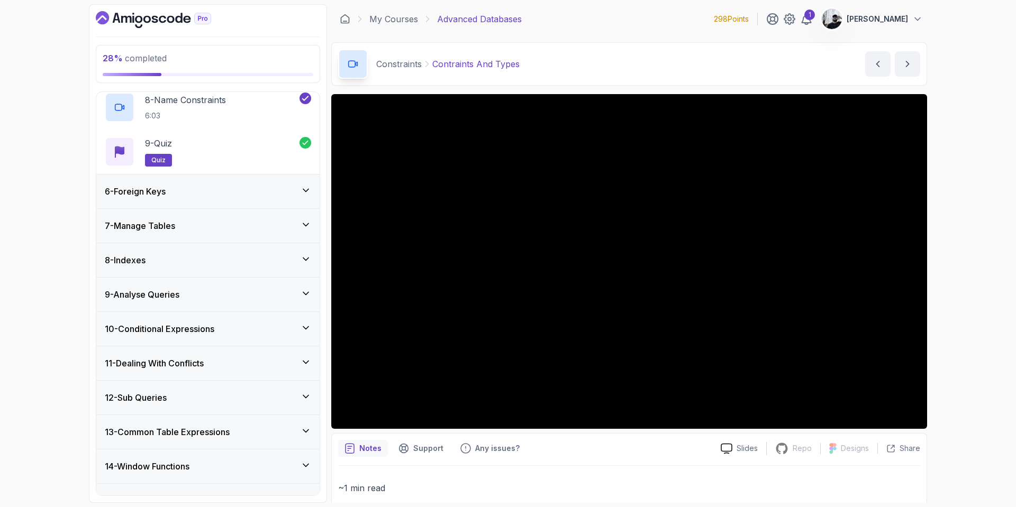
click at [195, 224] on div "7 - Manage Tables" at bounding box center [208, 226] width 206 height 13
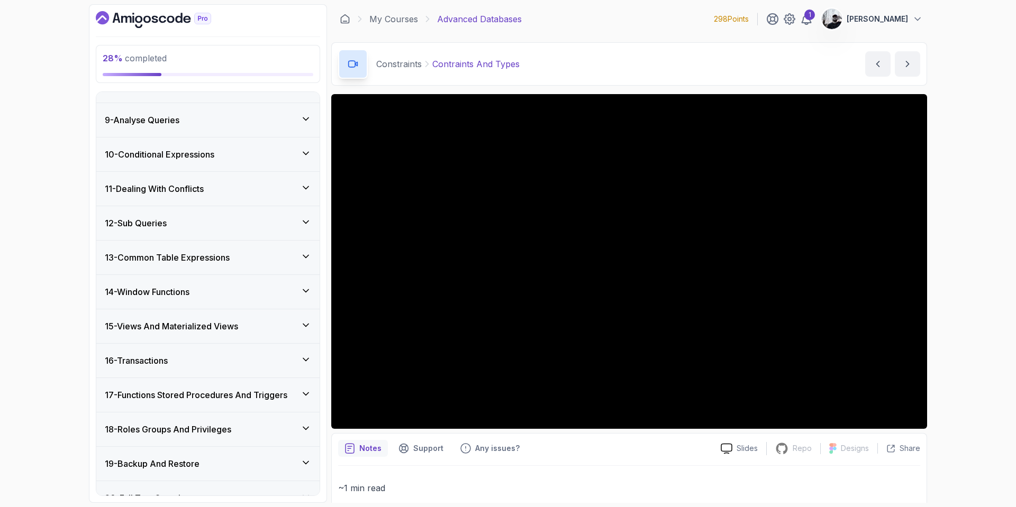
scroll to position [154, 0]
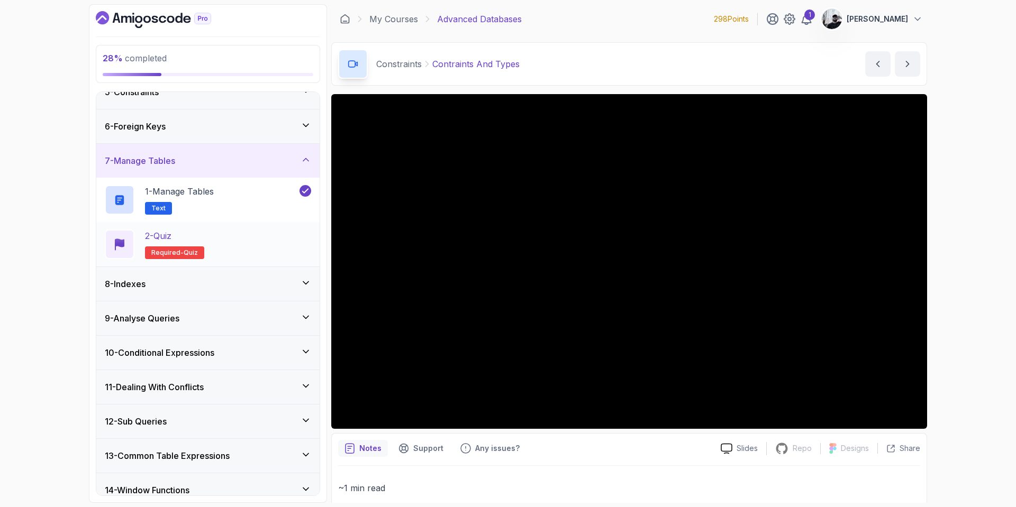
click at [258, 248] on div "2 - Quiz Required- quiz" at bounding box center [208, 245] width 206 height 30
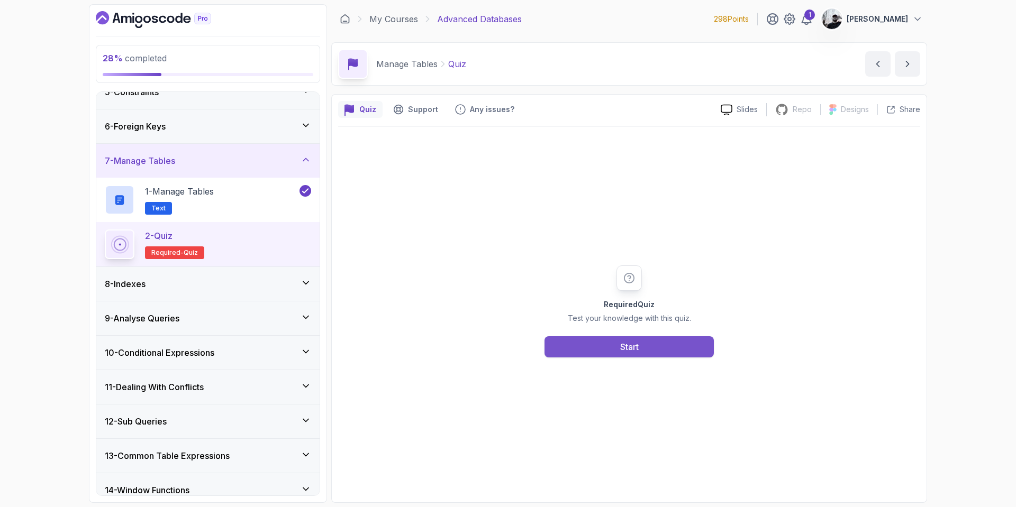
click at [657, 348] on button "Start" at bounding box center [628, 347] width 169 height 21
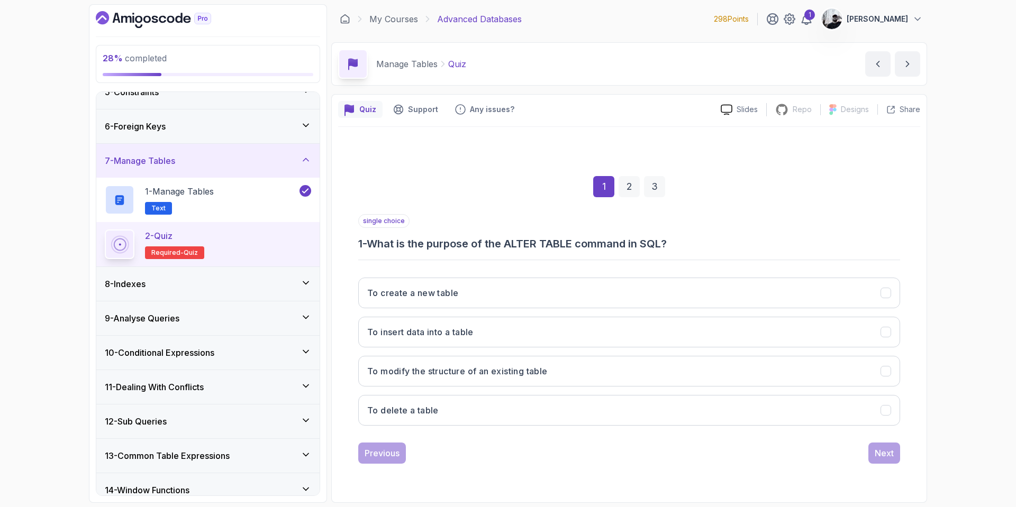
drag, startPoint x: 502, startPoint y: 380, endPoint x: 532, endPoint y: 389, distance: 31.0
click at [502, 380] on button "To modify the structure of an existing table" at bounding box center [629, 371] width 542 height 31
click at [879, 466] on div "1 2 3 single choice 1 - What is the purpose of the ALTER TABLE command in SQL? …" at bounding box center [629, 312] width 582 height 322
click at [888, 454] on div "Next" at bounding box center [884, 453] width 19 height 13
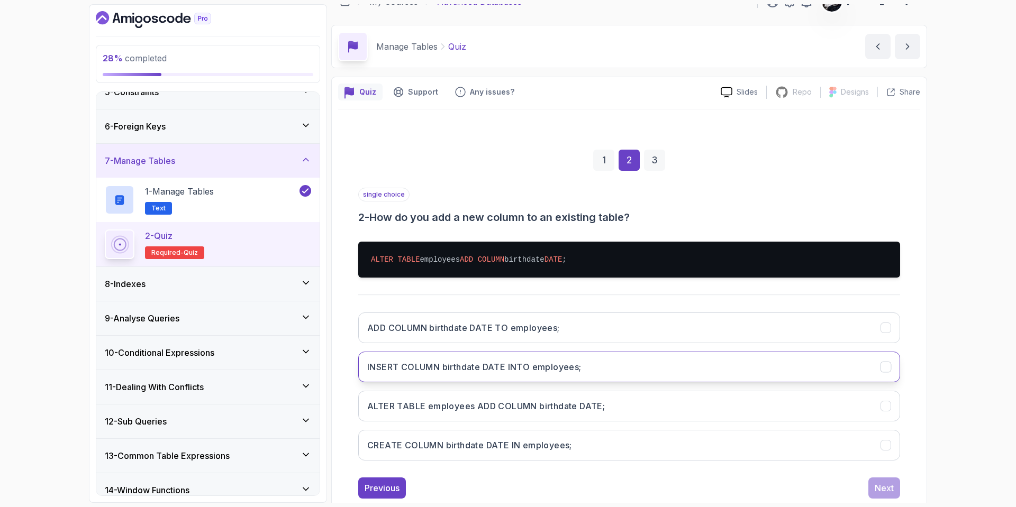
scroll to position [34, 0]
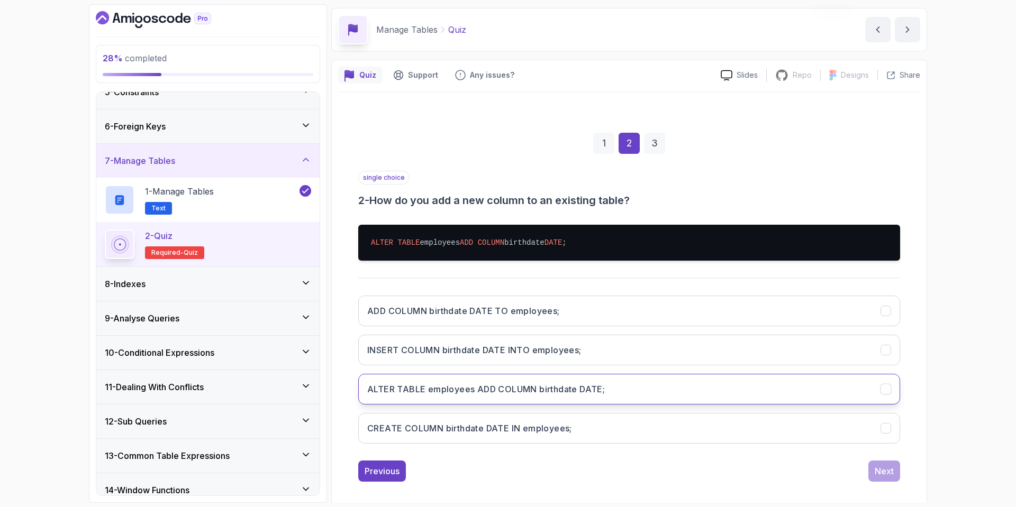
drag, startPoint x: 522, startPoint y: 390, endPoint x: 562, endPoint y: 396, distance: 40.2
click at [522, 390] on h3 "ALTER TABLE employees ADD COLUMN birthdate DATE;" at bounding box center [486, 389] width 238 height 13
click at [888, 471] on div "Next" at bounding box center [884, 471] width 19 height 13
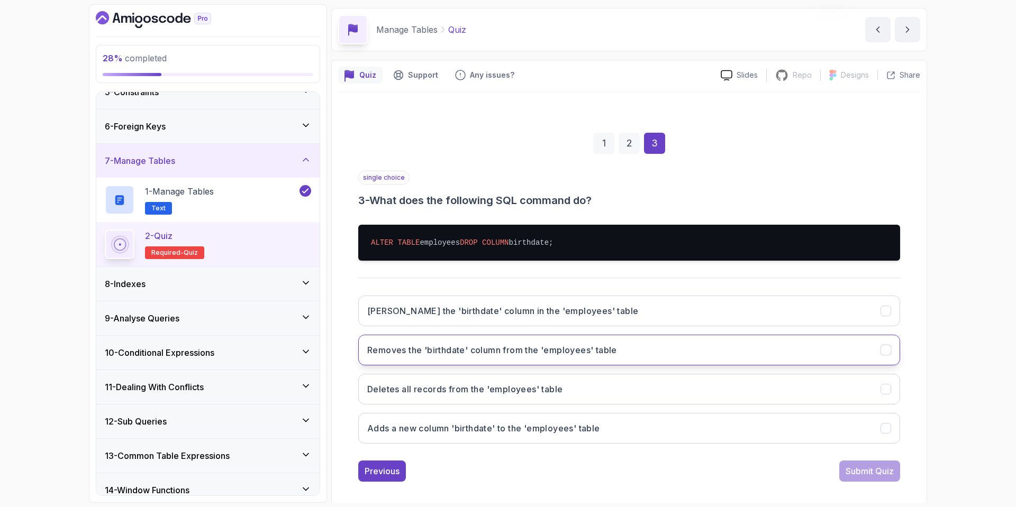
click at [558, 356] on h3 "Removes the 'birthdate' column from the 'employees' table" at bounding box center [492, 350] width 250 height 13
click at [878, 481] on button "Submit Quiz" at bounding box center [869, 471] width 61 height 21
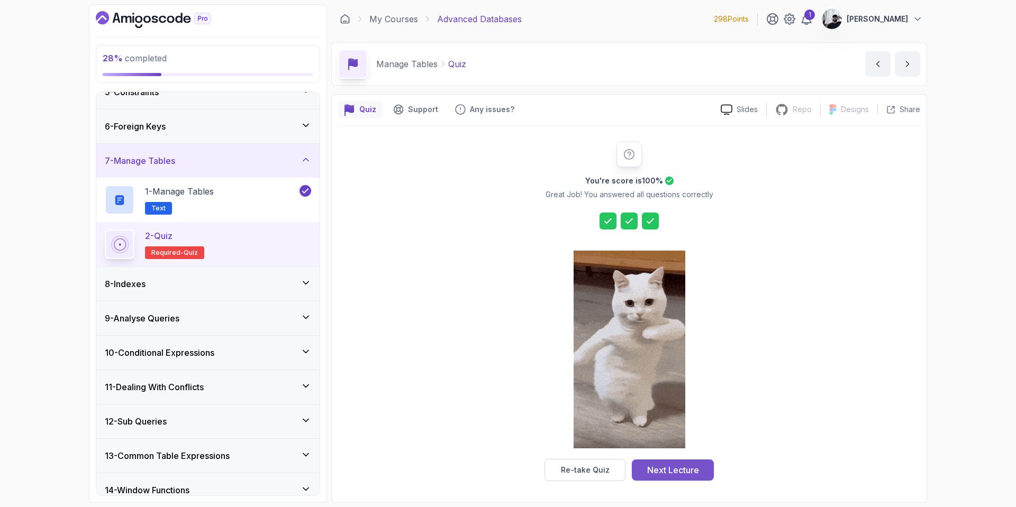
click at [660, 471] on div "Next Lecture" at bounding box center [673, 470] width 52 height 13
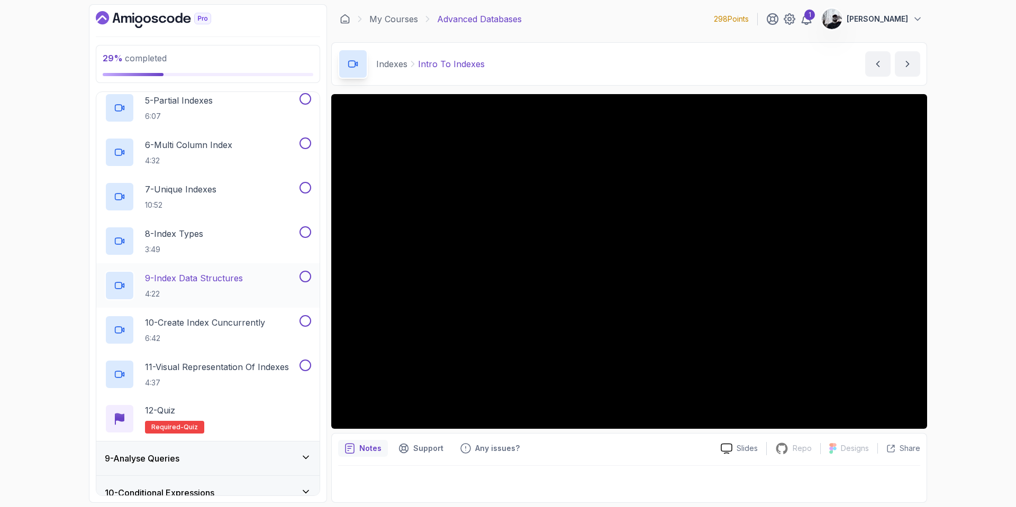
scroll to position [459, 0]
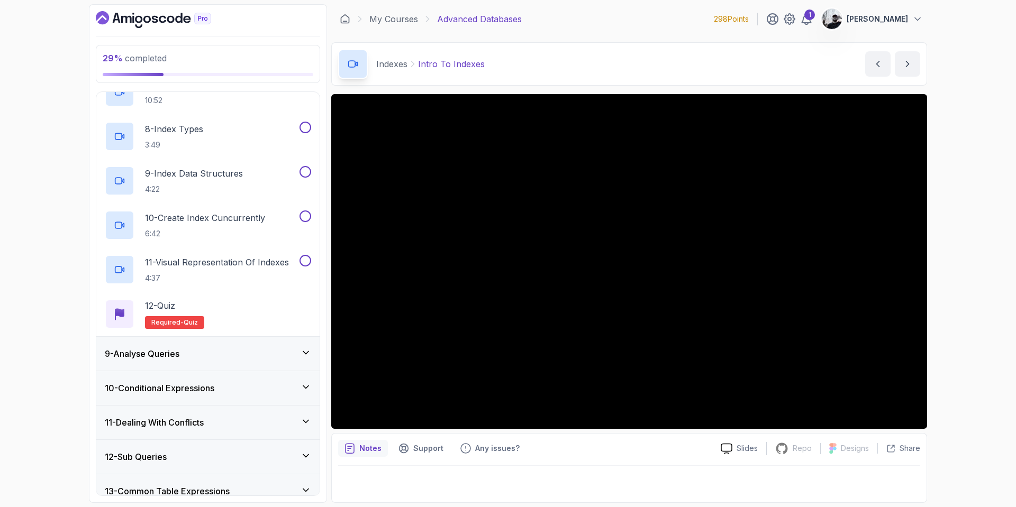
click at [196, 358] on div "9 - Analyse Queries" at bounding box center [208, 354] width 206 height 13
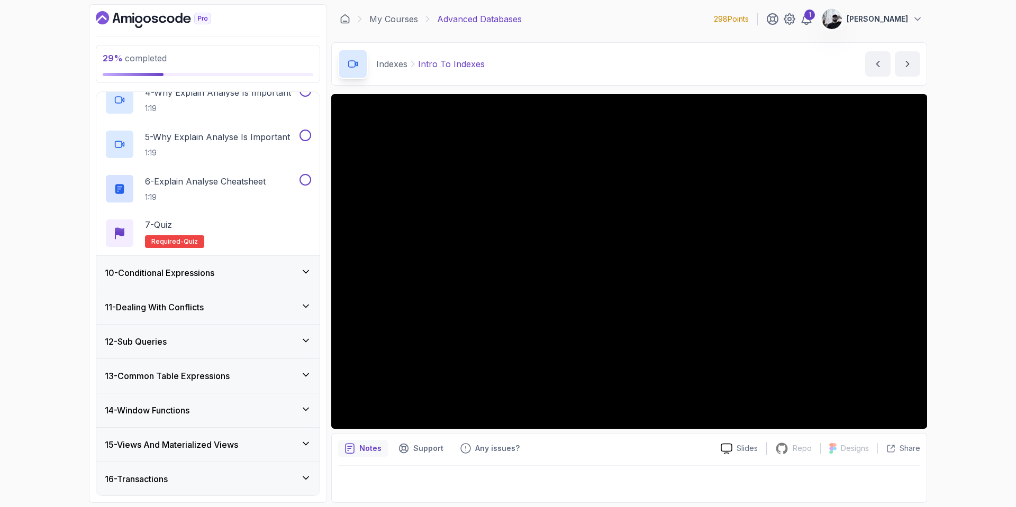
click at [213, 274] on h3 "10 - Conditional Expressions" at bounding box center [160, 273] width 110 height 13
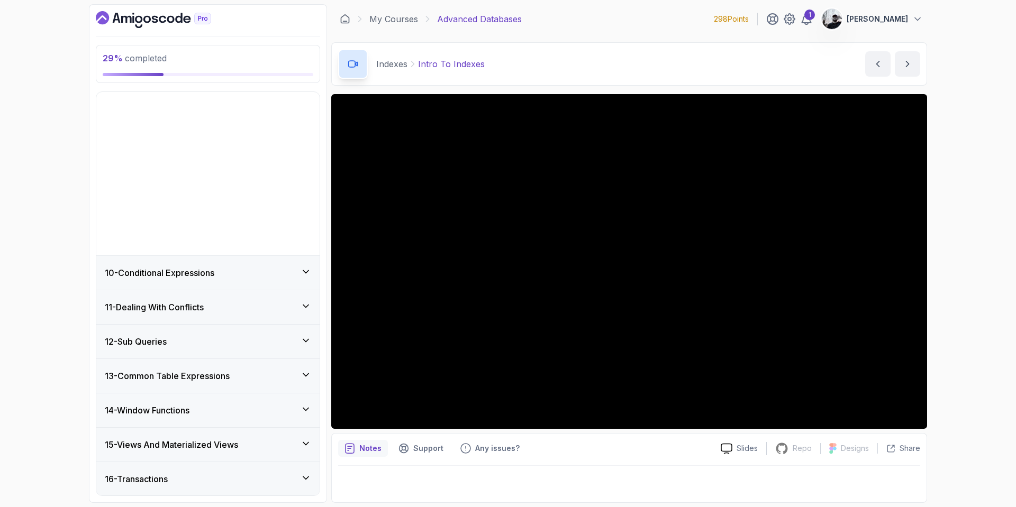
scroll to position [353, 0]
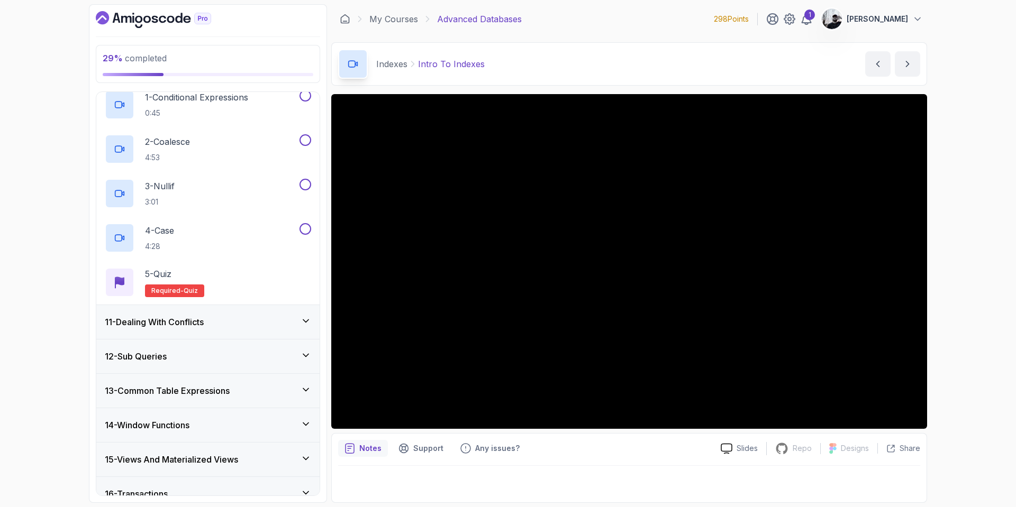
click at [230, 325] on div "11 - Dealing With Conflicts" at bounding box center [208, 322] width 206 height 13
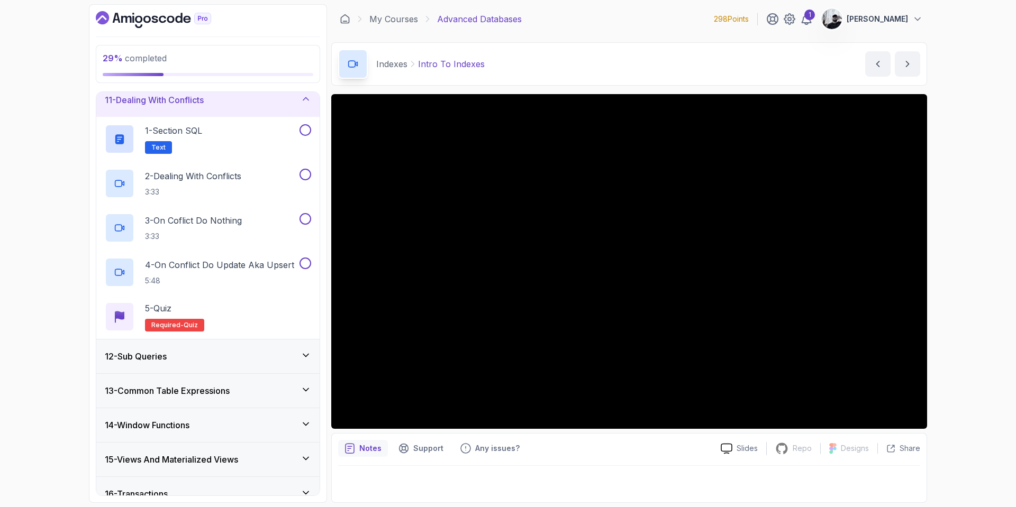
click at [237, 361] on div "12 - Sub Queries" at bounding box center [208, 356] width 206 height 13
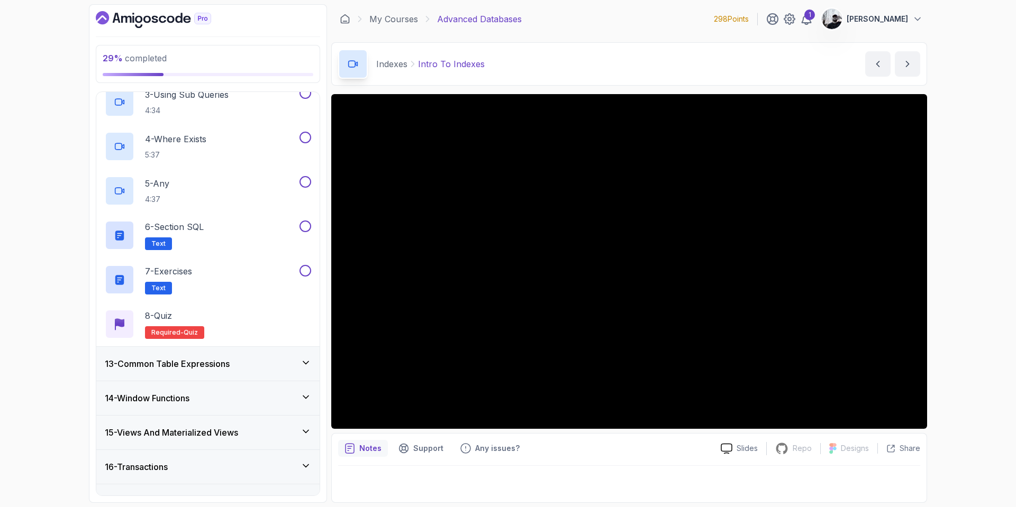
click at [238, 366] on div "13 - Common Table Expressions" at bounding box center [208, 364] width 206 height 13
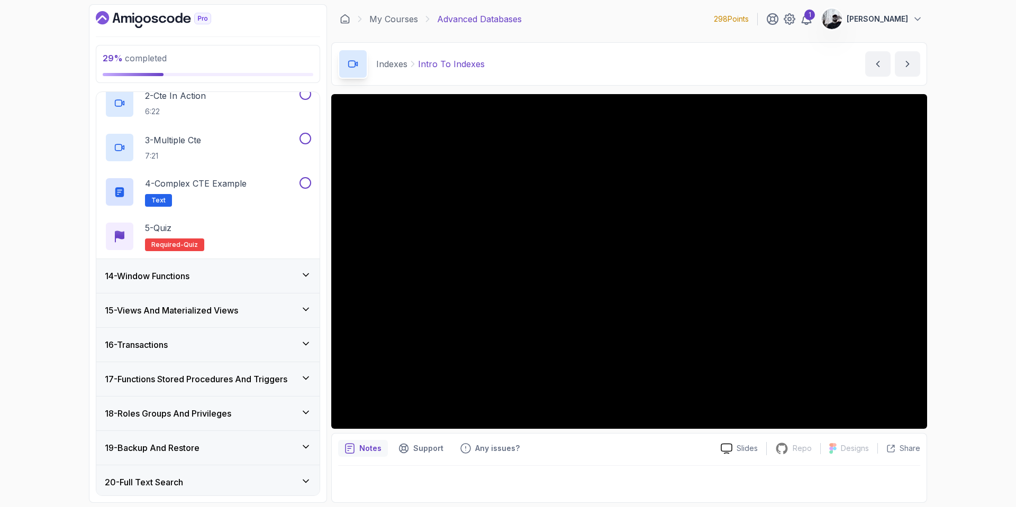
scroll to position [575, 0]
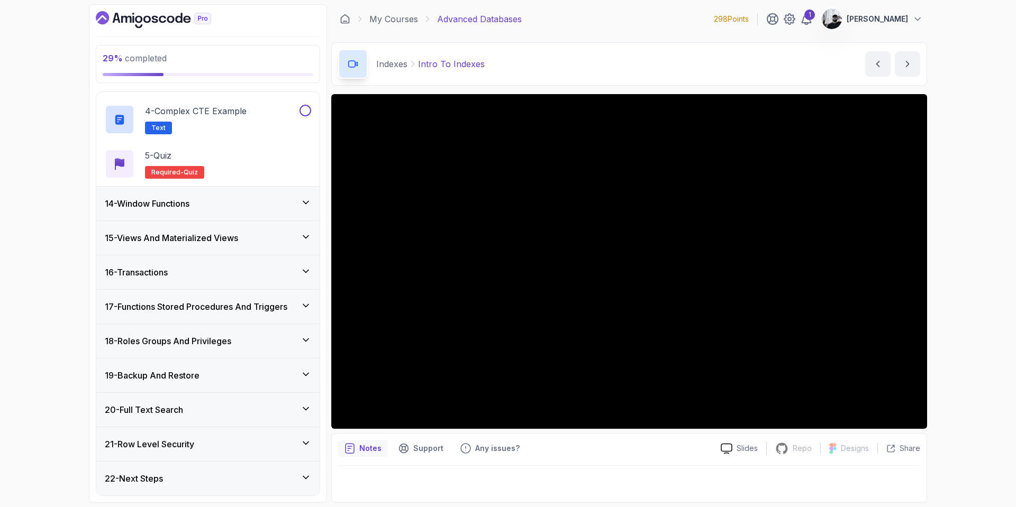
click at [186, 278] on div "16 - Transactions" at bounding box center [208, 272] width 206 height 13
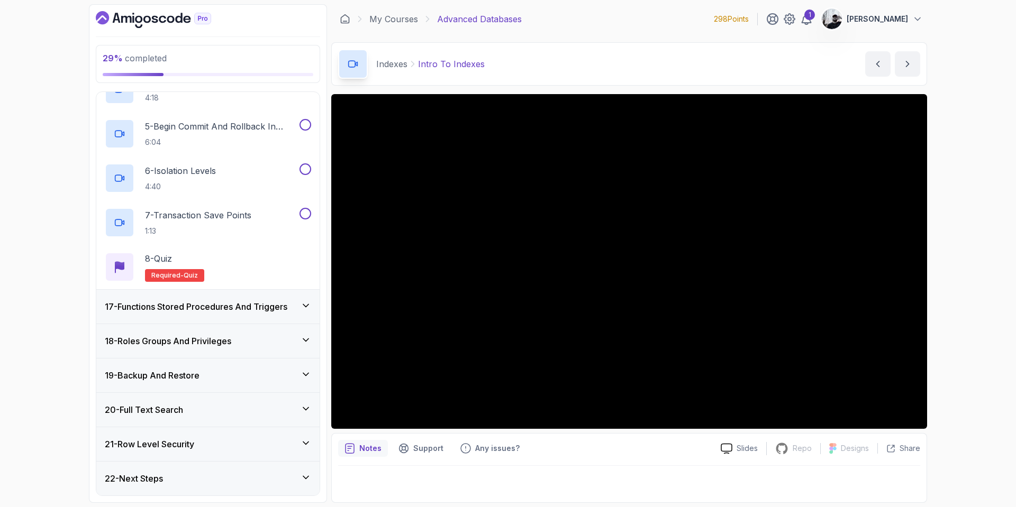
click at [222, 308] on h3 "17 - Functions Stored Procedures And Triggers" at bounding box center [196, 307] width 183 height 13
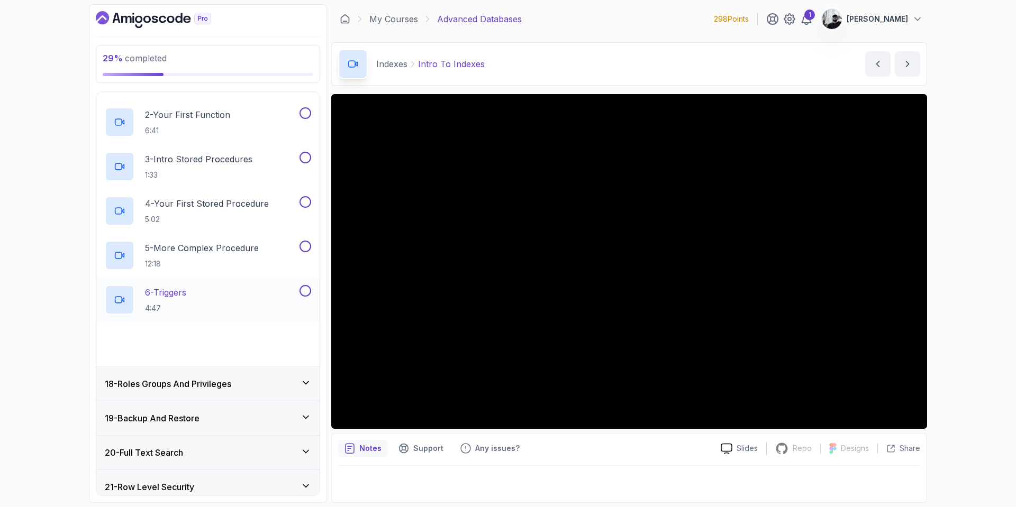
scroll to position [663, 0]
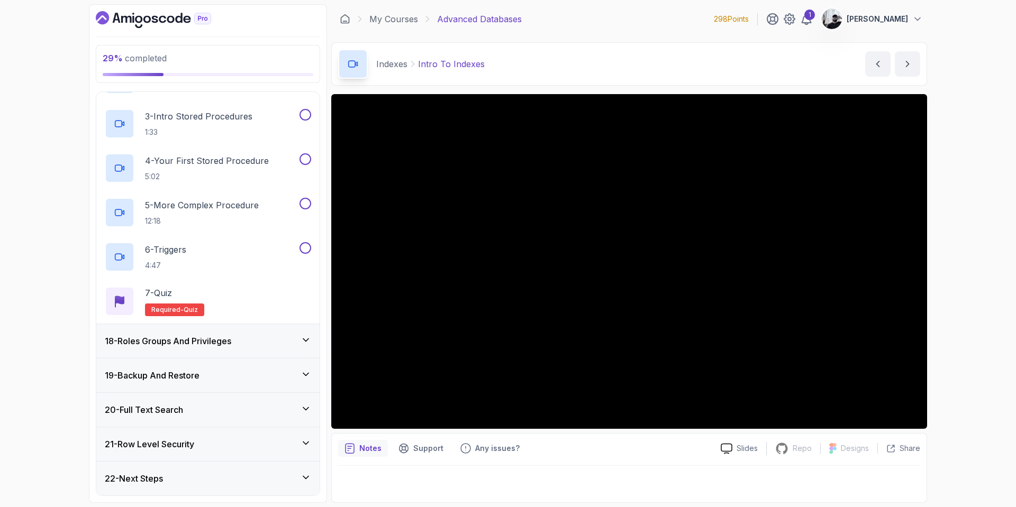
click at [238, 351] on div "18 - Roles Groups And Privileges" at bounding box center [207, 341] width 223 height 34
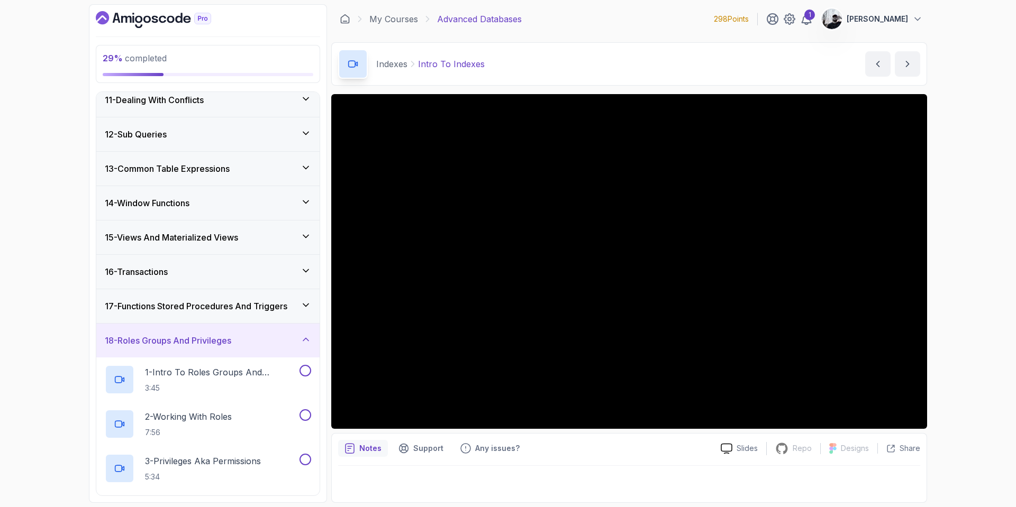
scroll to position [575, 0]
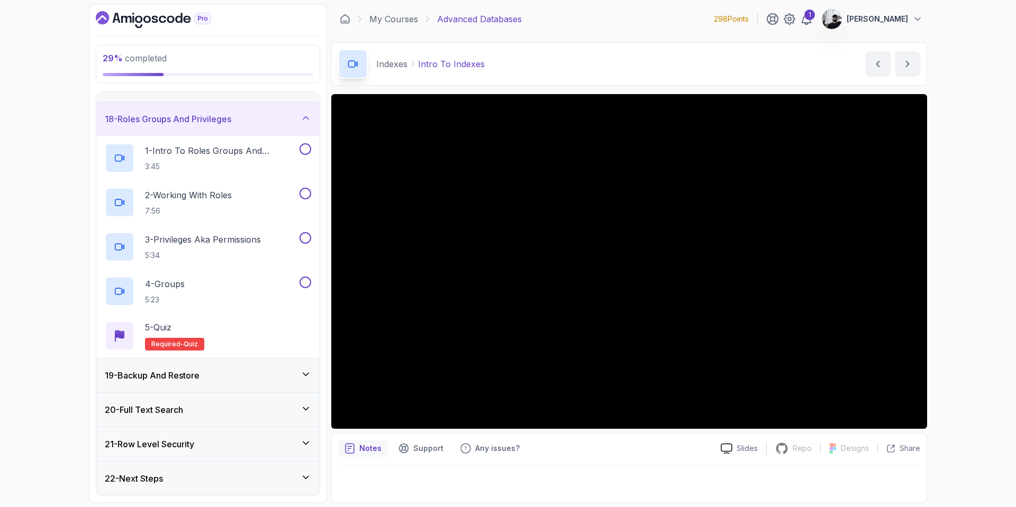
click at [185, 448] on h3 "21 - Row Level Security" at bounding box center [149, 444] width 89 height 13
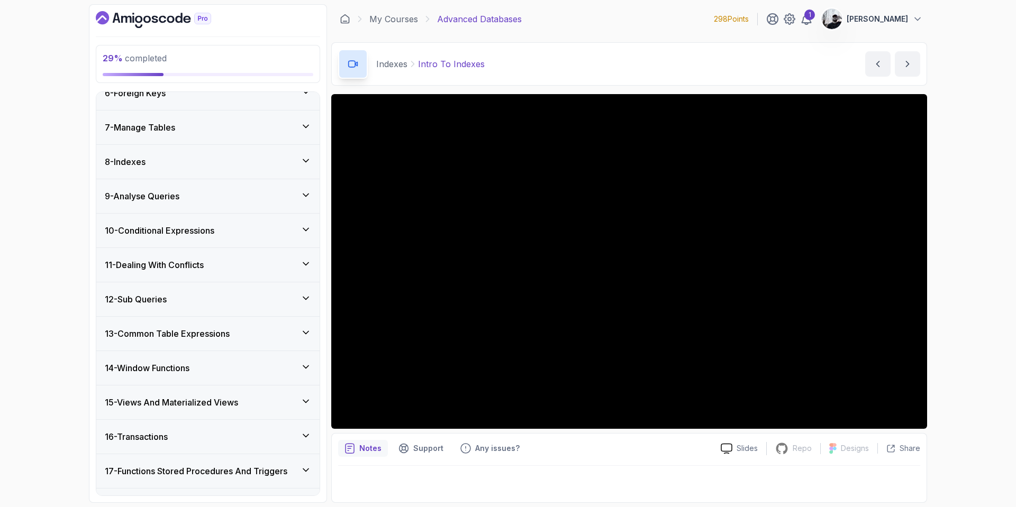
scroll to position [0, 0]
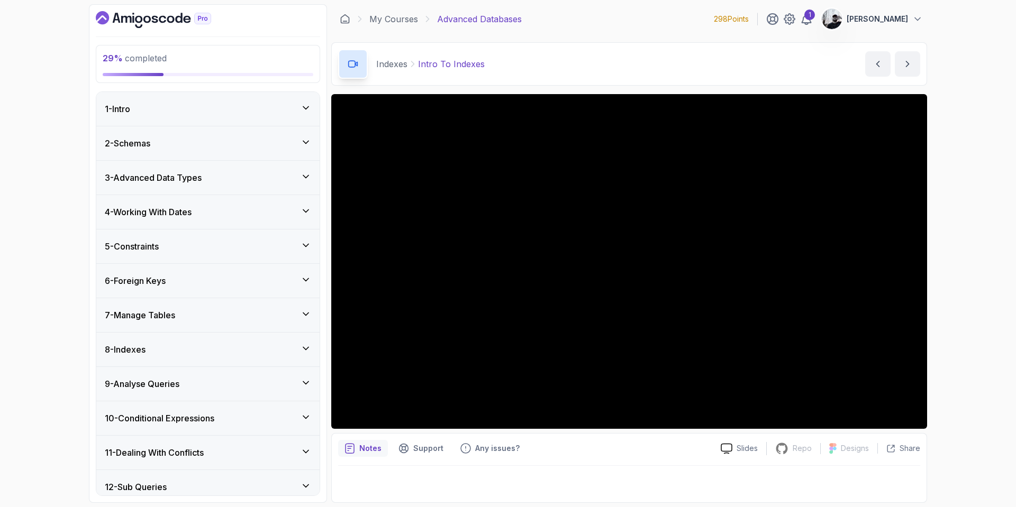
click at [185, 353] on div "8 - Indexes" at bounding box center [208, 349] width 206 height 13
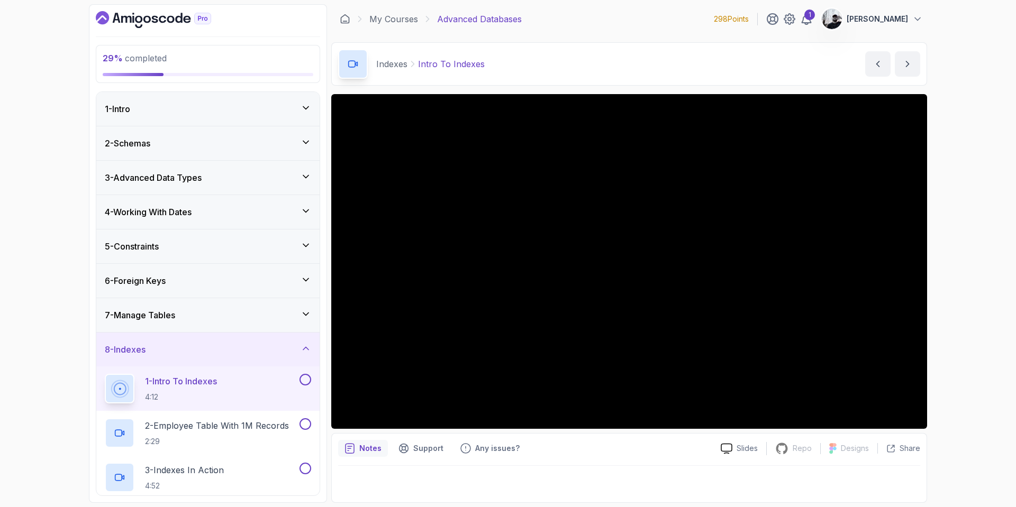
scroll to position [19, 0]
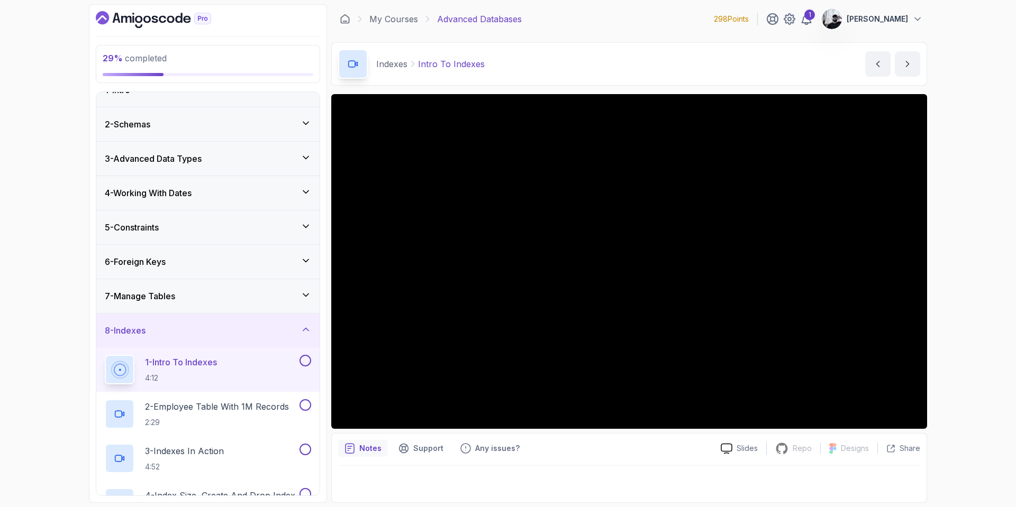
click at [217, 362] on p "1 - Intro To Indexes" at bounding box center [181, 362] width 72 height 13
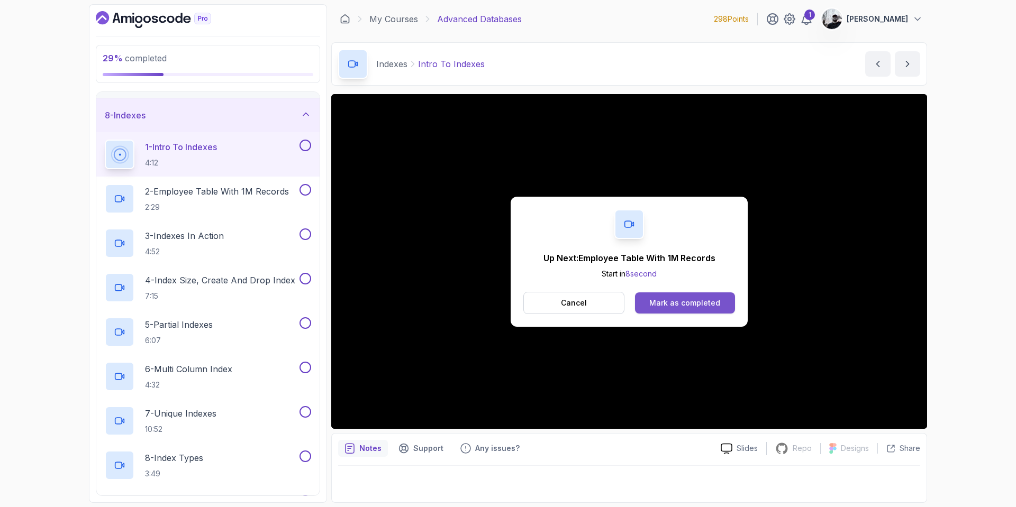
click at [668, 307] on div "Mark as completed" at bounding box center [684, 303] width 71 height 11
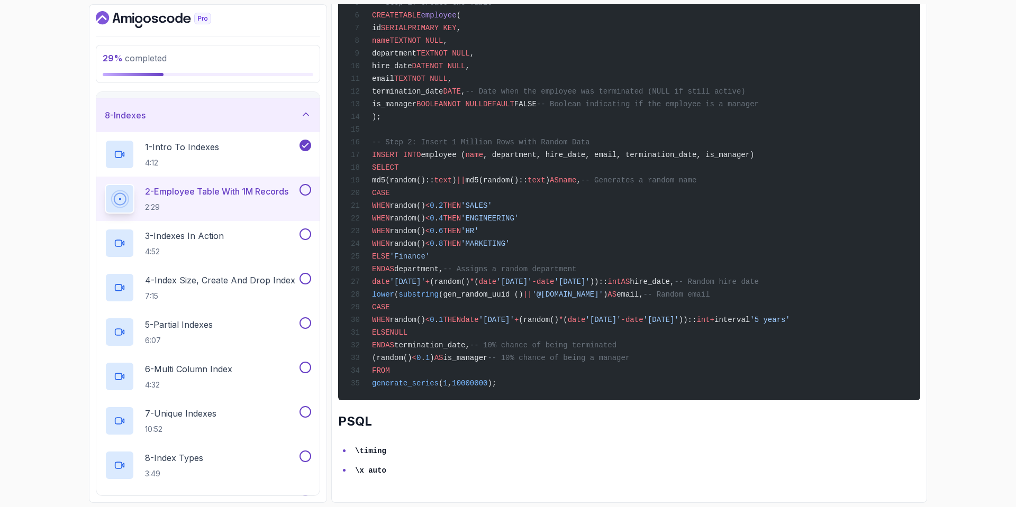
scroll to position [261, 0]
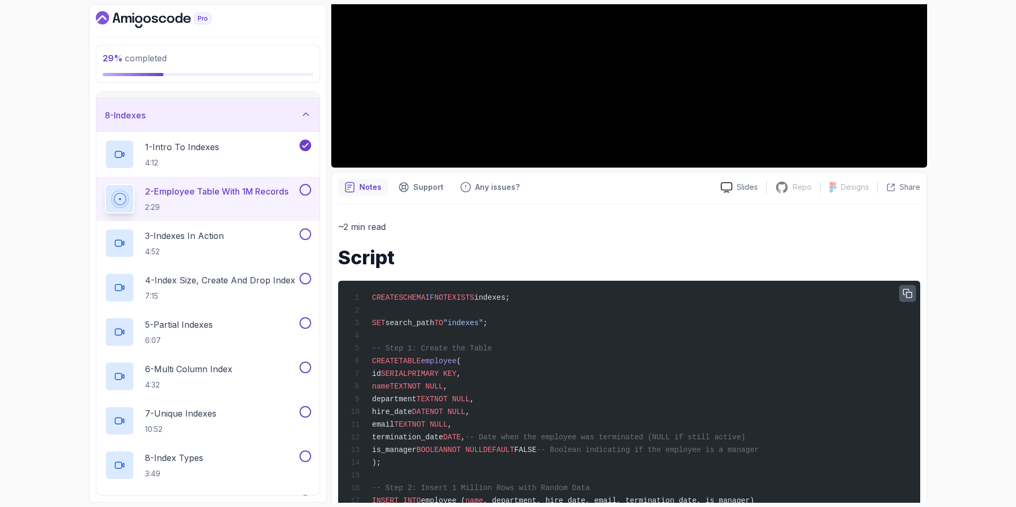
click at [910, 288] on button "button" at bounding box center [907, 293] width 17 height 17
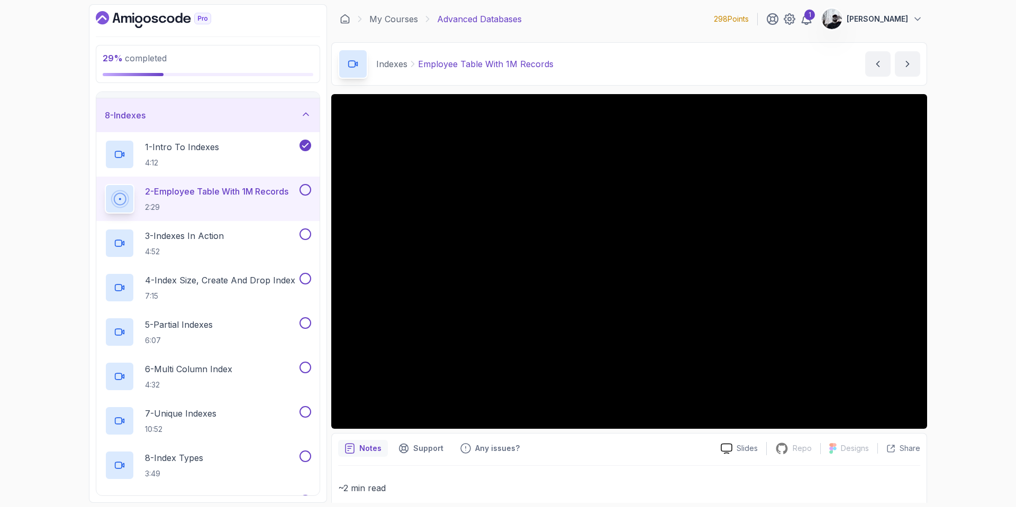
scroll to position [0, 0]
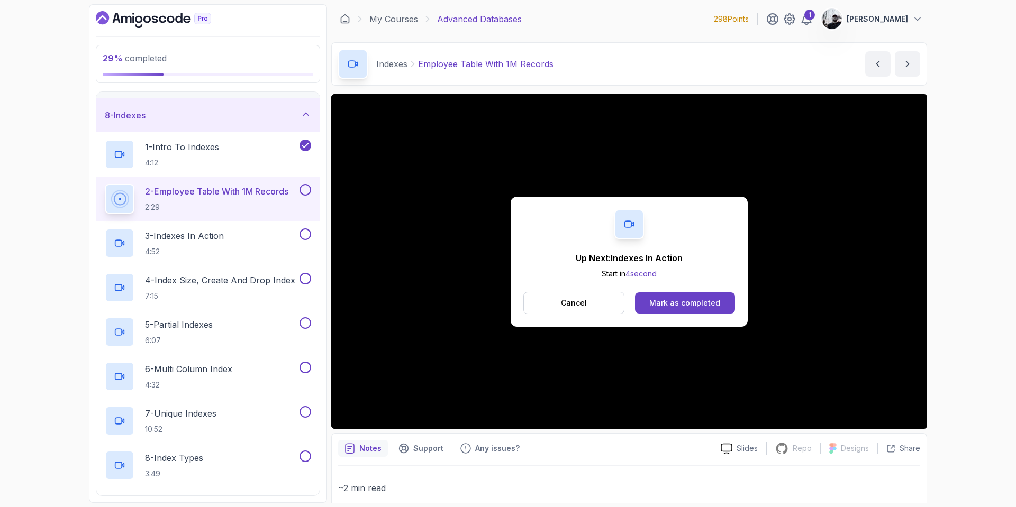
click at [673, 270] on p "Start in 4 second" at bounding box center [629, 274] width 107 height 11
click at [681, 298] on div "Mark as completed" at bounding box center [684, 303] width 71 height 11
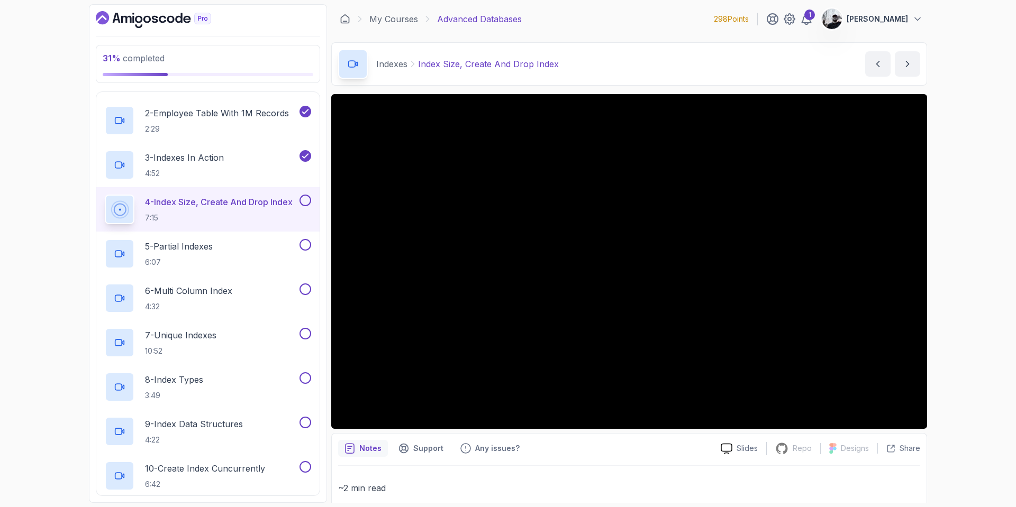
scroll to position [416, 0]
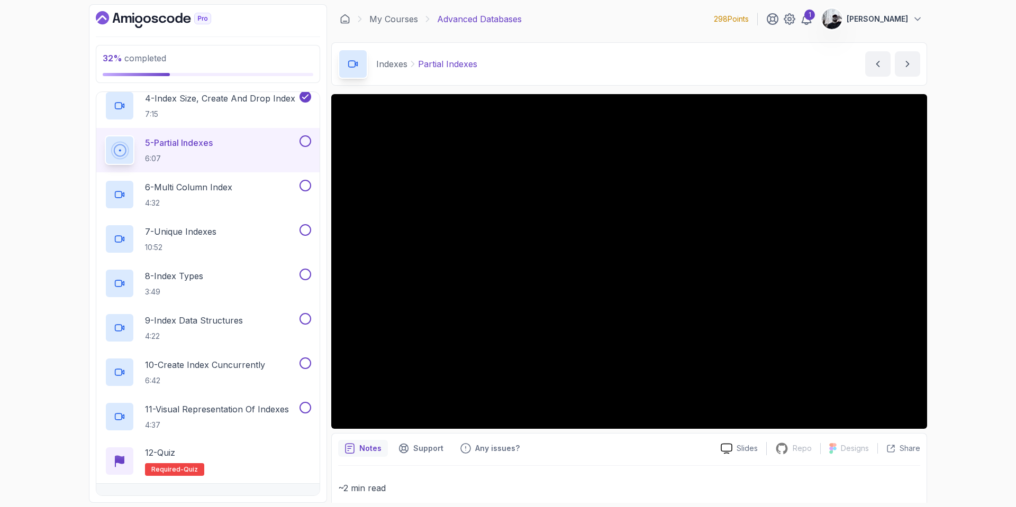
click at [304, 142] on button at bounding box center [305, 141] width 12 height 12
click at [223, 197] on h2 "6 - Multi Column Index 4:32" at bounding box center [188, 195] width 87 height 28
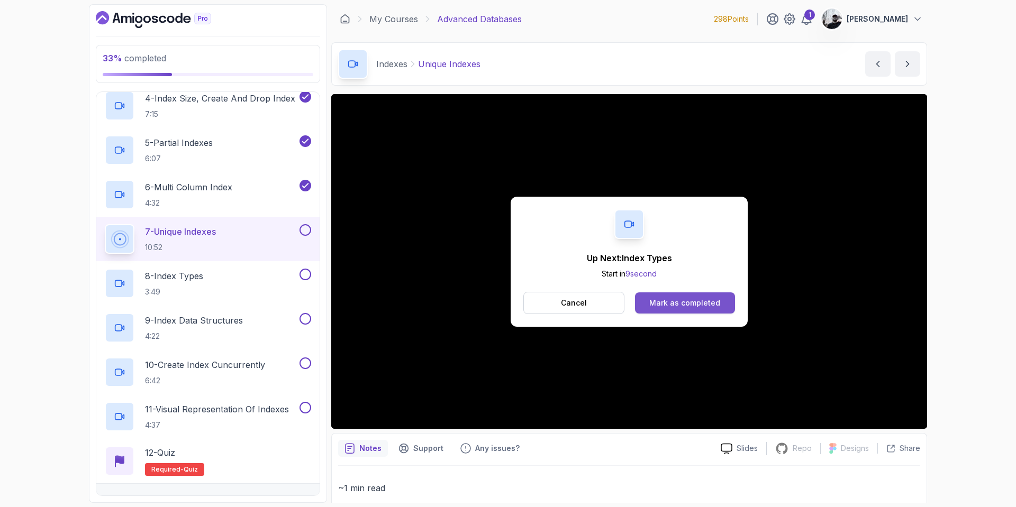
click at [679, 306] on div "Mark as completed" at bounding box center [684, 303] width 71 height 11
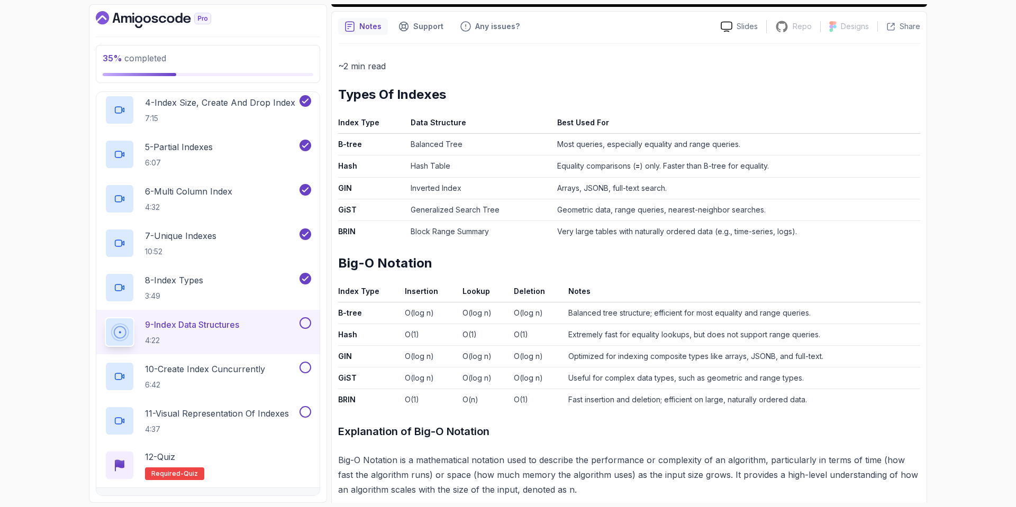
scroll to position [62, 0]
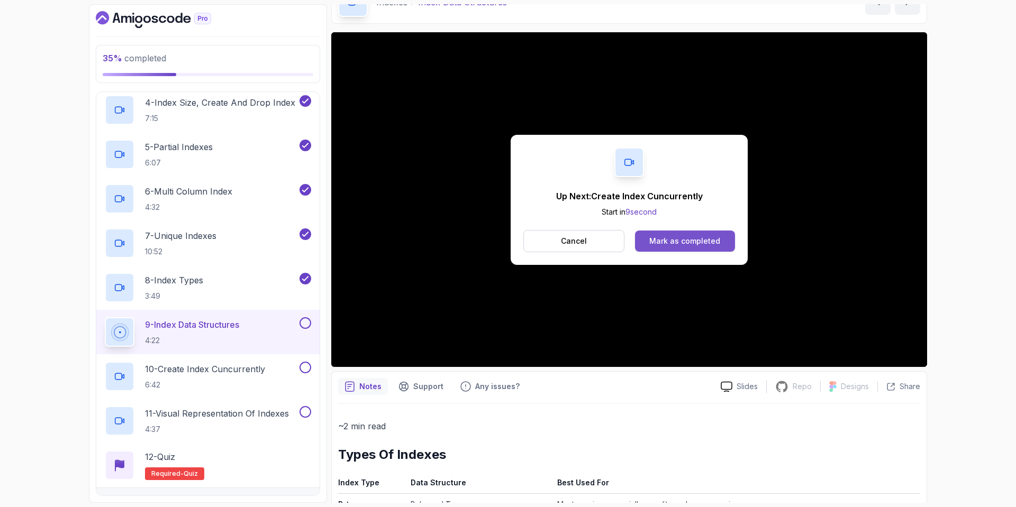
click at [673, 242] on div "Mark as completed" at bounding box center [684, 241] width 71 height 11
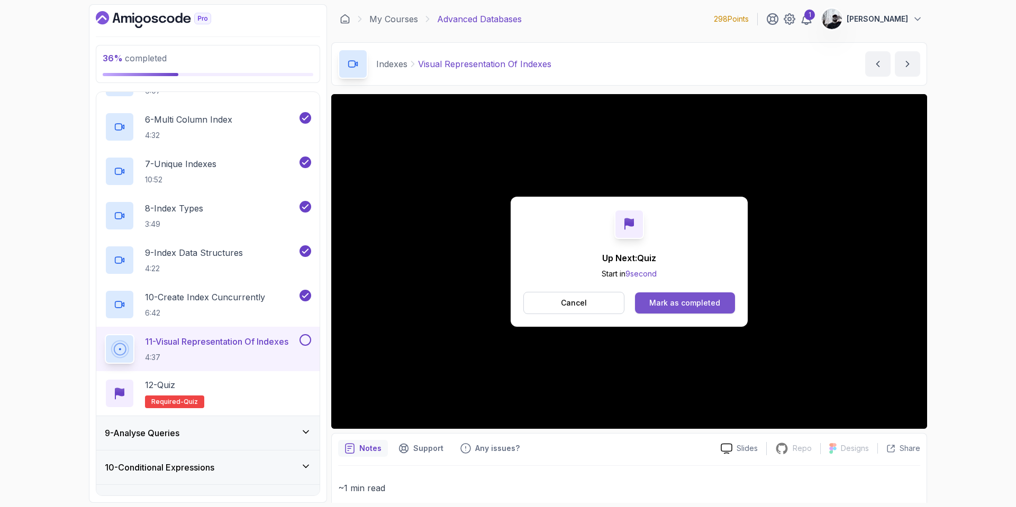
click at [667, 296] on button "Mark as completed" at bounding box center [685, 303] width 100 height 21
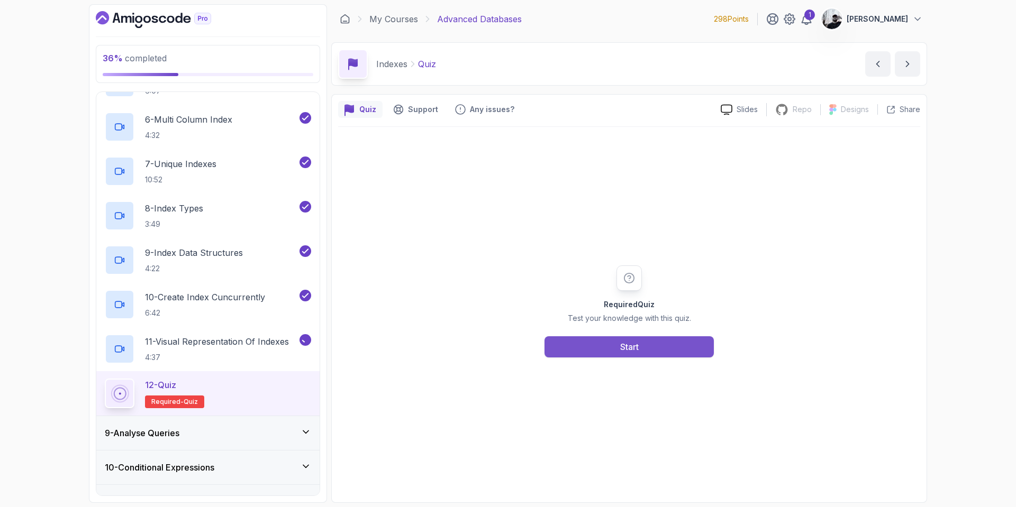
click at [631, 354] on button "Start" at bounding box center [628, 347] width 169 height 21
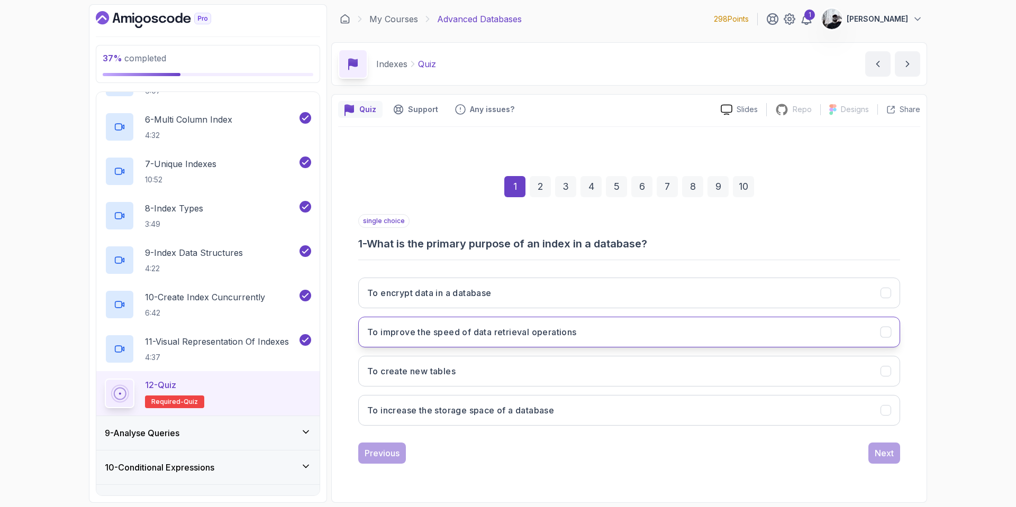
click at [514, 341] on button "To improve the speed of data retrieval operations" at bounding box center [629, 332] width 542 height 31
click at [884, 451] on div "Next" at bounding box center [884, 453] width 19 height 13
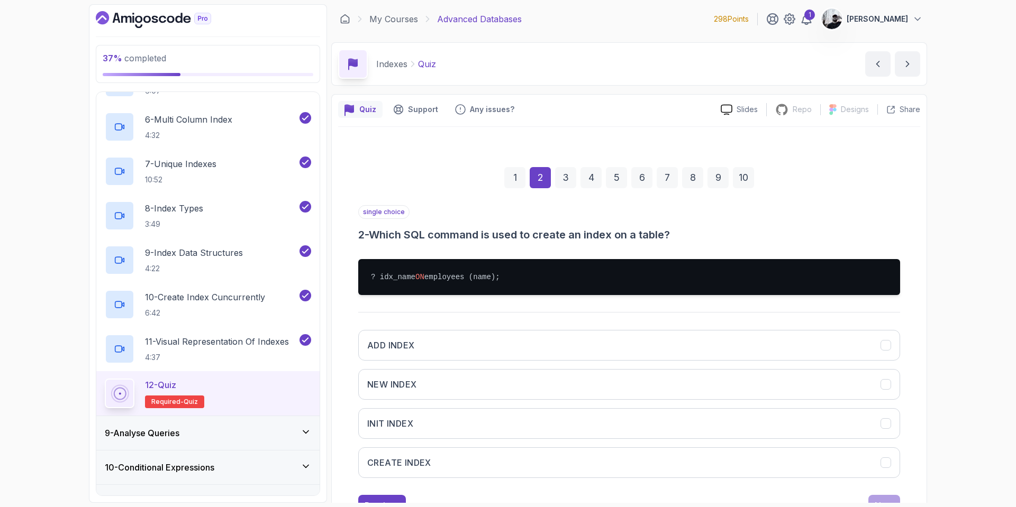
scroll to position [21, 0]
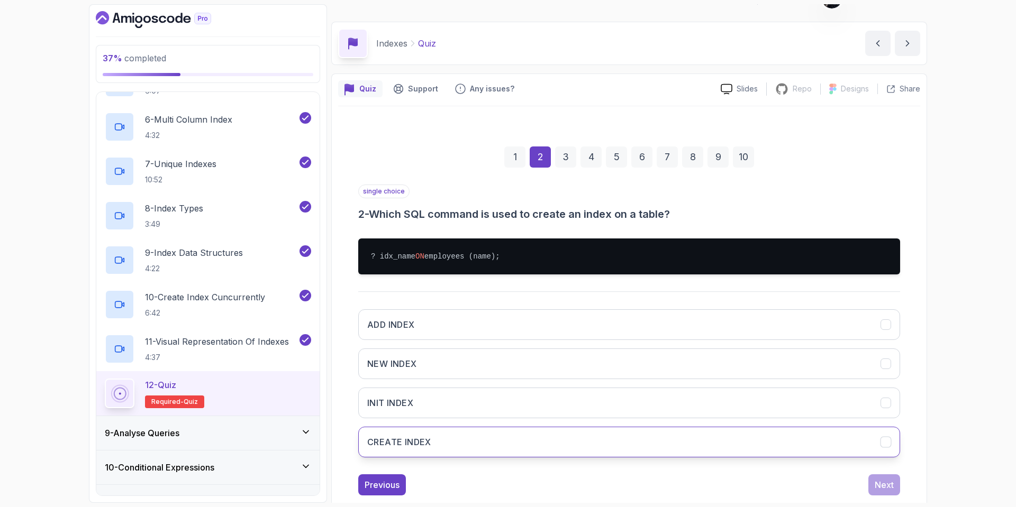
click at [436, 450] on button "CREATE INDEX" at bounding box center [629, 442] width 542 height 31
click at [887, 488] on div "Next" at bounding box center [884, 485] width 19 height 13
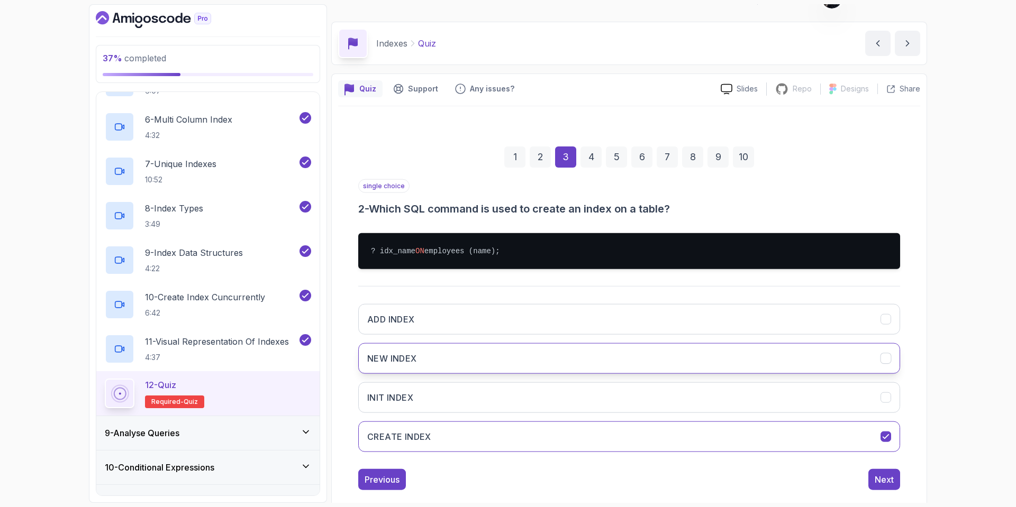
scroll to position [0, 0]
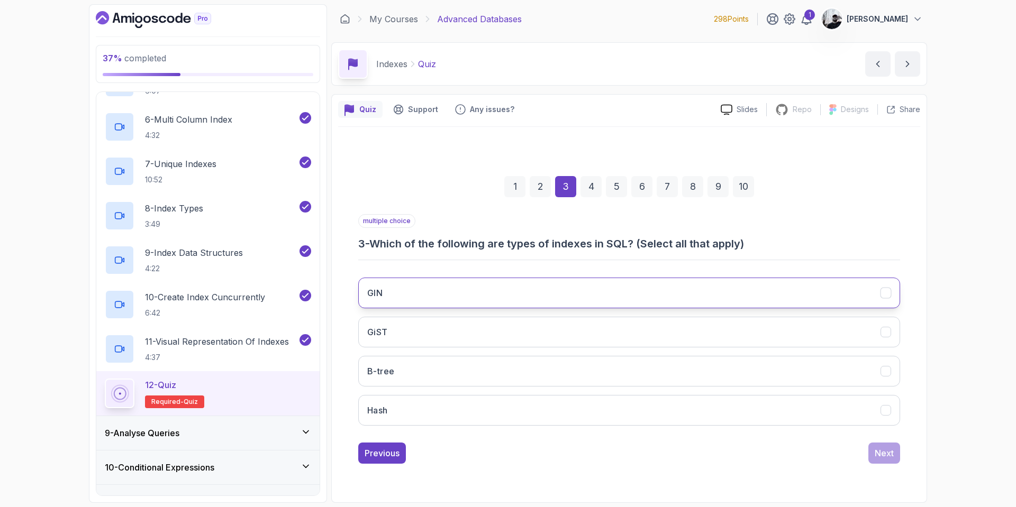
click at [489, 288] on button "GIN" at bounding box center [629, 293] width 542 height 31
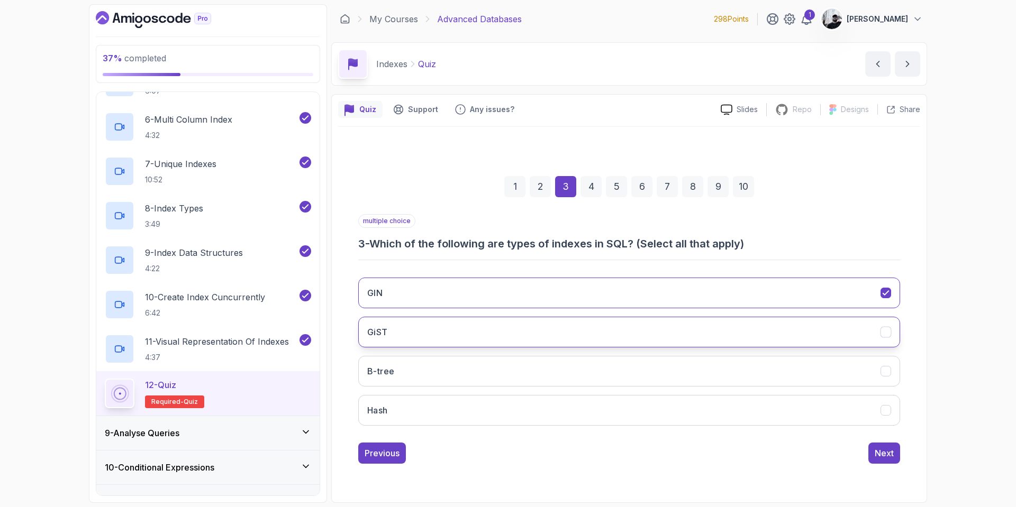
click at [475, 331] on button "GiST" at bounding box center [629, 332] width 542 height 31
drag, startPoint x: 472, startPoint y: 379, endPoint x: 478, endPoint y: 387, distance: 9.1
click at [472, 379] on button "B-tree" at bounding box center [629, 371] width 542 height 31
drag, startPoint x: 515, startPoint y: 423, endPoint x: 560, endPoint y: 439, distance: 47.2
click at [523, 425] on button "Hash" at bounding box center [629, 410] width 542 height 31
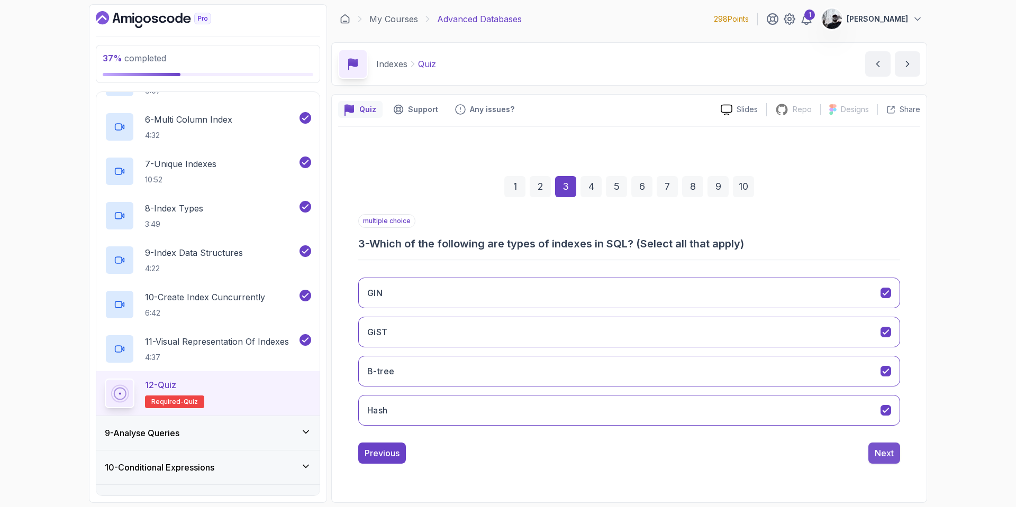
click at [883, 460] on button "Next" at bounding box center [884, 453] width 32 height 21
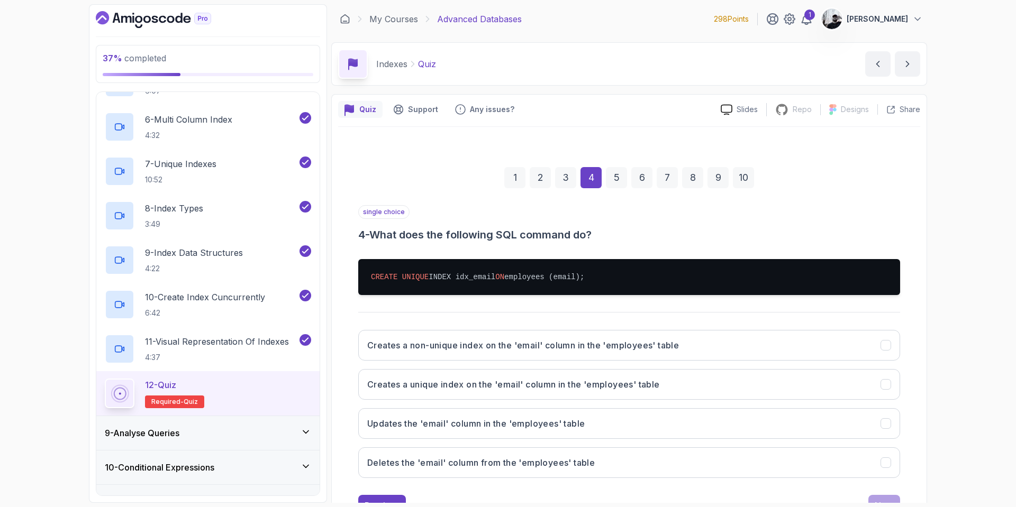
scroll to position [43, 0]
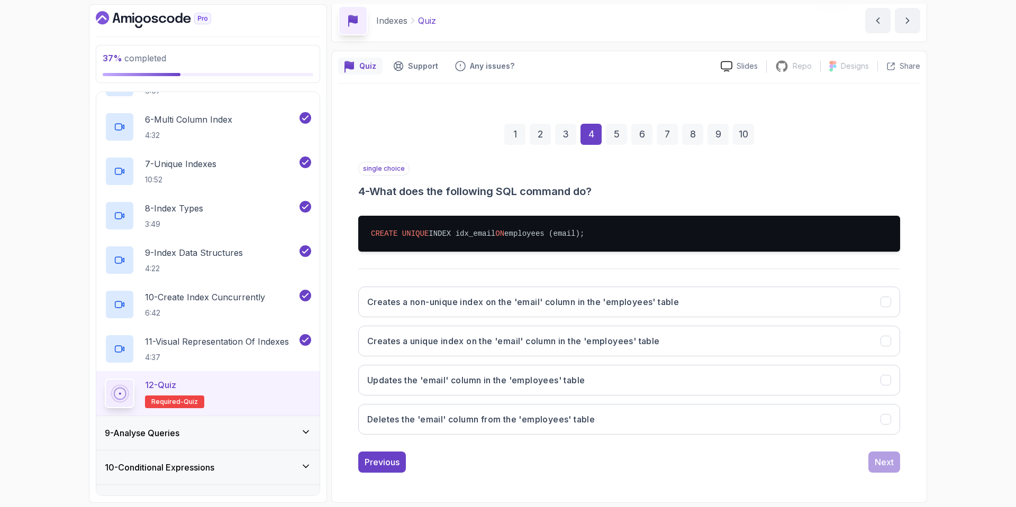
click at [568, 138] on div "3" at bounding box center [565, 134] width 21 height 21
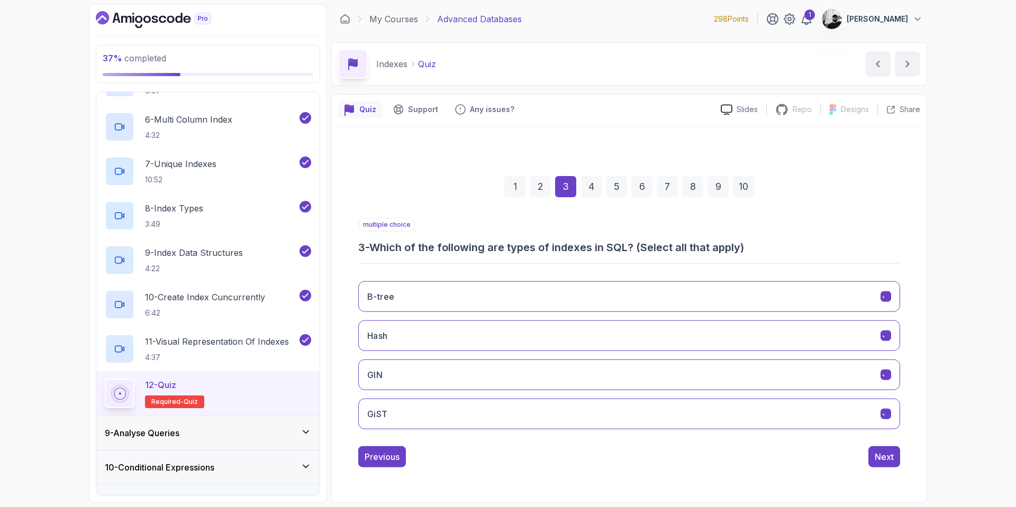
scroll to position [0, 0]
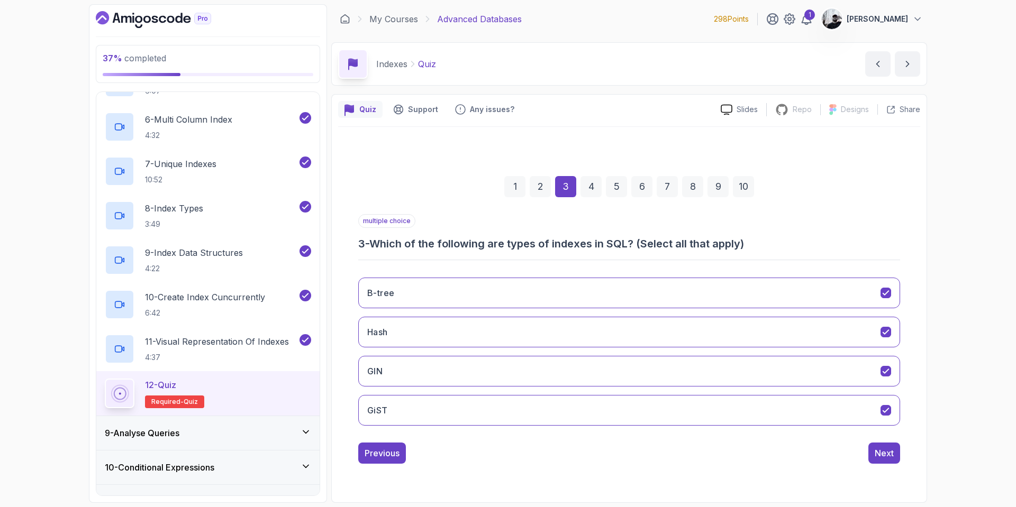
click at [589, 184] on div "4" at bounding box center [590, 186] width 21 height 21
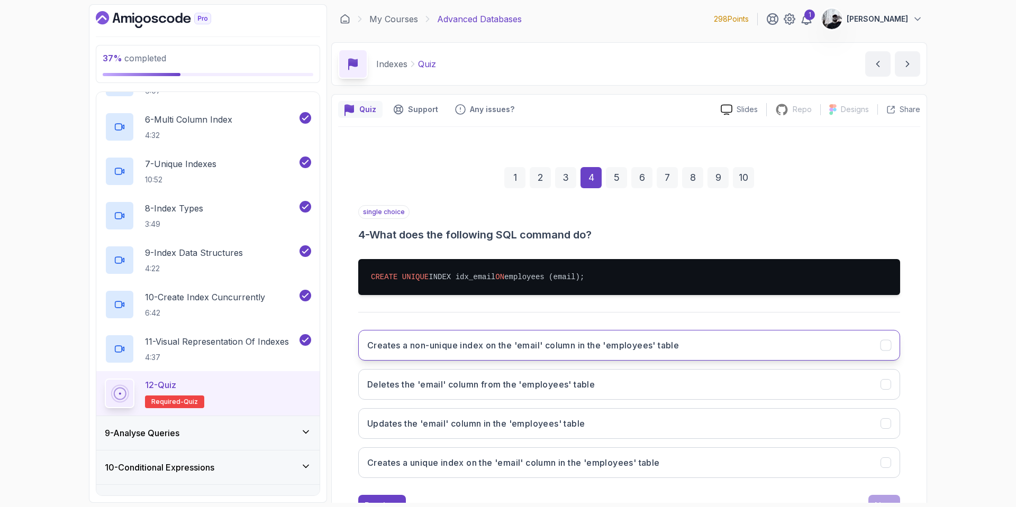
scroll to position [43, 0]
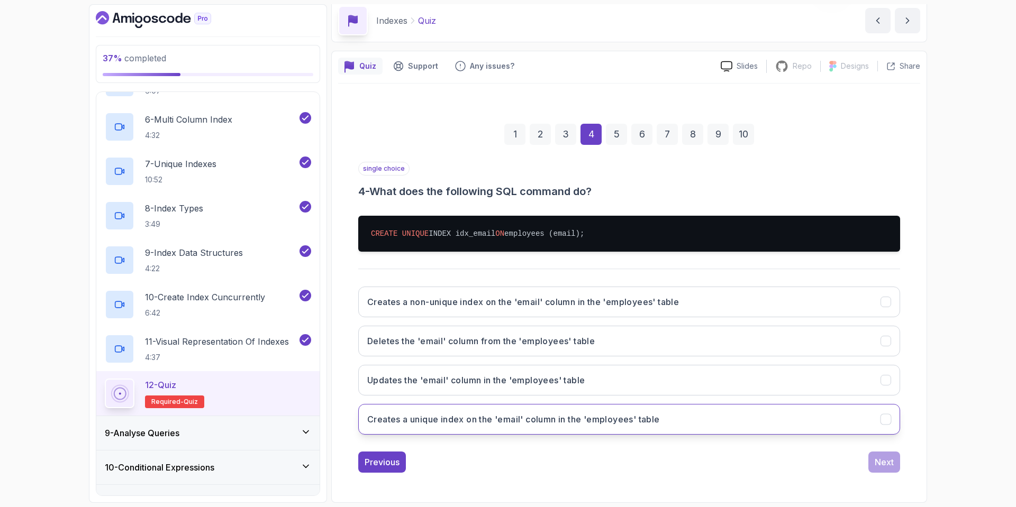
click at [470, 430] on button "Creates a unique index on the 'email' column in the 'employees' table" at bounding box center [629, 419] width 542 height 31
drag, startPoint x: 860, startPoint y: 463, endPoint x: 881, endPoint y: 466, distance: 20.8
click at [863, 465] on div "Previous Next" at bounding box center [629, 462] width 542 height 21
click at [885, 467] on div "Next" at bounding box center [884, 462] width 19 height 13
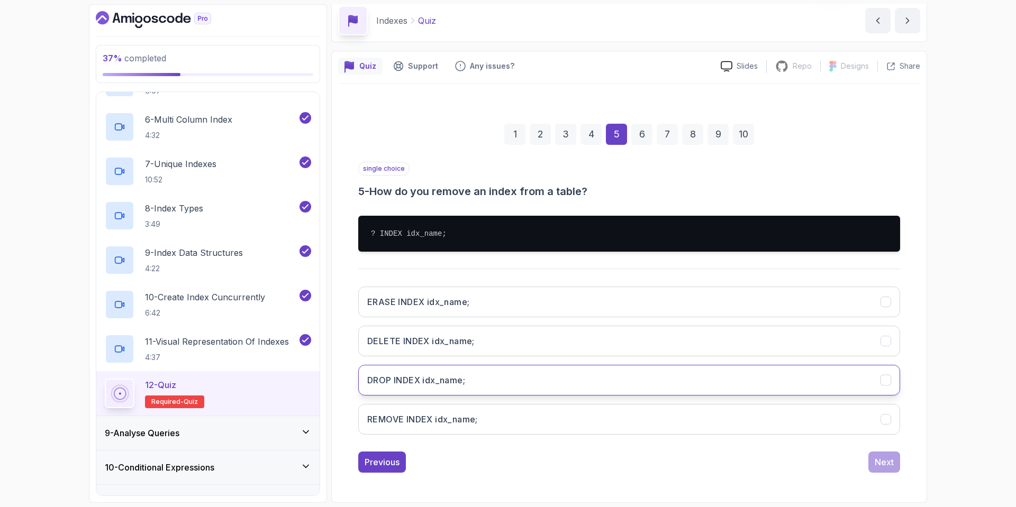
click at [433, 381] on h3 "DROP INDEX idx_name;" at bounding box center [416, 380] width 98 height 13
click at [885, 458] on div "Next" at bounding box center [884, 462] width 19 height 13
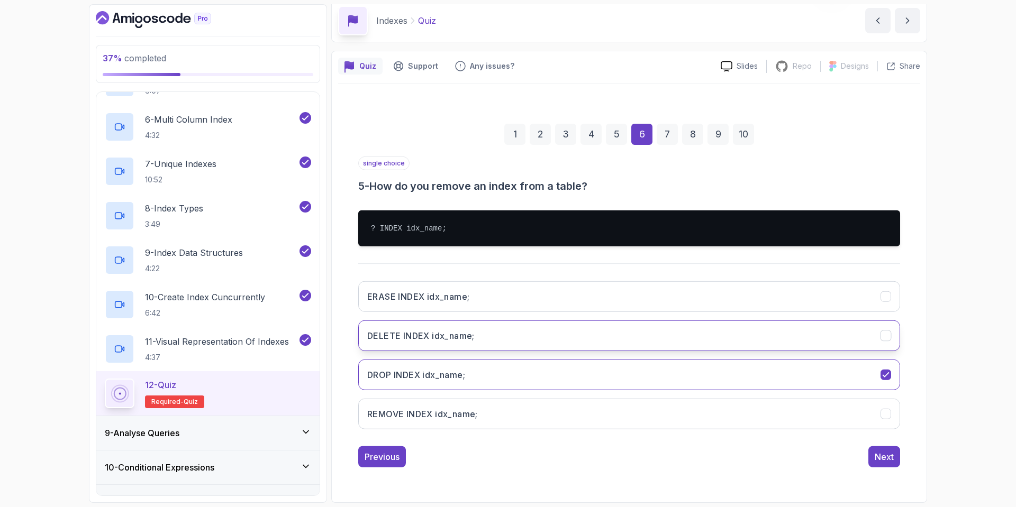
scroll to position [0, 0]
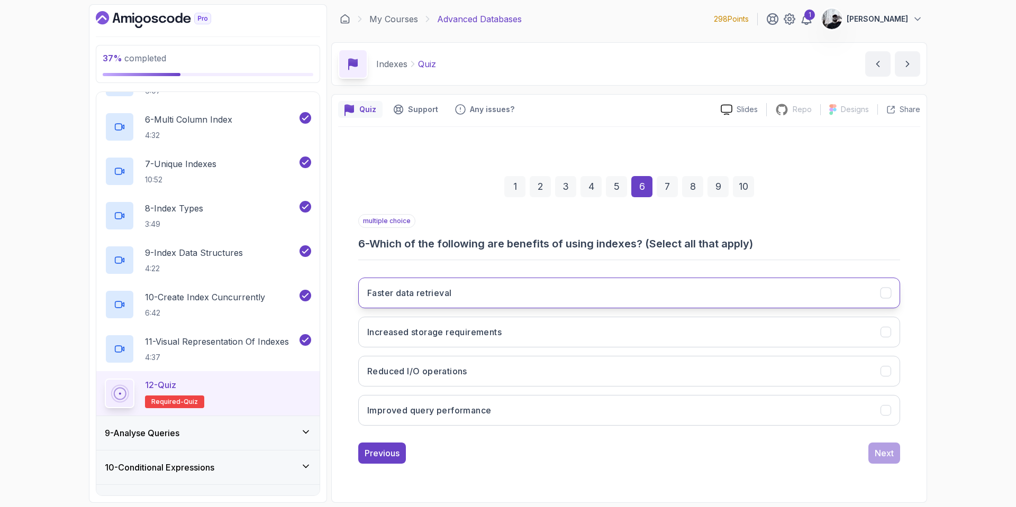
click at [467, 294] on button "Faster data retrieval" at bounding box center [629, 293] width 542 height 31
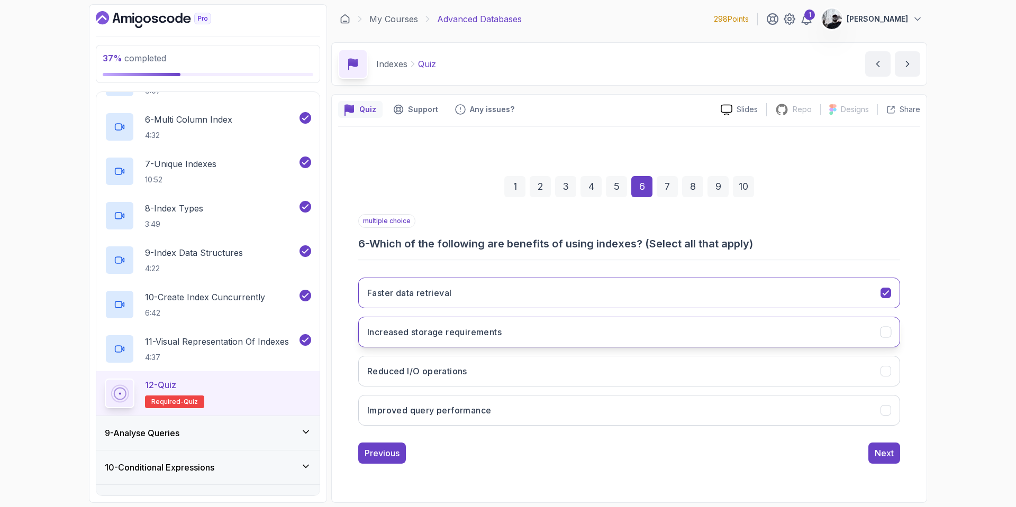
click at [478, 331] on h3 "Increased storage requirements" at bounding box center [434, 332] width 134 height 13
click at [471, 369] on button "Reduced I/O operations" at bounding box center [629, 371] width 542 height 31
click at [486, 335] on h3 "Increased storage requirements" at bounding box center [434, 332] width 134 height 13
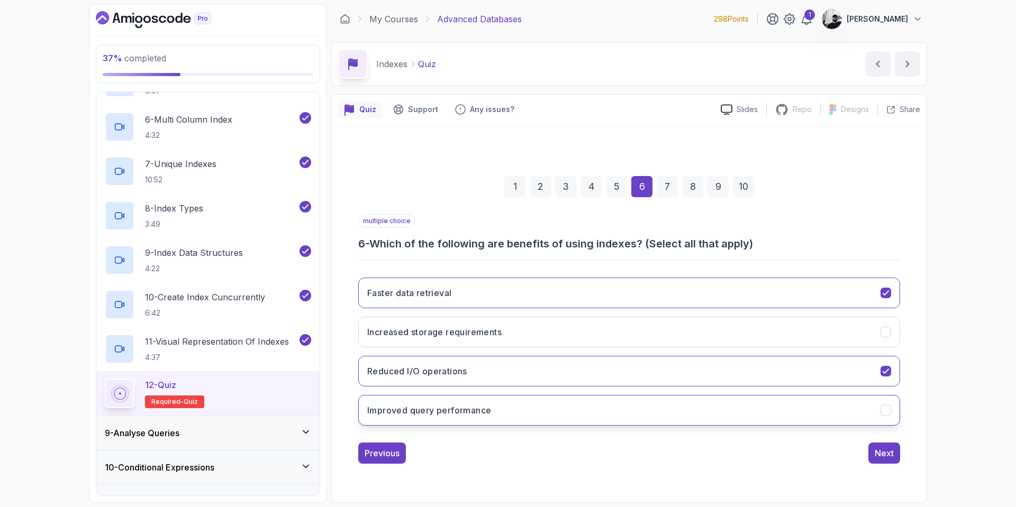
click at [489, 417] on button "Improved query performance" at bounding box center [629, 410] width 542 height 31
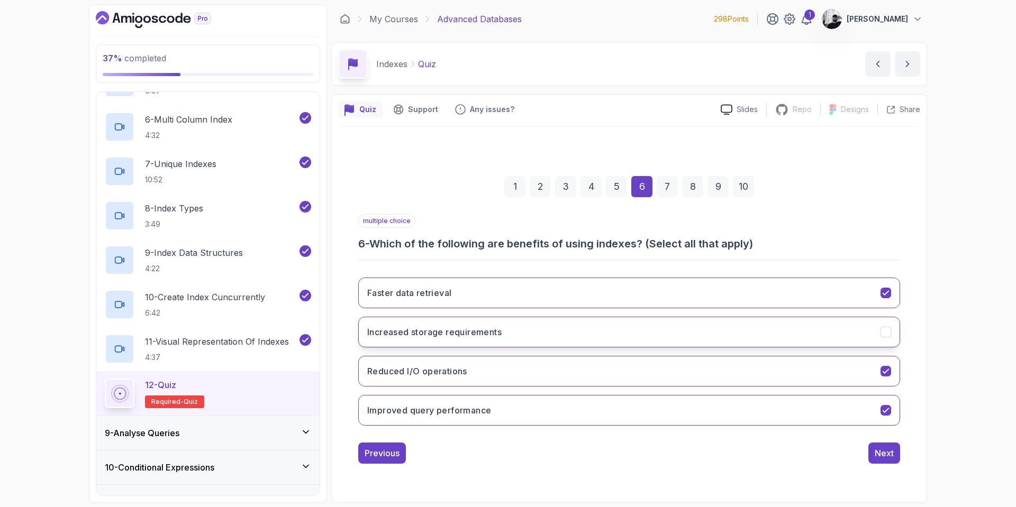
click at [475, 325] on button "Increased storage requirements" at bounding box center [629, 332] width 542 height 31
click at [484, 340] on button "Increased storage requirements" at bounding box center [629, 332] width 542 height 31
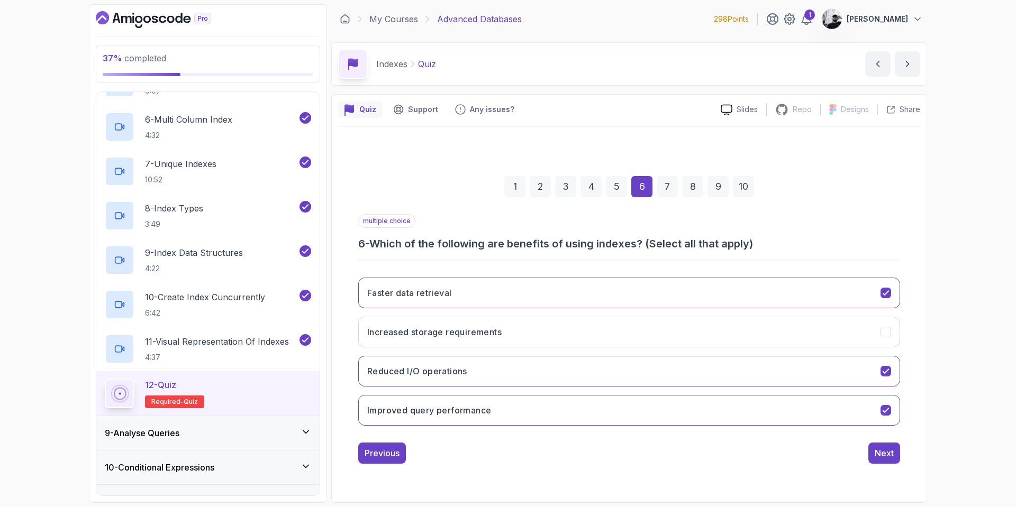
drag, startPoint x: 883, startPoint y: 460, endPoint x: 854, endPoint y: 452, distance: 30.0
click at [883, 458] on button "Next" at bounding box center [884, 453] width 32 height 21
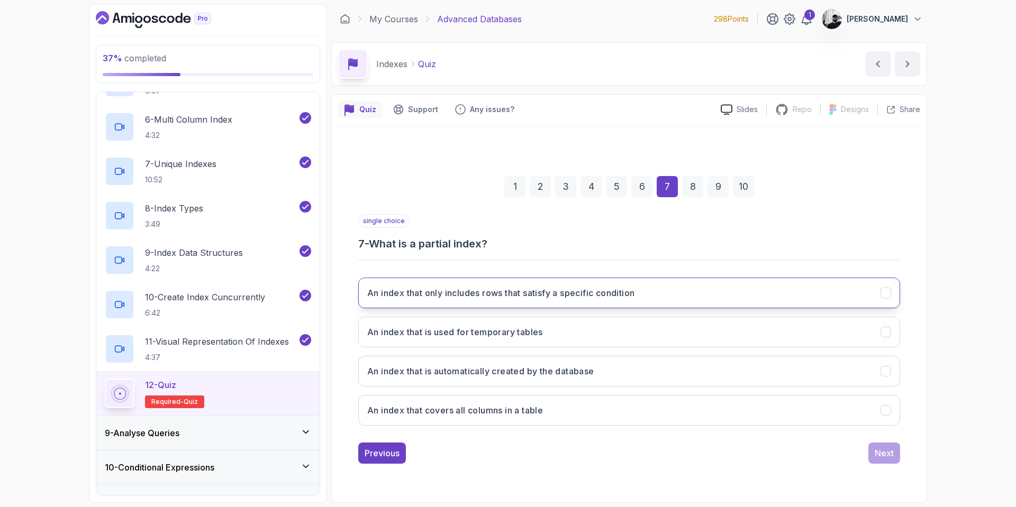
click at [481, 301] on button "An index that only includes rows that satisfy a specific condition" at bounding box center [629, 293] width 542 height 31
click at [871, 454] on button "Next" at bounding box center [884, 453] width 32 height 21
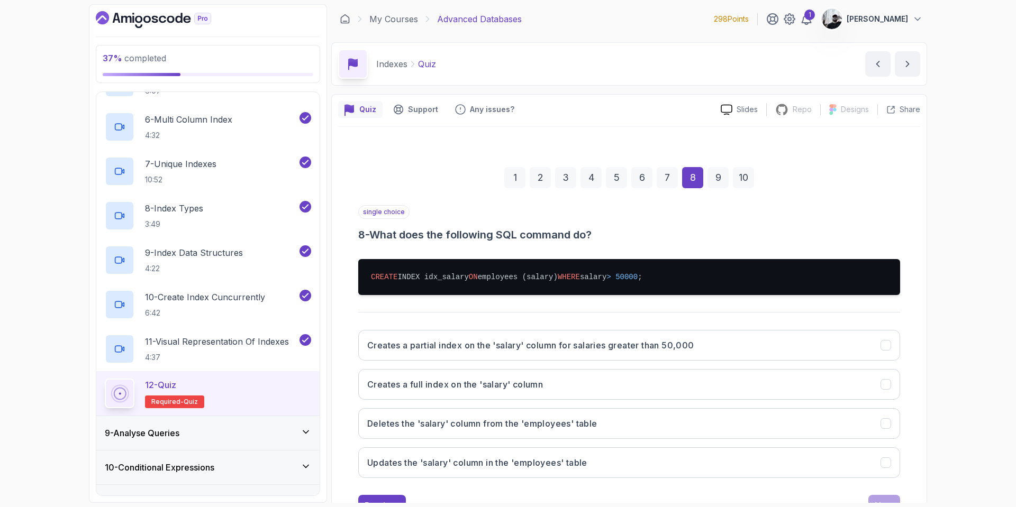
scroll to position [17, 0]
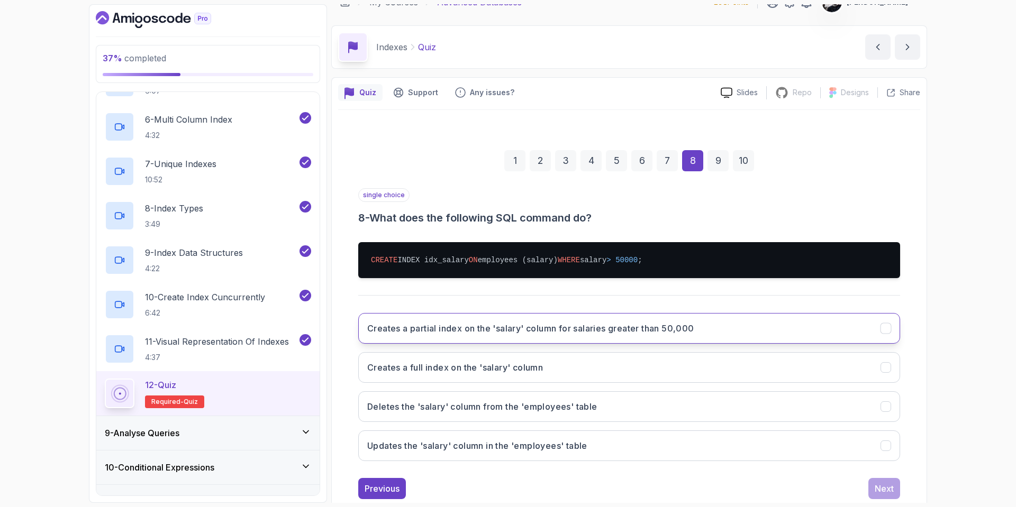
click at [530, 329] on h3 "Creates a partial index on the 'salary' column for salaries greater than 50,000" at bounding box center [530, 328] width 327 height 13
drag, startPoint x: 872, startPoint y: 490, endPoint x: 863, endPoint y: 488, distance: 9.9
click at [875, 491] on button "Next" at bounding box center [884, 488] width 32 height 21
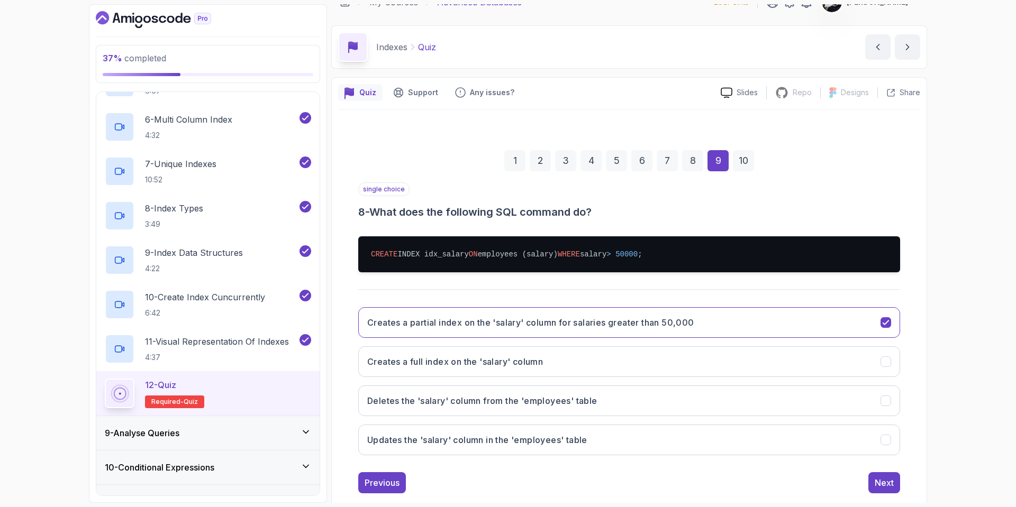
scroll to position [0, 0]
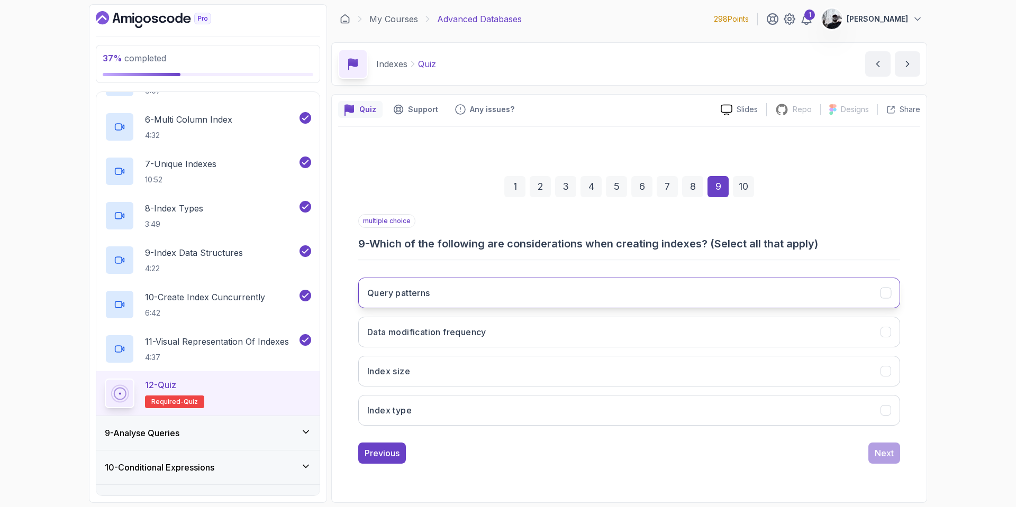
click at [412, 304] on button "Query patterns" at bounding box center [629, 293] width 542 height 31
click at [425, 376] on button "Index size" at bounding box center [629, 371] width 542 height 31
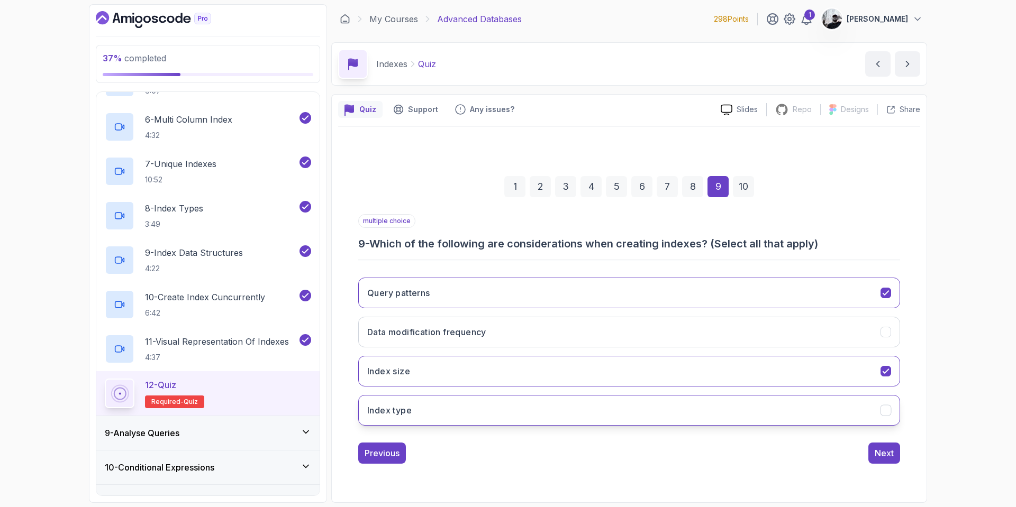
click at [424, 415] on button "Index type" at bounding box center [629, 410] width 542 height 31
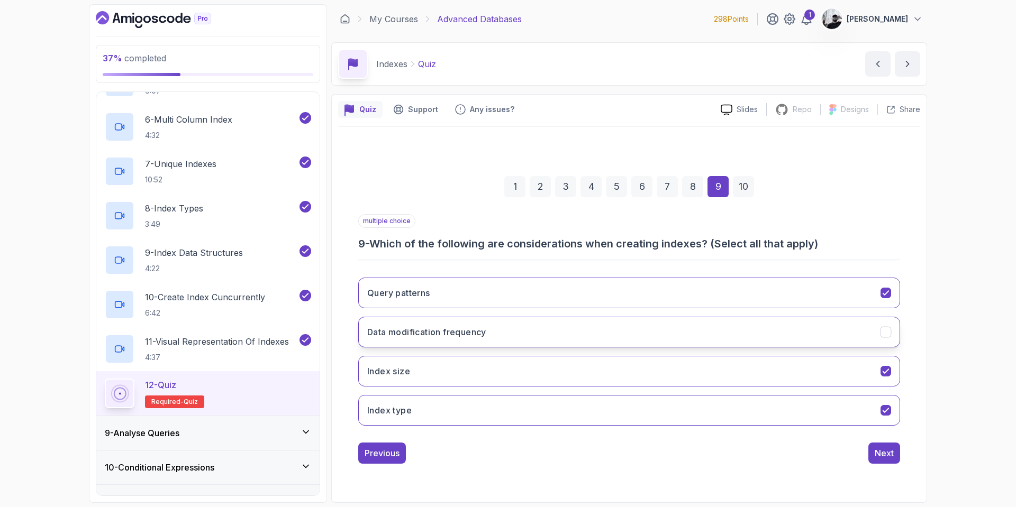
click at [455, 327] on h3 "Data modification frequency" at bounding box center [426, 332] width 119 height 13
click at [876, 454] on div "Next" at bounding box center [884, 453] width 19 height 13
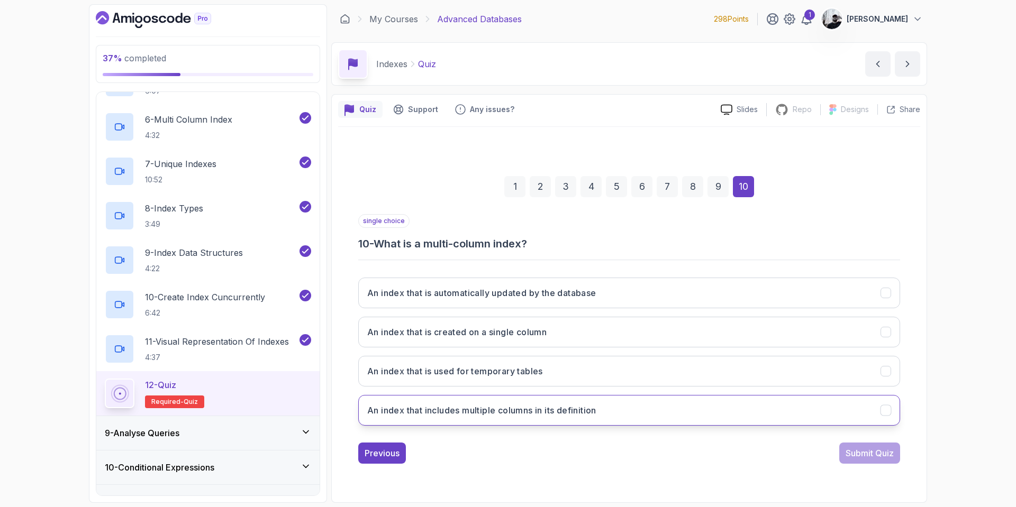
click at [525, 419] on button "An index that includes multiple columns in its definition" at bounding box center [629, 410] width 542 height 31
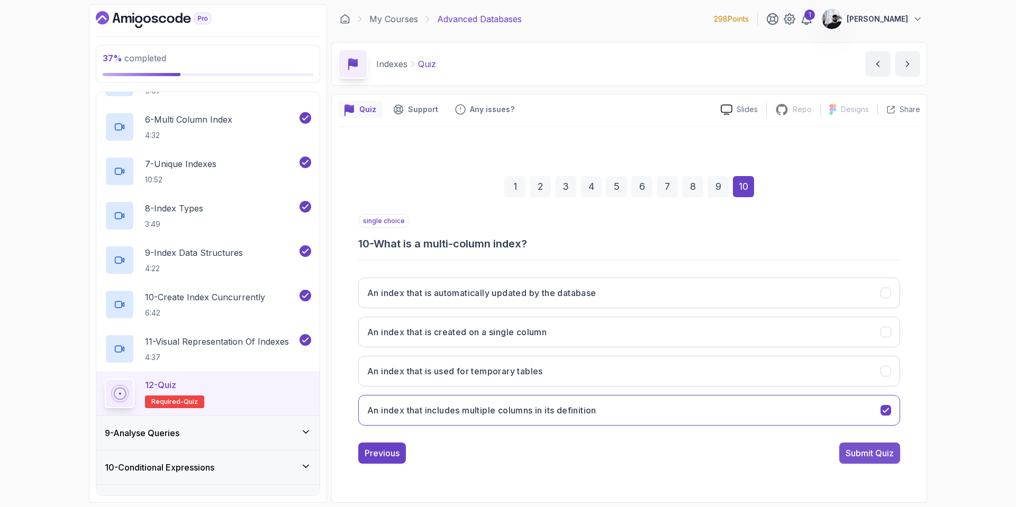
drag, startPoint x: 903, startPoint y: 458, endPoint x: 894, endPoint y: 454, distance: 9.5
click at [902, 457] on div "1 2 3 4 5 6 7 8 9 10 single choice 10 - What is a multi-column index? An index …" at bounding box center [629, 312] width 582 height 322
click at [880, 455] on div "Submit Quiz" at bounding box center [869, 453] width 48 height 13
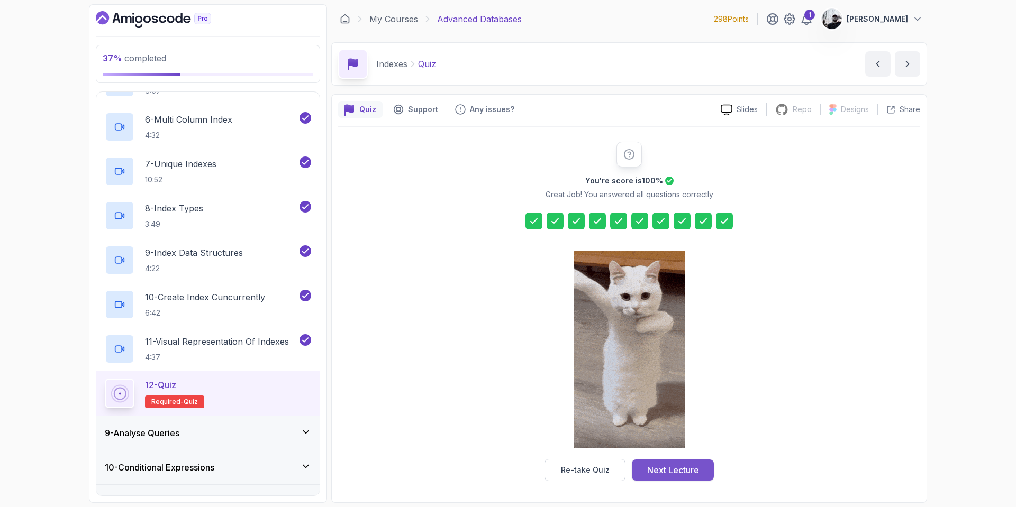
click at [667, 465] on div "Next Lecture" at bounding box center [673, 470] width 52 height 13
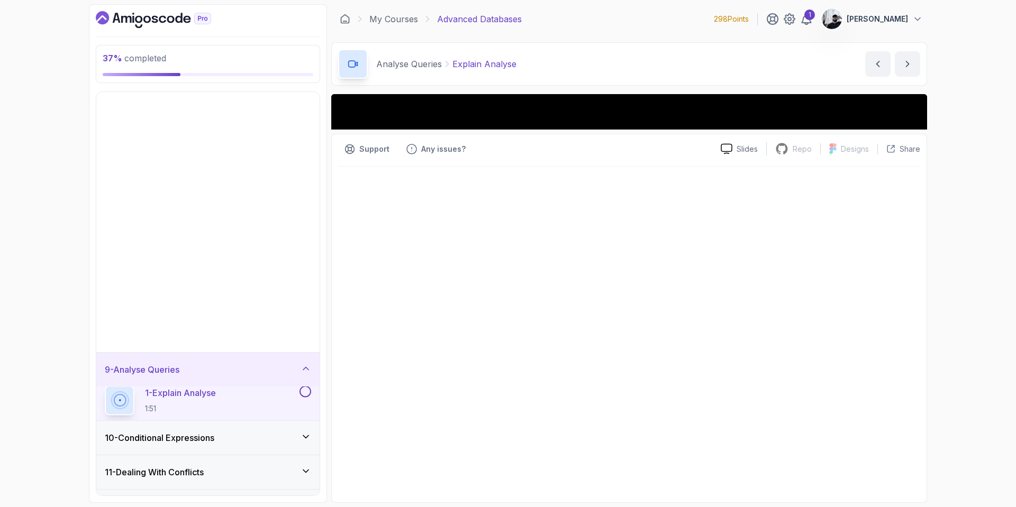
scroll to position [353, 0]
